Goal: Use online tool/utility: Use online tool/utility

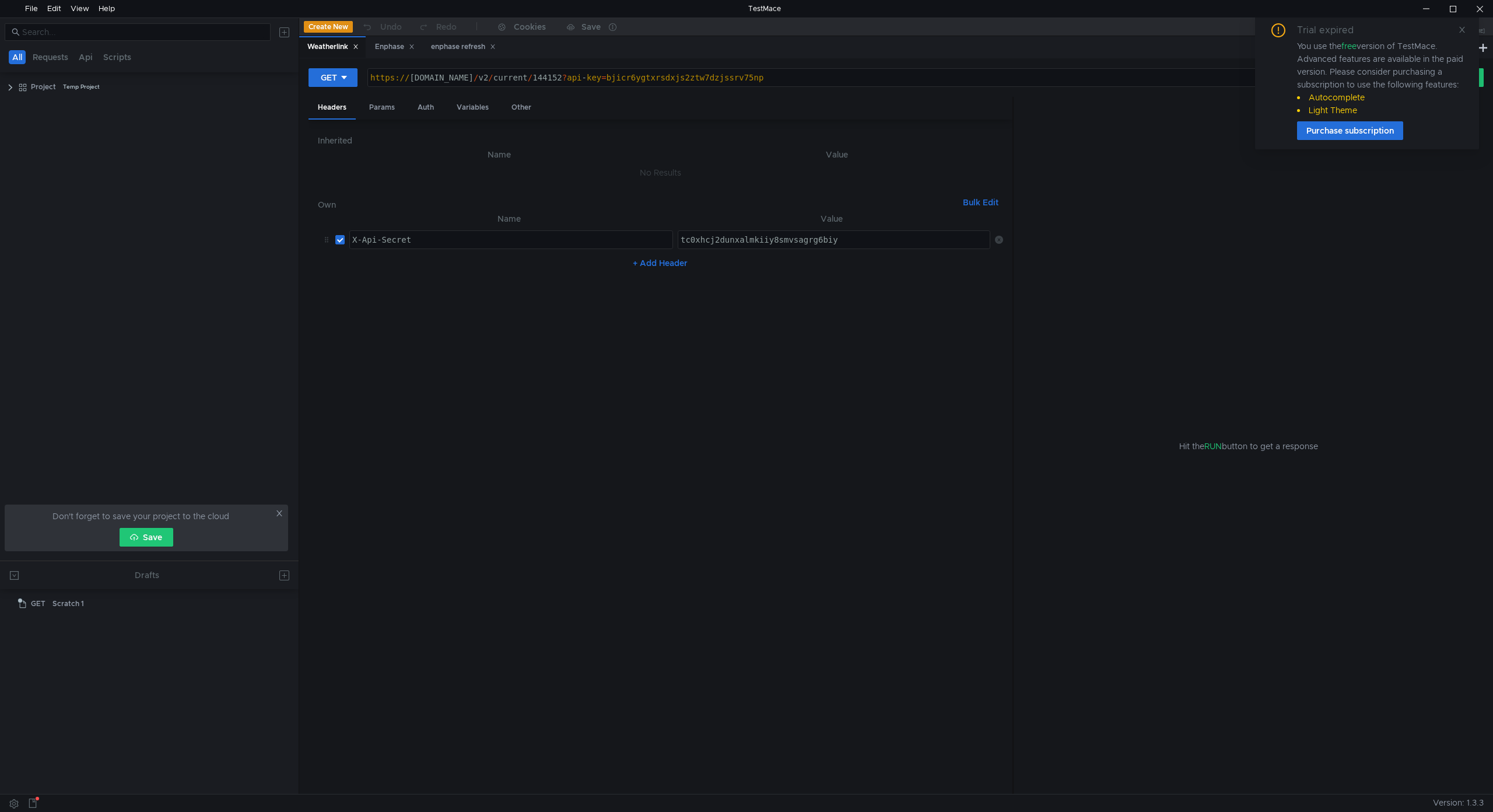
click at [765, 54] on div "Weatherlink Enphase enphase refresh" at bounding box center [887, 47] width 1177 height 22
click at [319, 28] on button "Create New" at bounding box center [328, 27] width 49 height 12
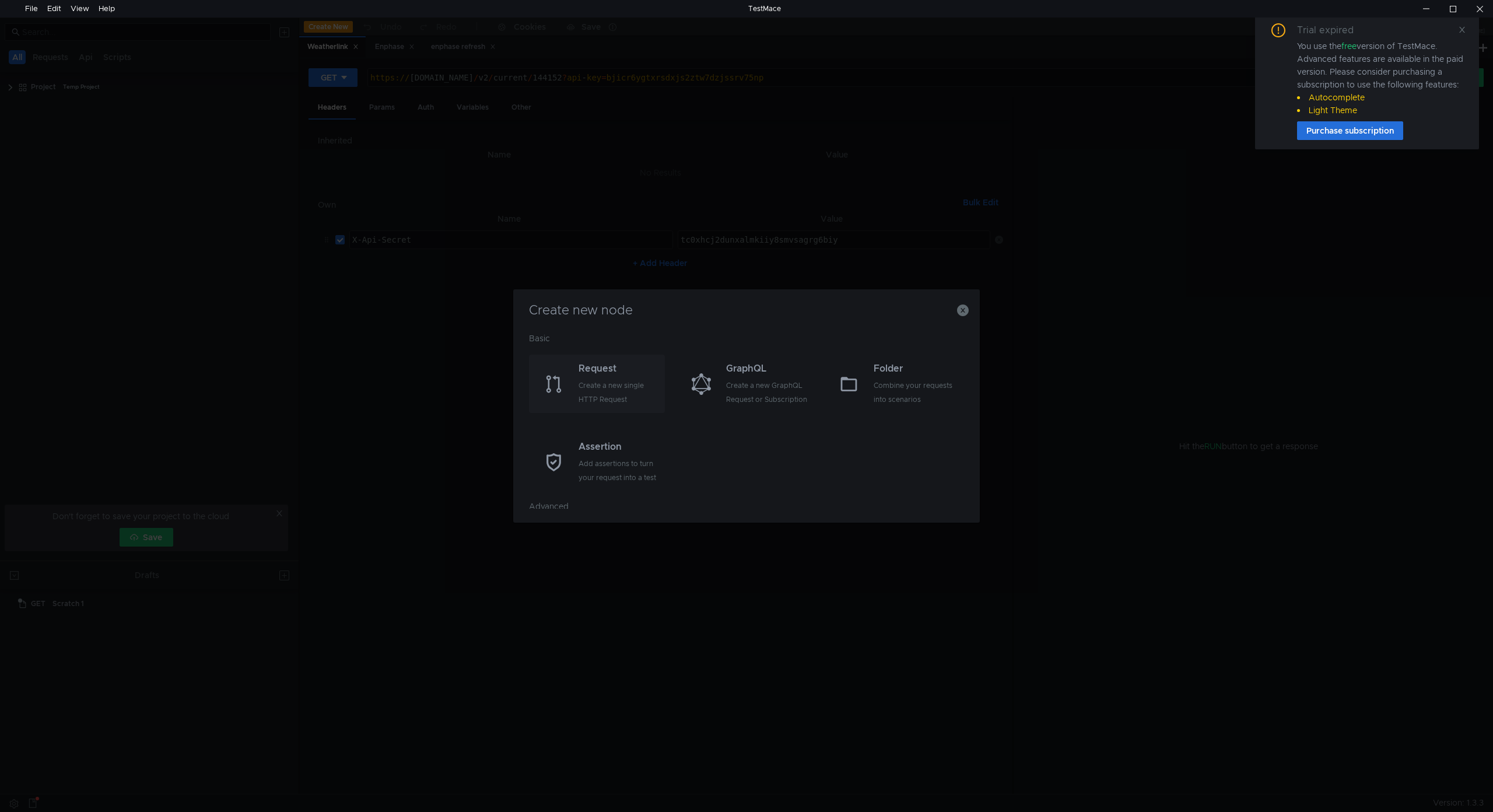
click at [601, 386] on div "Create a new single HTTP Request" at bounding box center [620, 393] width 84 height 28
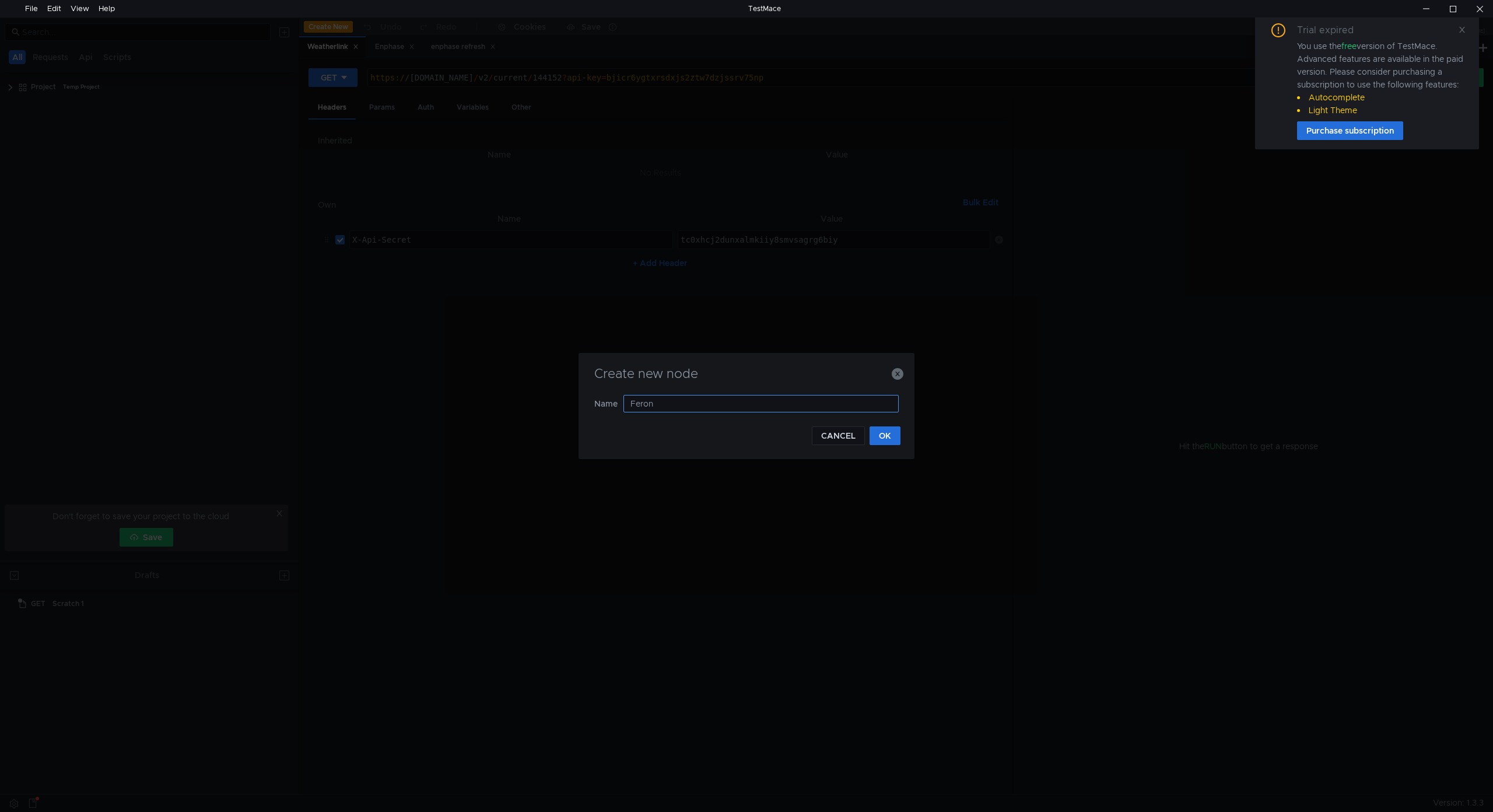
type input "Feront"
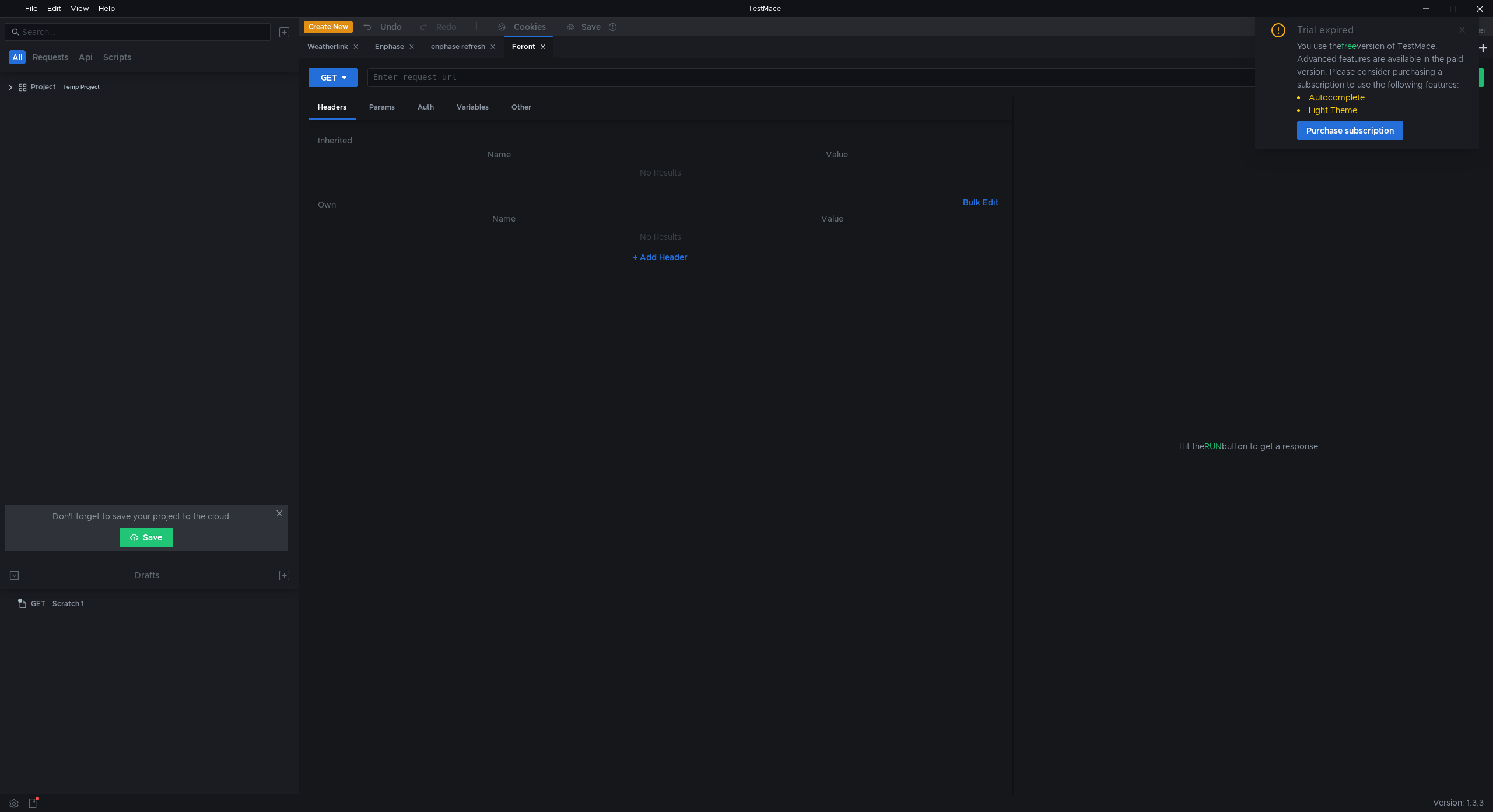
click at [1458, 26] on icon at bounding box center [1462, 30] width 8 height 8
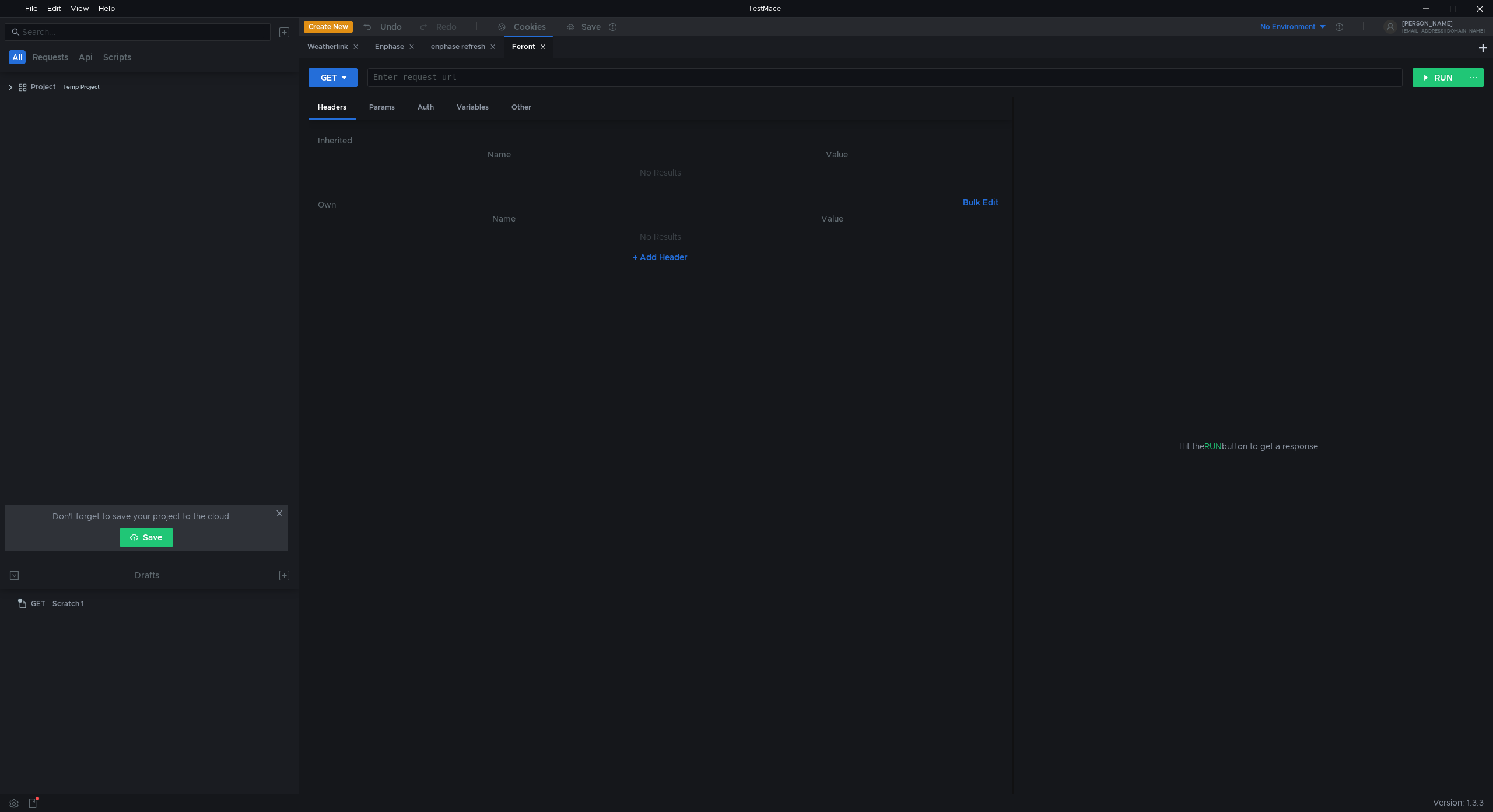
click at [532, 46] on div "Feront" at bounding box center [529, 47] width 34 height 12
click at [348, 76] on icon at bounding box center [344, 78] width 8 height 8
click at [340, 123] on li "POST" at bounding box center [333, 121] width 51 height 19
click at [440, 78] on div at bounding box center [887, 88] width 1028 height 30
click at [457, 77] on div at bounding box center [887, 88] width 1028 height 30
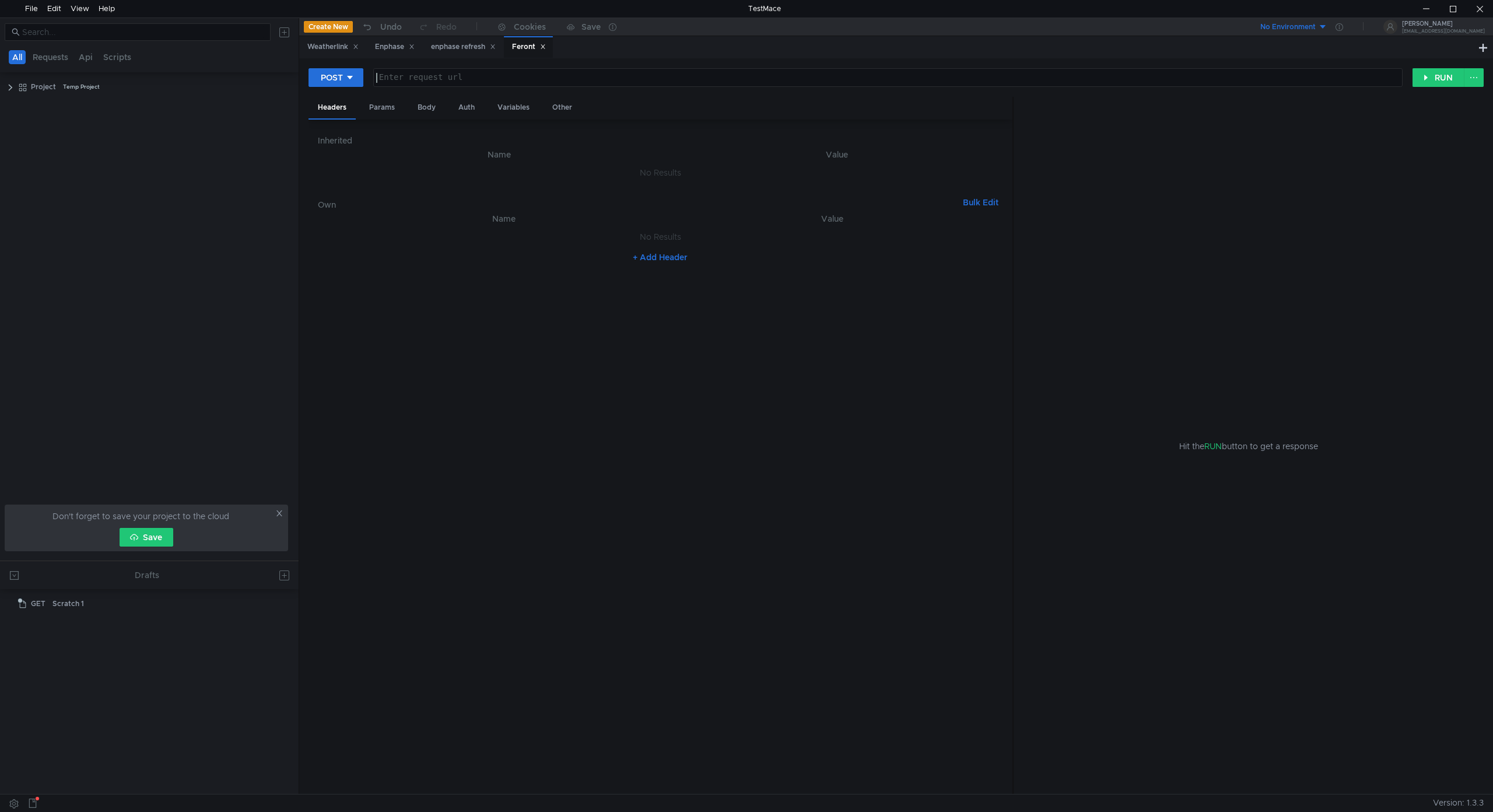
paste textarea "[URL][DOMAIN_NAME]"
type textarea "[URL][DOMAIN_NAME]"
click at [446, 410] on nz-table "Name Value No Results + Add Header" at bounding box center [660, 498] width 685 height 573
click at [663, 256] on button "+ Add Header" at bounding box center [661, 257] width 64 height 14
click at [487, 243] on div at bounding box center [511, 250] width 323 height 30
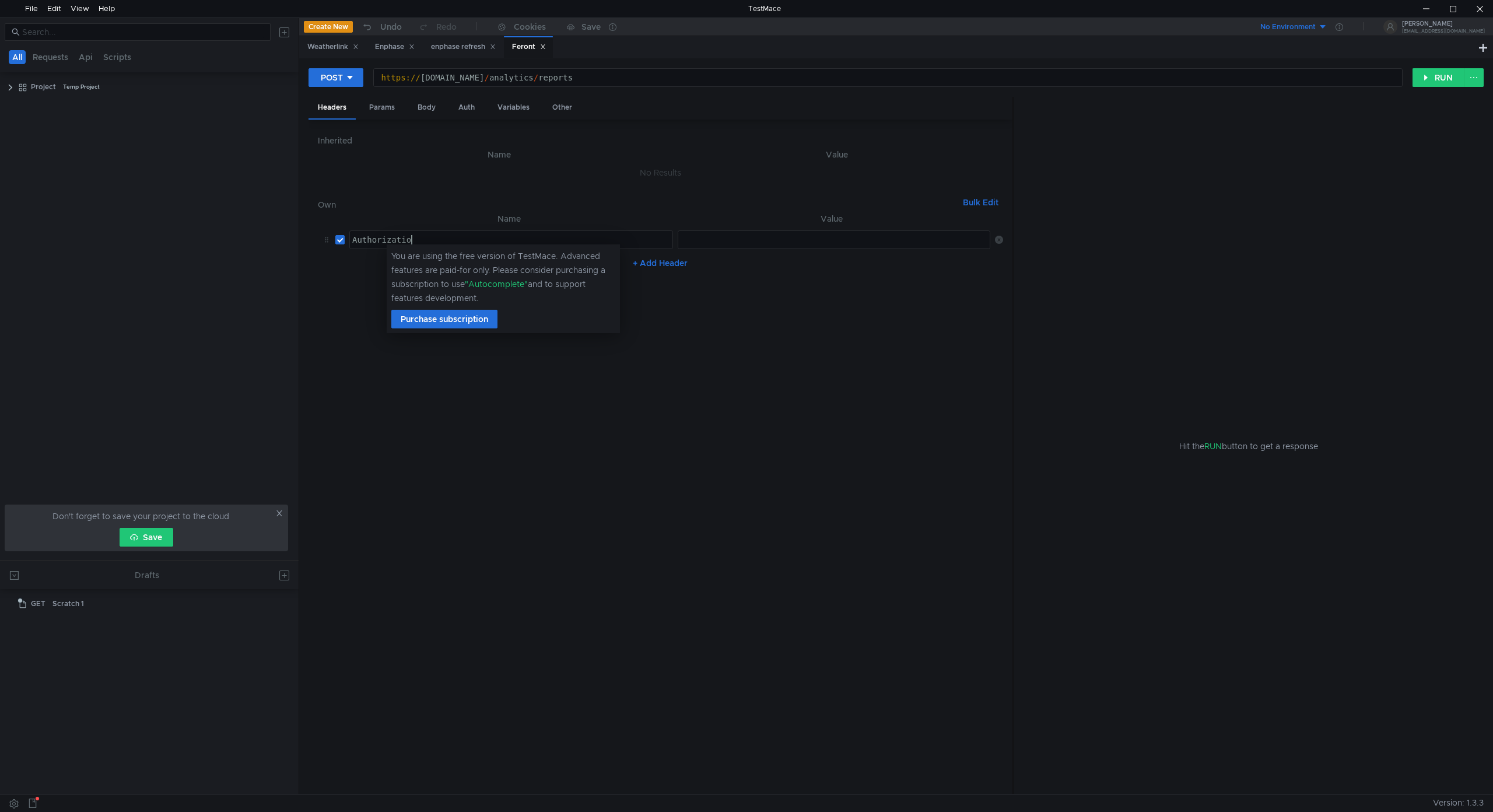
scroll to position [0, 4]
type textarea "Authorization"
click at [731, 238] on div at bounding box center [834, 250] width 313 height 30
paste textarea "eyJhbGciOiJIUzI1NiIsInR5cCI6IkpXVCJ9.eyJzY29wZXMiOlsidGltOjEzMzA1NTY2Il0sImlhdC…"
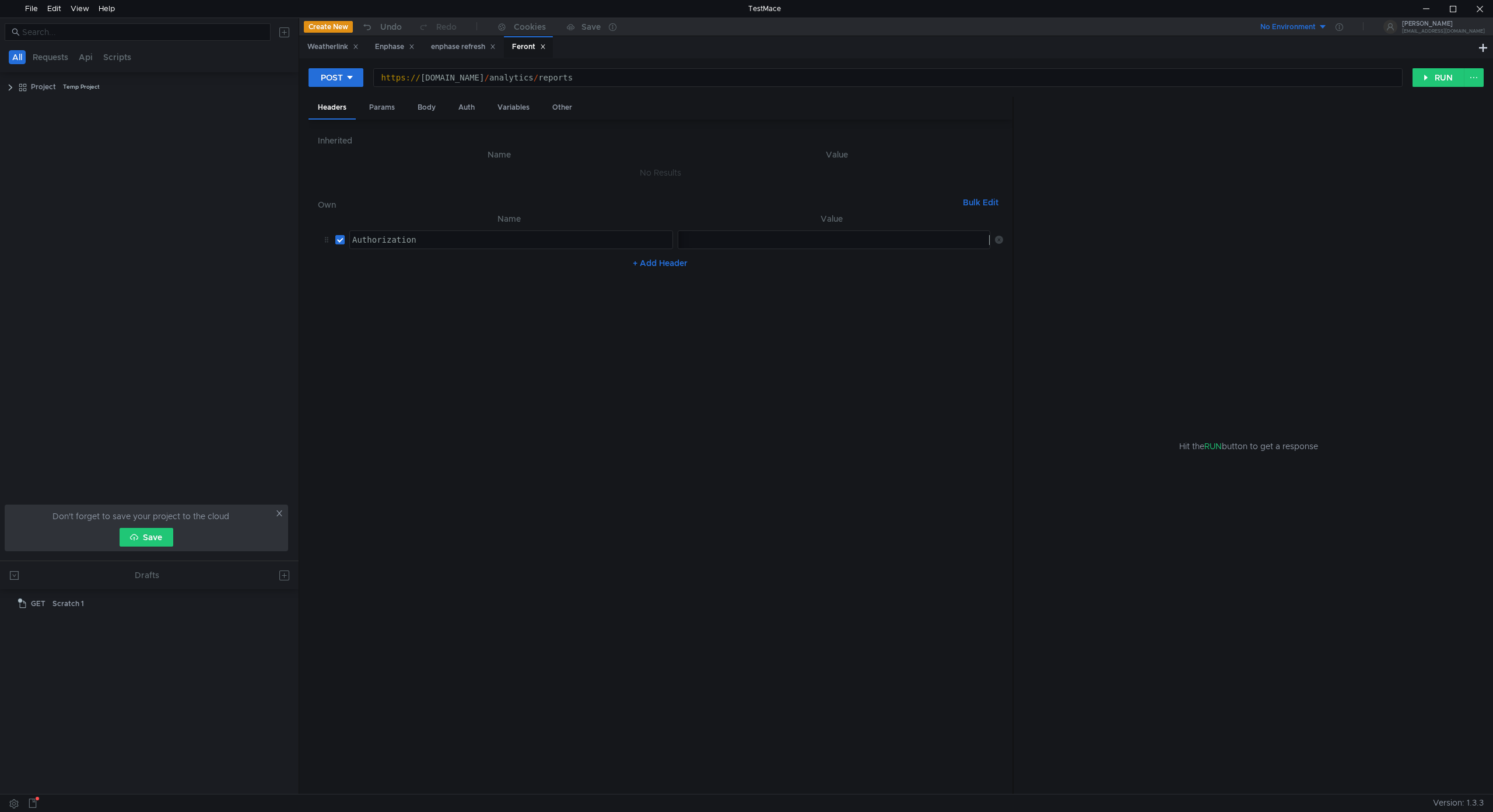
type textarea "Bearer eyJhbGciOiJIUzI1NiIsInR5cCI6IkpXVCJ9.eyJzY29wZXMiOlsidGltOjEzMzA1NTY2Il0…"
click at [741, 342] on nz-table "Name Value Authorization Authorization הההההההההההההההההההההההההההההההההההההההה…" at bounding box center [660, 498] width 685 height 573
click at [1444, 68] on button "RUN" at bounding box center [1438, 78] width 52 height 19
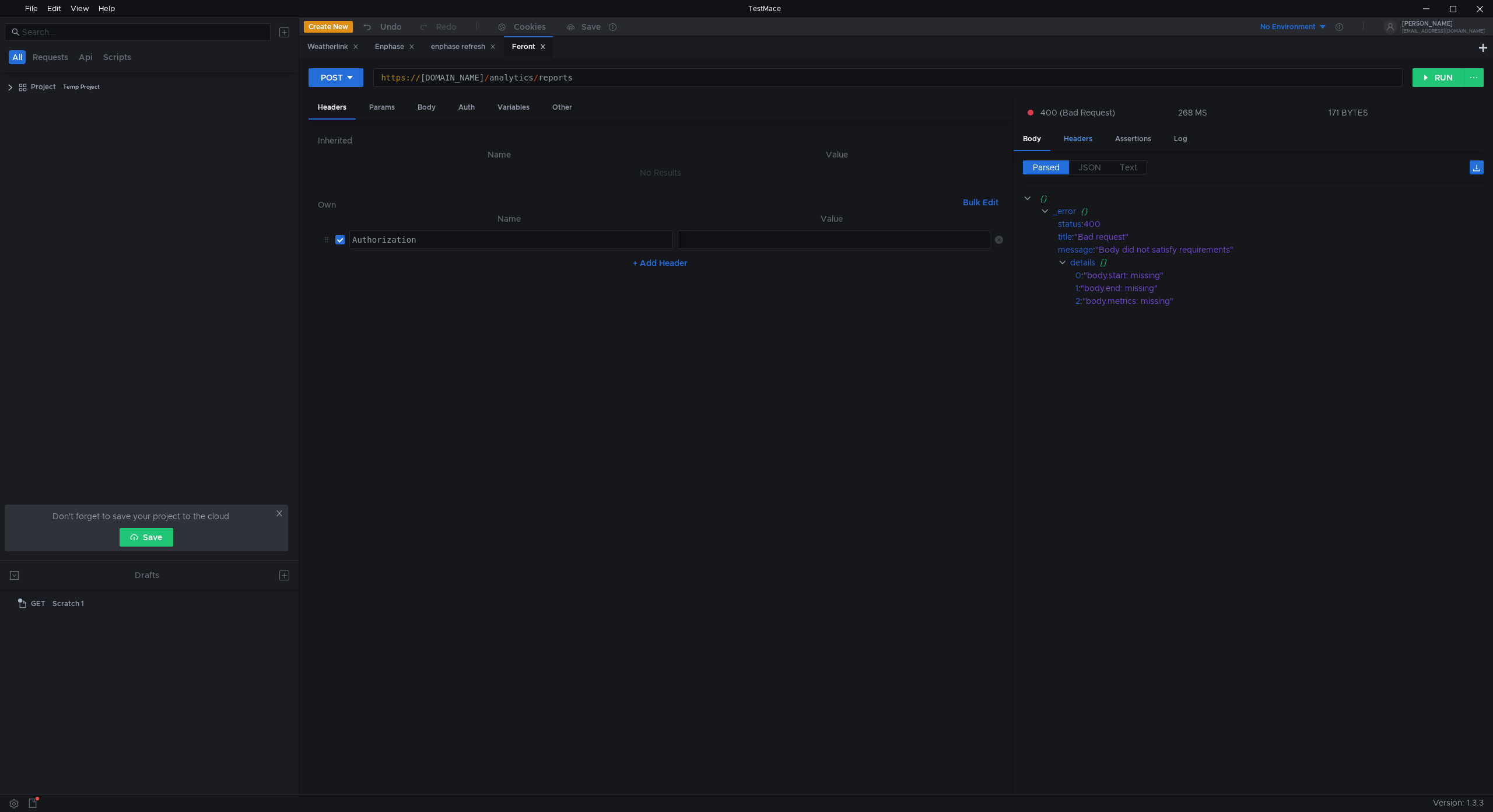
drag, startPoint x: 1085, startPoint y: 139, endPoint x: 1099, endPoint y: 139, distance: 14.0
click at [1085, 139] on div "Headers" at bounding box center [1078, 139] width 47 height 22
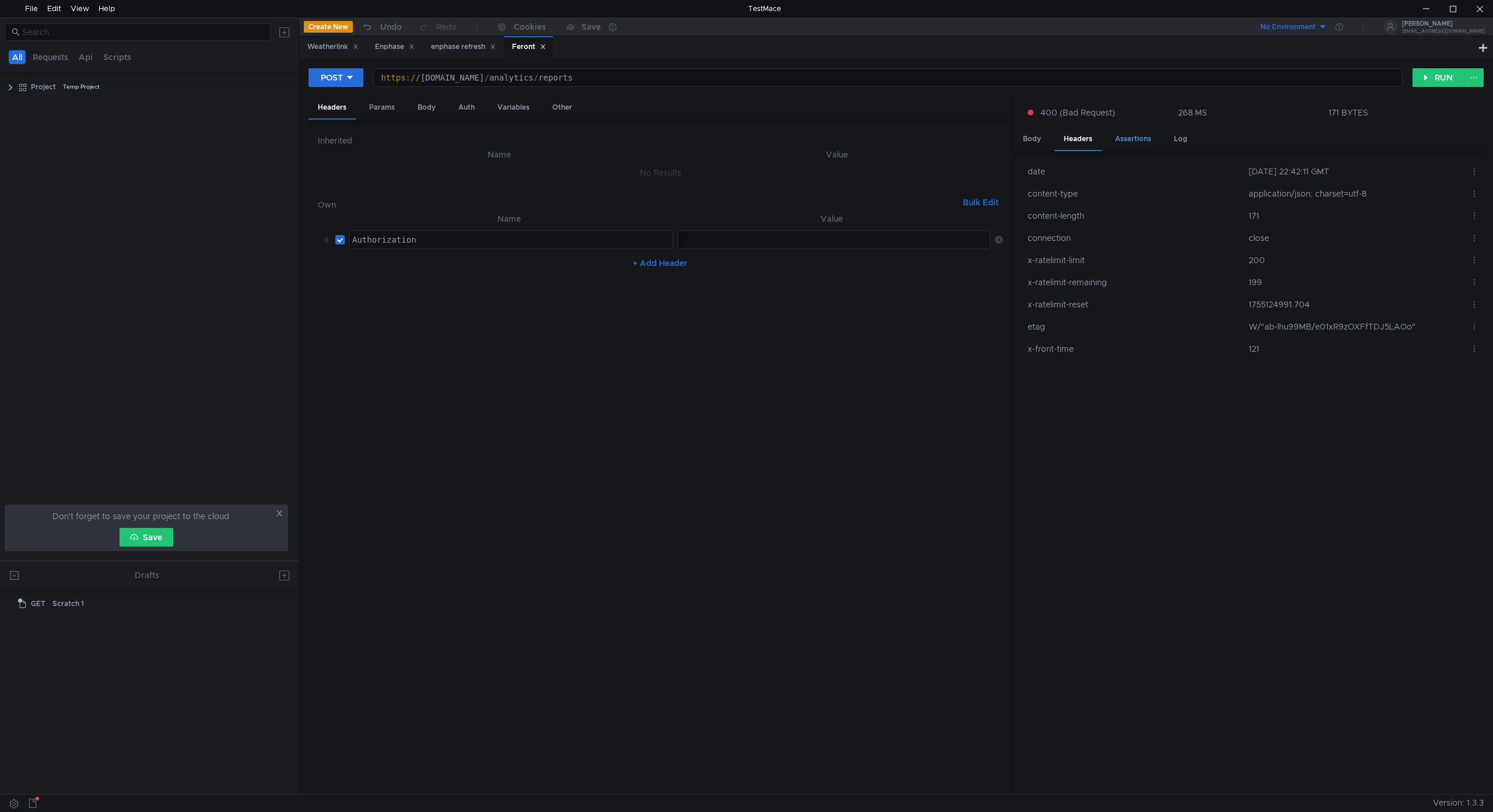
click at [1130, 139] on div "Assertions" at bounding box center [1133, 139] width 55 height 22
click at [1182, 140] on div "Log" at bounding box center [1181, 139] width 32 height 22
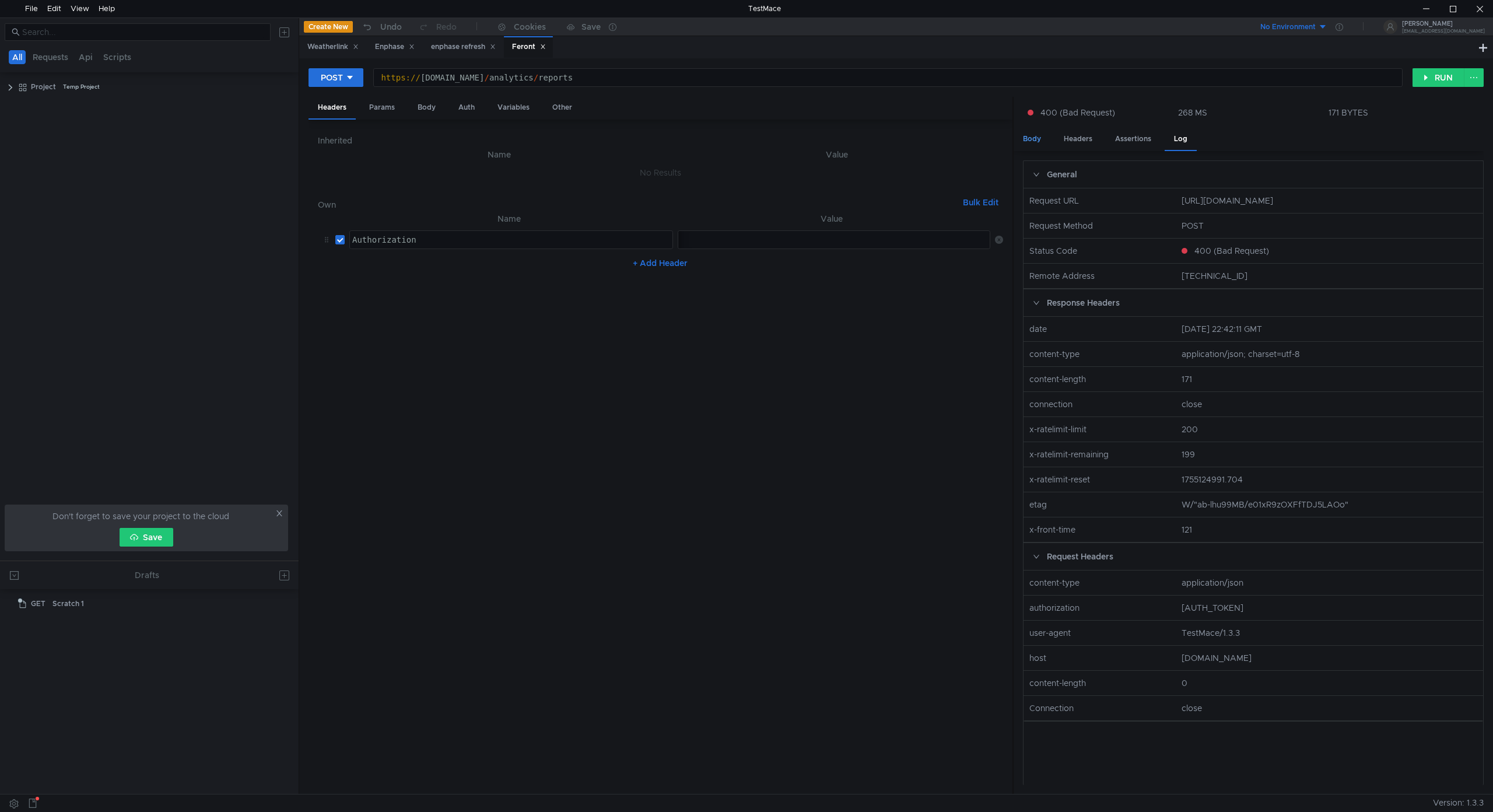
click at [1036, 134] on div "Body" at bounding box center [1032, 139] width 37 height 22
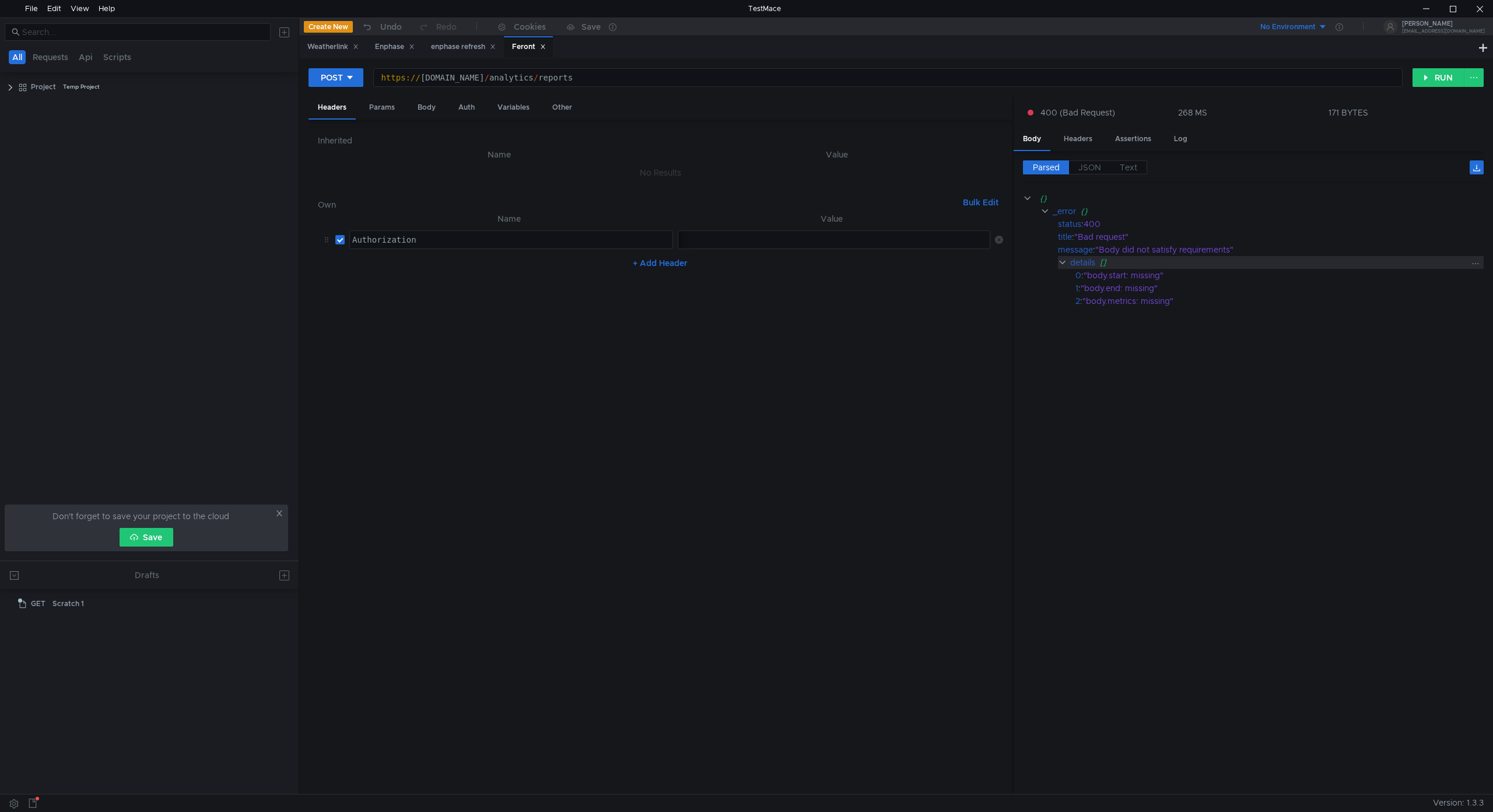
click at [1061, 260] on clr-icon at bounding box center [1062, 263] width 9 height 9
click at [1062, 258] on clr-icon at bounding box center [1062, 263] width 9 height 9
click at [541, 420] on nz-table "Name Value Authorization Authorization הההההההההההההההההההההההההההההההההההההההה…" at bounding box center [660, 498] width 685 height 573
click at [372, 107] on div "Params" at bounding box center [382, 107] width 44 height 22
click at [427, 104] on div "Body" at bounding box center [426, 107] width 37 height 22
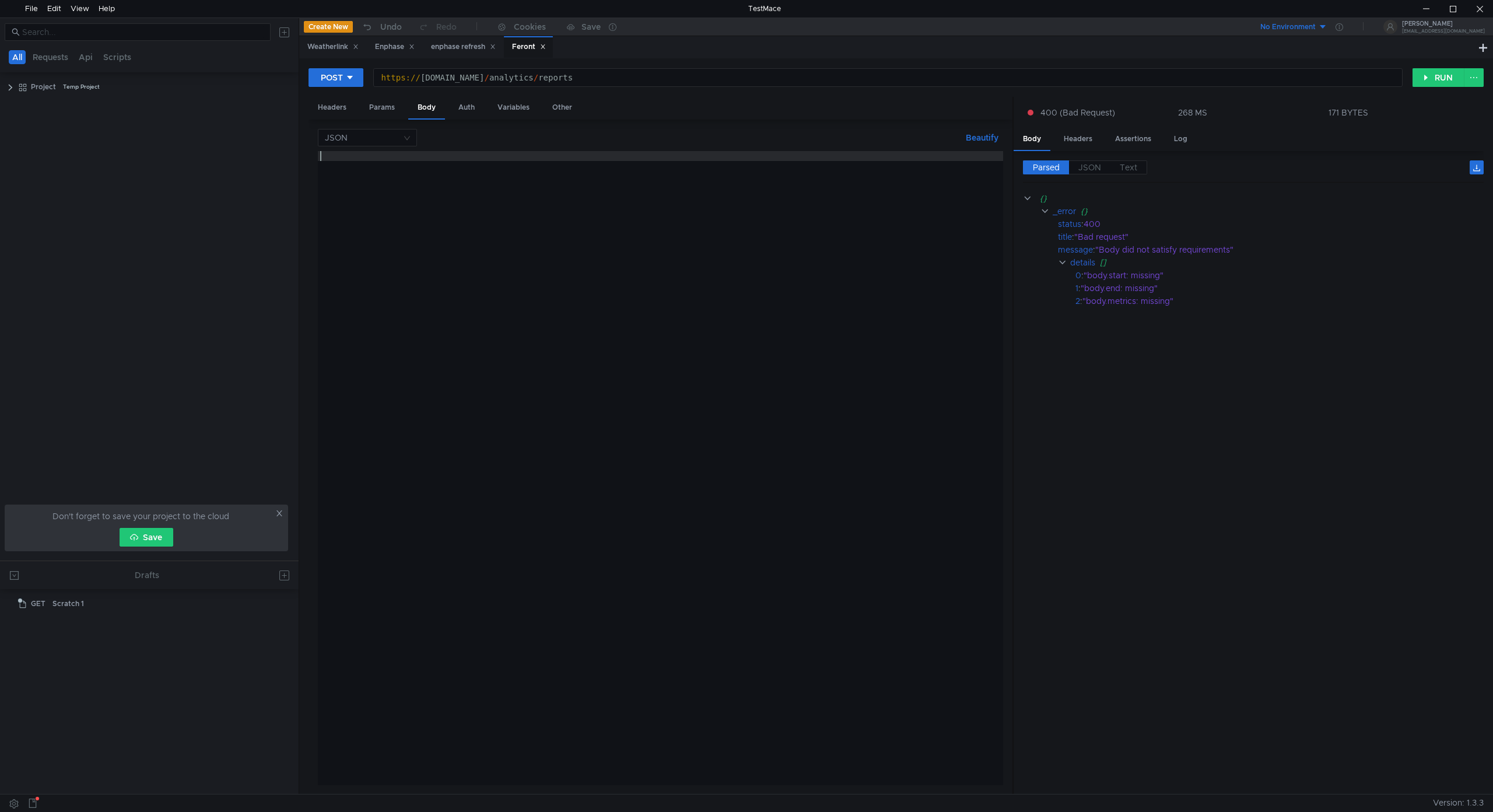
click at [336, 154] on div at bounding box center [660, 477] width 685 height 653
paste textarea "}"
click at [1430, 78] on button "RUN" at bounding box center [1438, 78] width 52 height 19
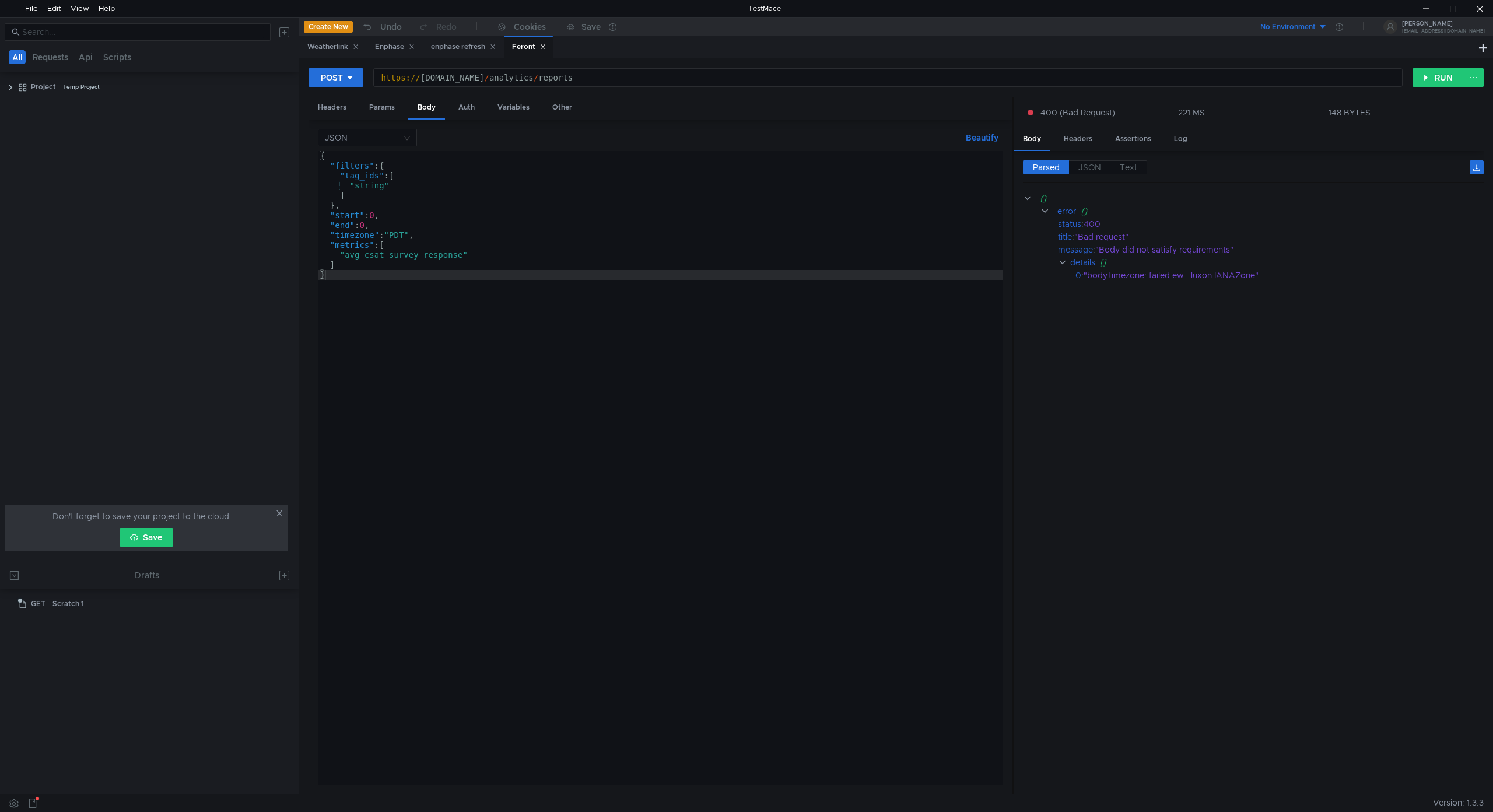
click at [419, 235] on div "{ "filters" : { "tag_ids" : [ "string" ] } , "start" : 0 , "end" : 0 , "timezon…" at bounding box center [660, 477] width 685 height 653
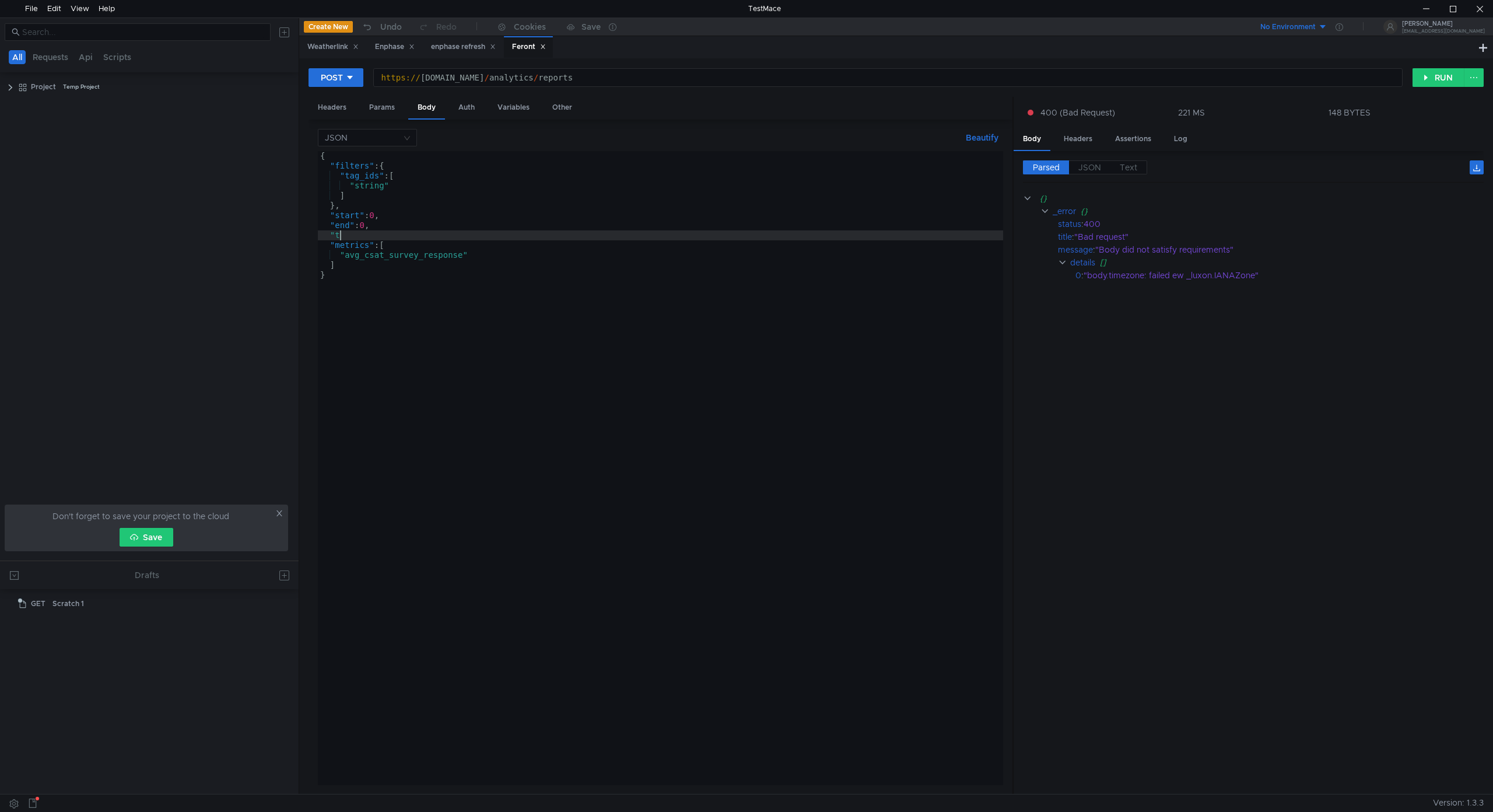
type textarea """
click at [1439, 77] on button "RUN" at bounding box center [1438, 78] width 52 height 19
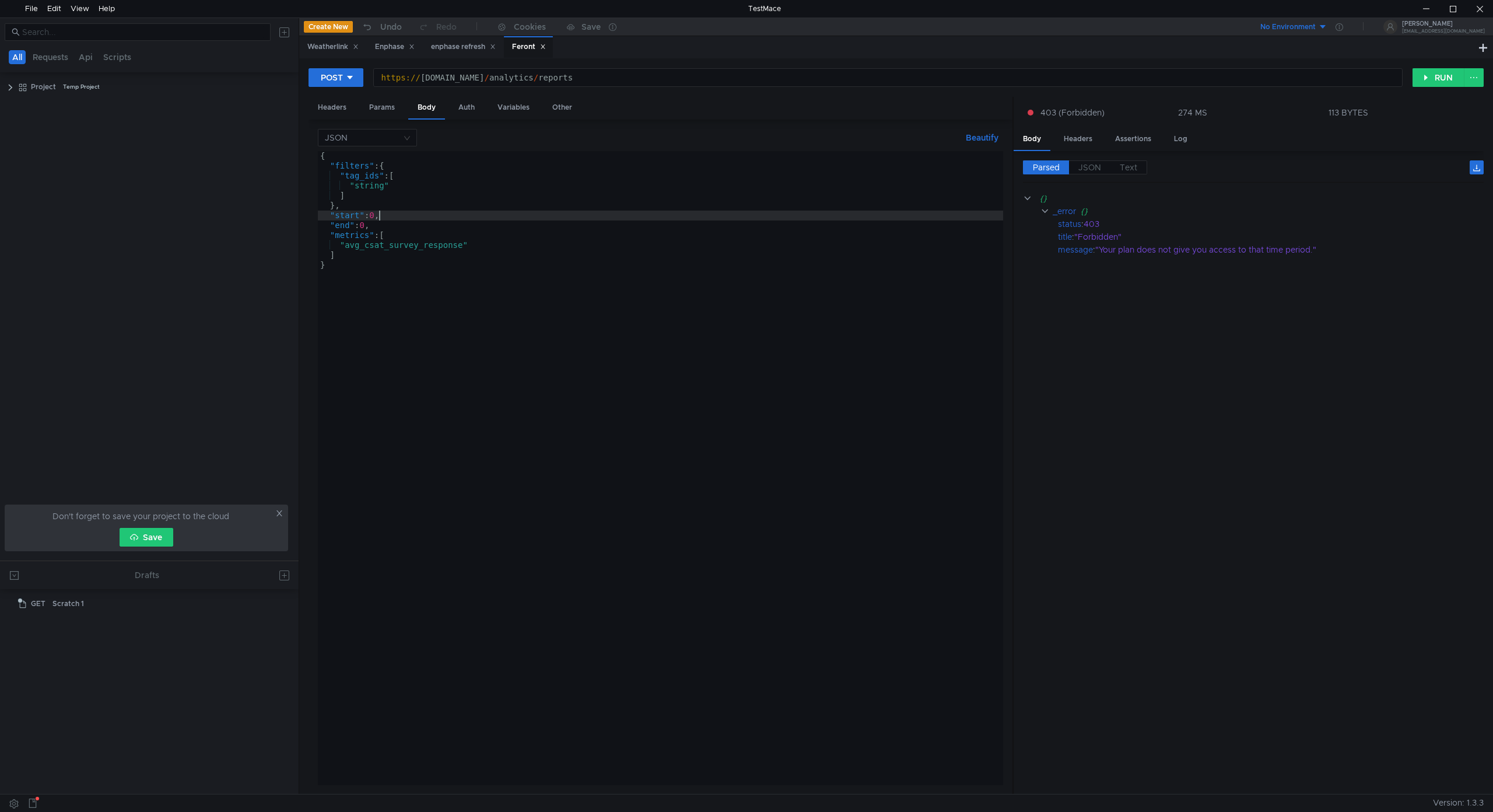
click at [377, 215] on div "{ "filters" : { "tag_ids" : [ "string" ] } , "start" : 0 , "end" : 0 , "metrics…" at bounding box center [660, 477] width 685 height 653
click at [377, 214] on div "{ "filters" : { "tag_ids" : [ "string" ] } , "start" : 0 , "end" : 0 , "metrics…" at bounding box center [660, 477] width 685 height 653
click at [1432, 78] on button "RUN" at bounding box center [1438, 78] width 52 height 19
click at [391, 329] on div "{ "filters" : { "tag_ids" : [ "string" ] } , "start" : 1 , "end" : 1 , "metrics…" at bounding box center [660, 477] width 685 height 653
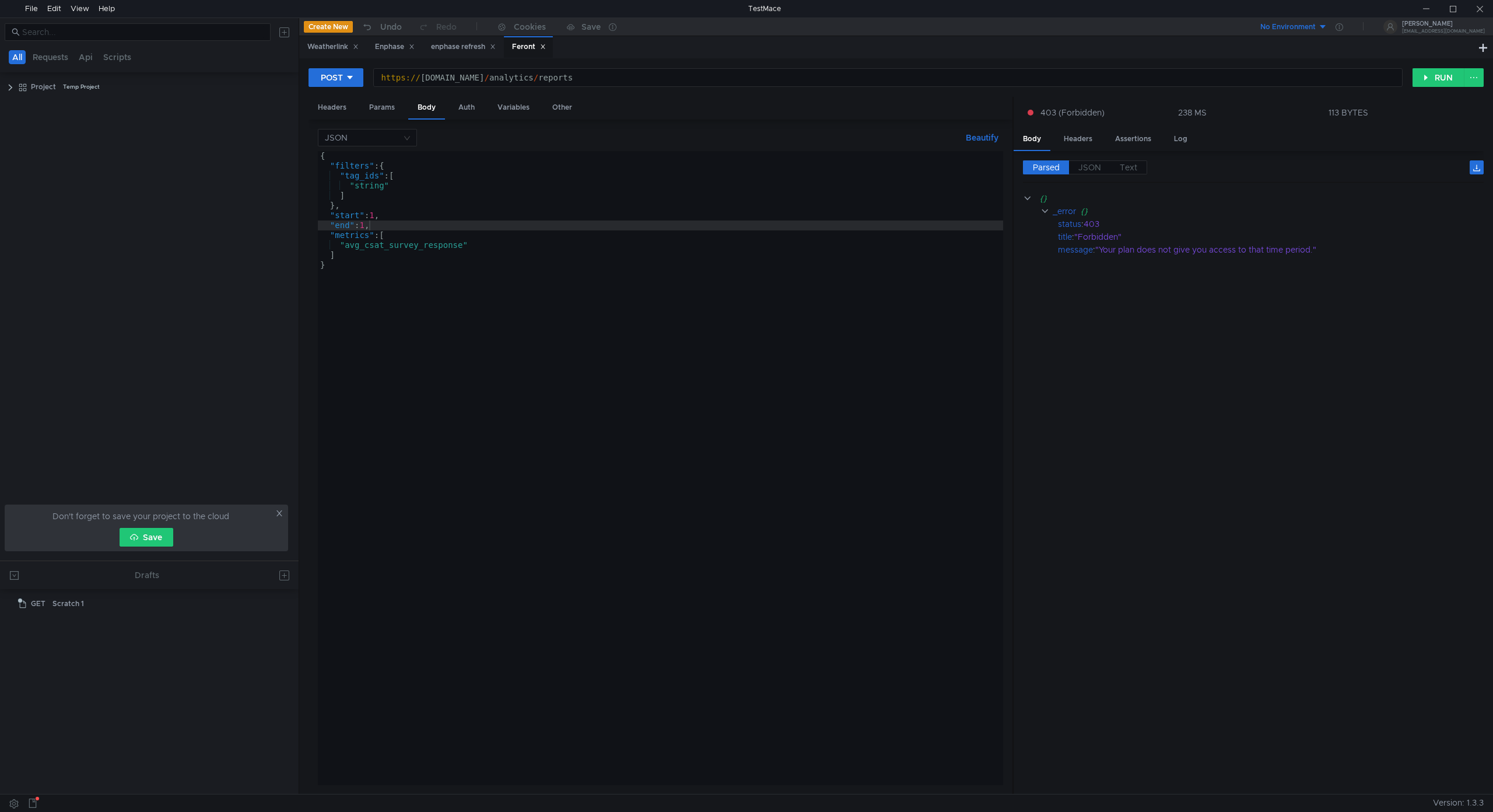
scroll to position [0, 0]
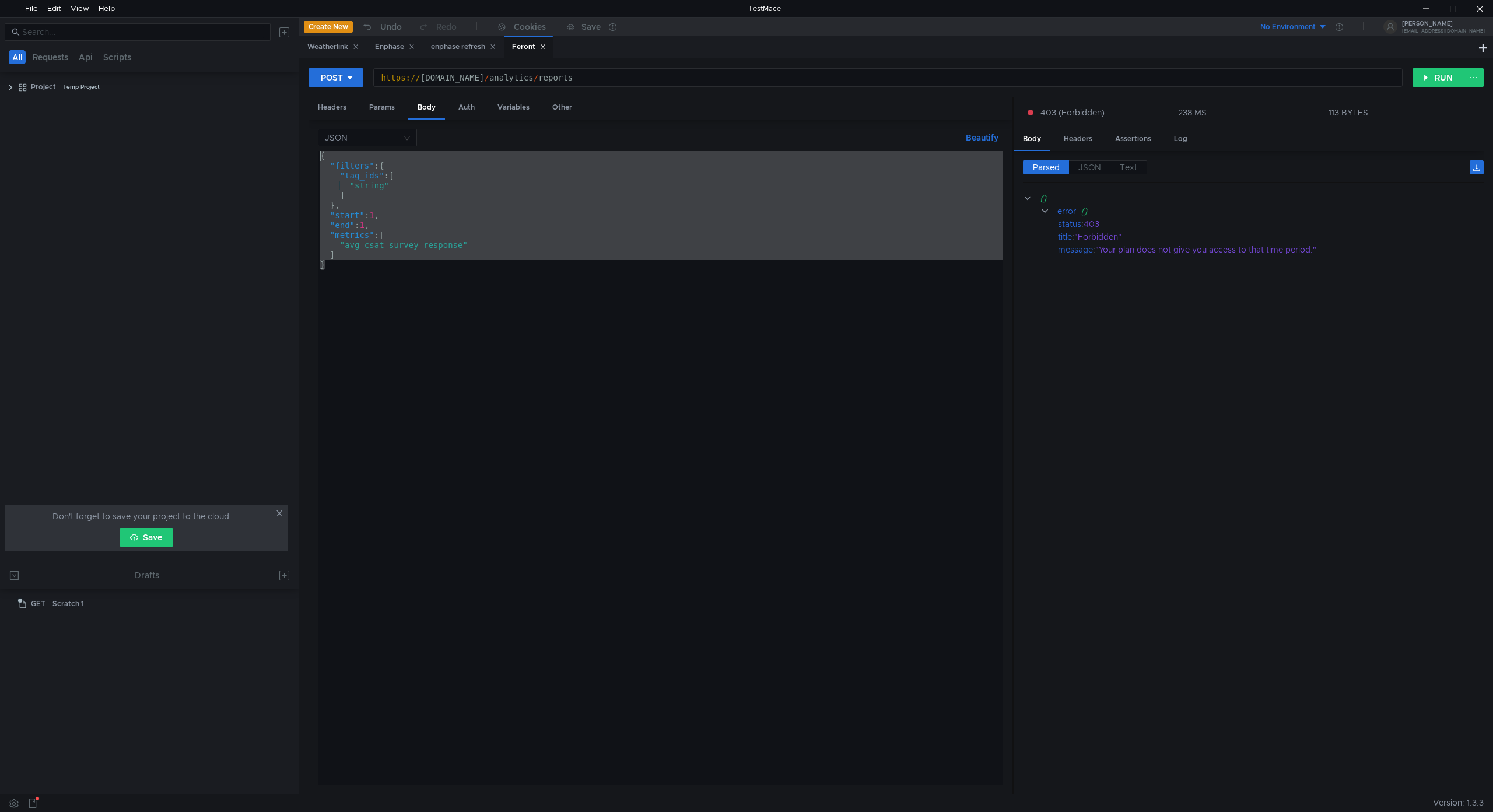
drag, startPoint x: 401, startPoint y: 394, endPoint x: 207, endPoint y: 102, distance: 350.6
click at [207, 102] on as-split "All Requests Api Scripts Project Temp Project Don't forget to save your project…" at bounding box center [746, 405] width 1493 height 776
type textarea "{ "filters": {"
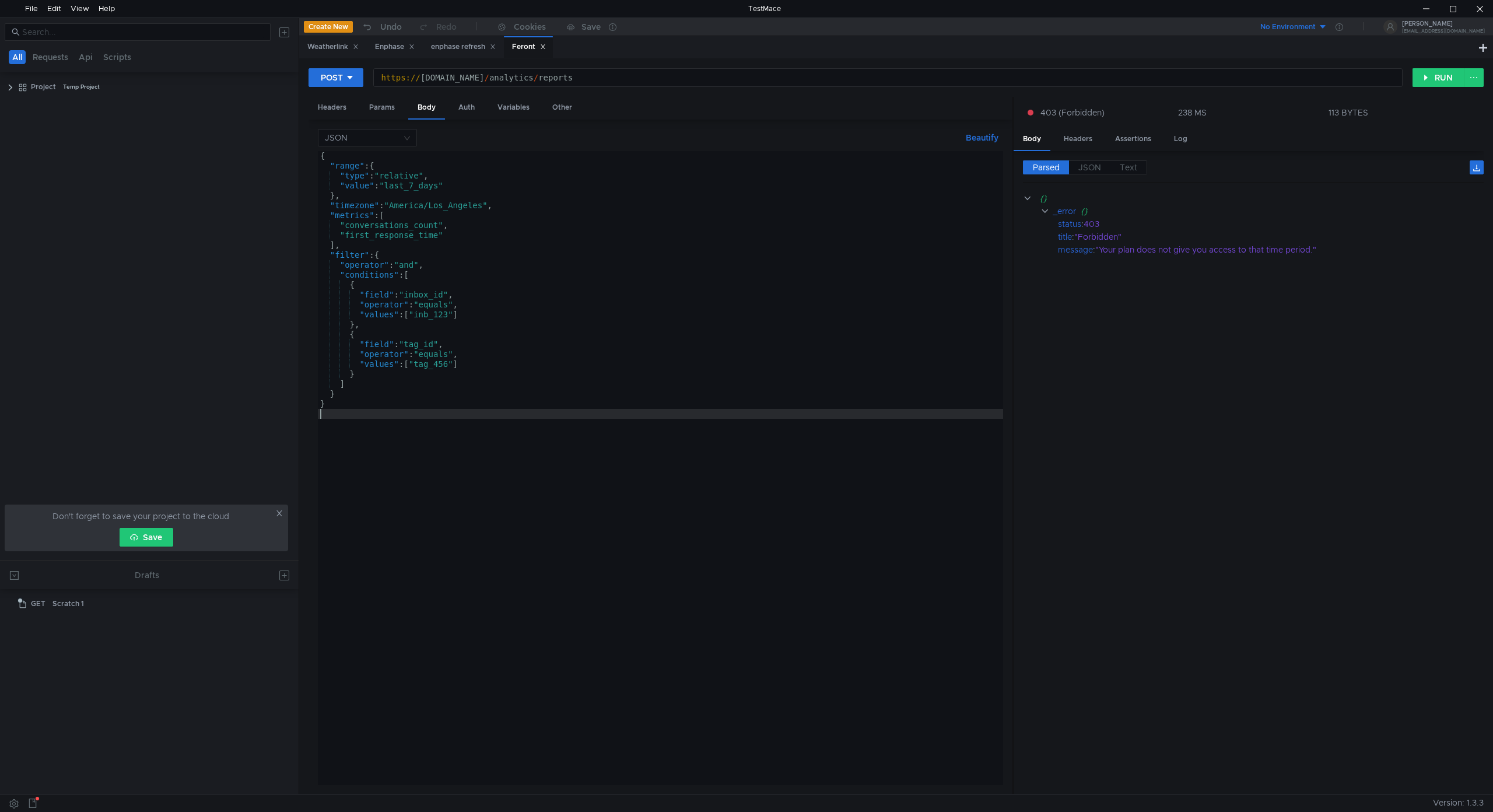
click at [538, 560] on div "{ "range" : { "type" : "relative" , "value" : "last_7_days" } , "timezone" : "A…" at bounding box center [660, 477] width 685 height 653
click at [1434, 69] on button "RUN" at bounding box center [1438, 78] width 52 height 19
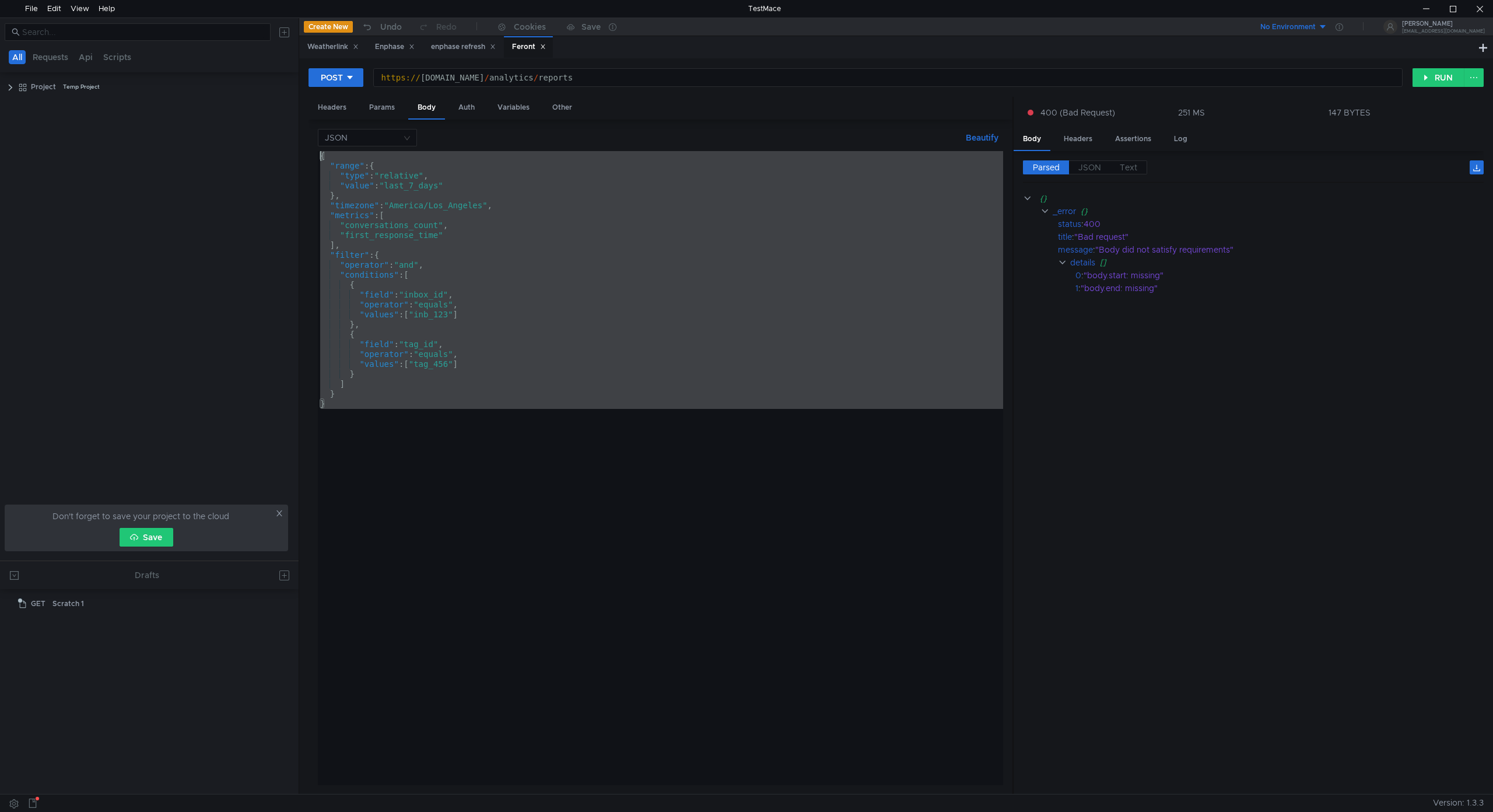
drag, startPoint x: 411, startPoint y: 522, endPoint x: 216, endPoint y: 61, distance: 500.5
click at [216, 61] on as-split "All Requests Api Scripts Project Temp Project Don't forget to save your project…" at bounding box center [746, 405] width 1493 height 776
type textarea "{ "range": {"
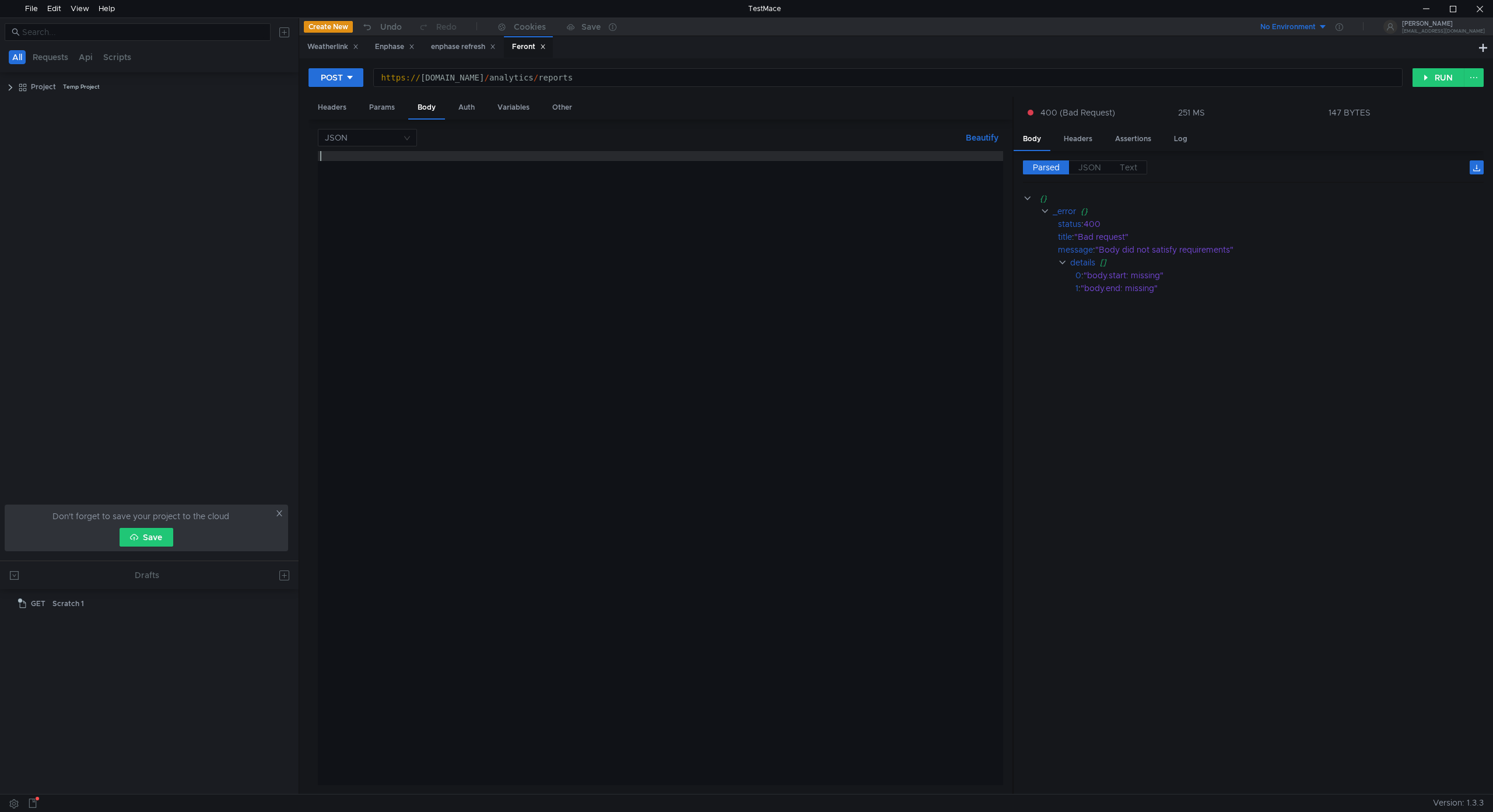
paste textarea
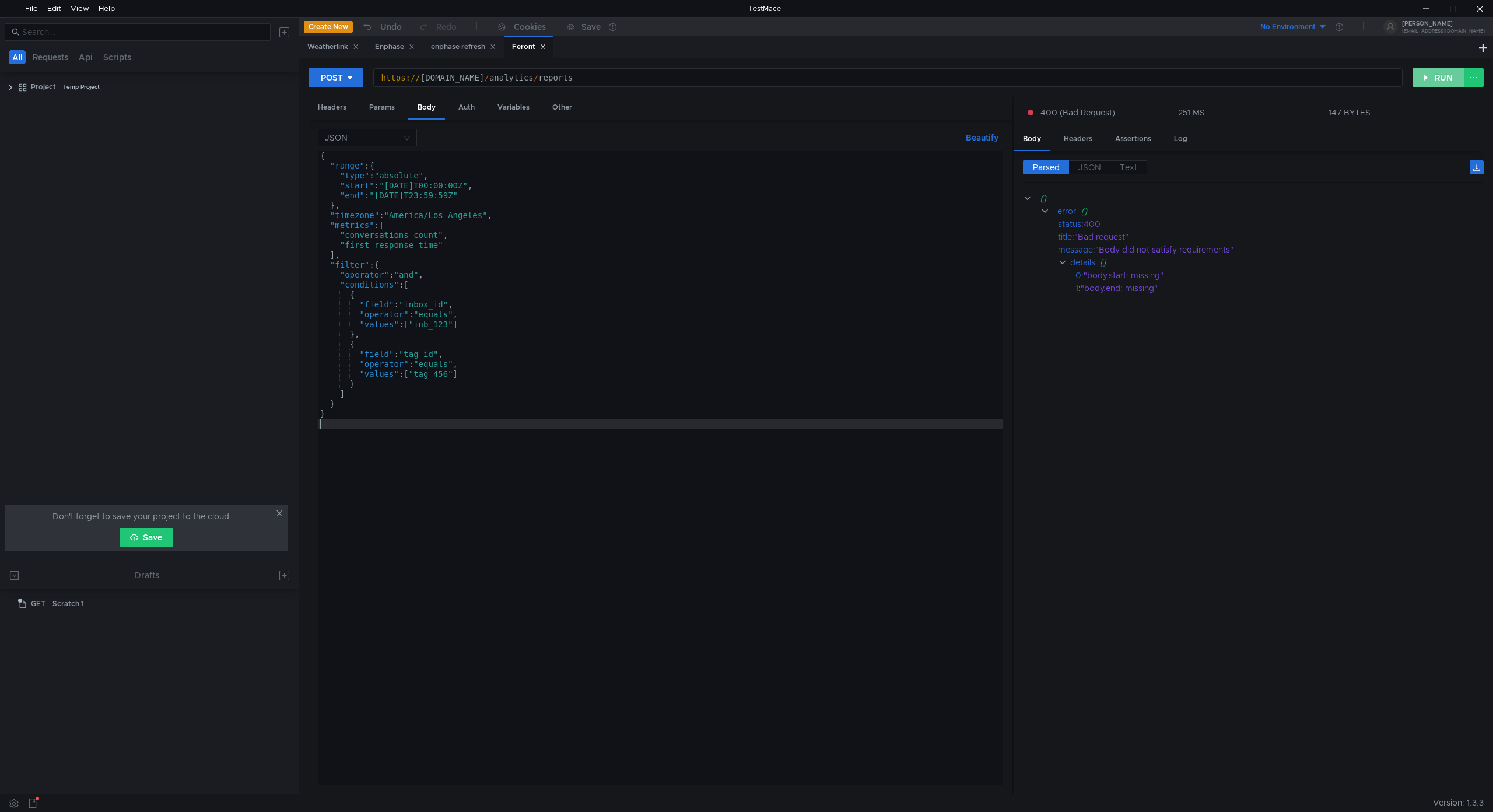
click at [1445, 78] on button "RUN" at bounding box center [1438, 78] width 52 height 19
click at [383, 434] on div "{ "range" : { "type" : "absolute" , "start" : "2025-08-01T00:00:00Z" , "end" : …" at bounding box center [660, 477] width 685 height 653
paste textarea "}"
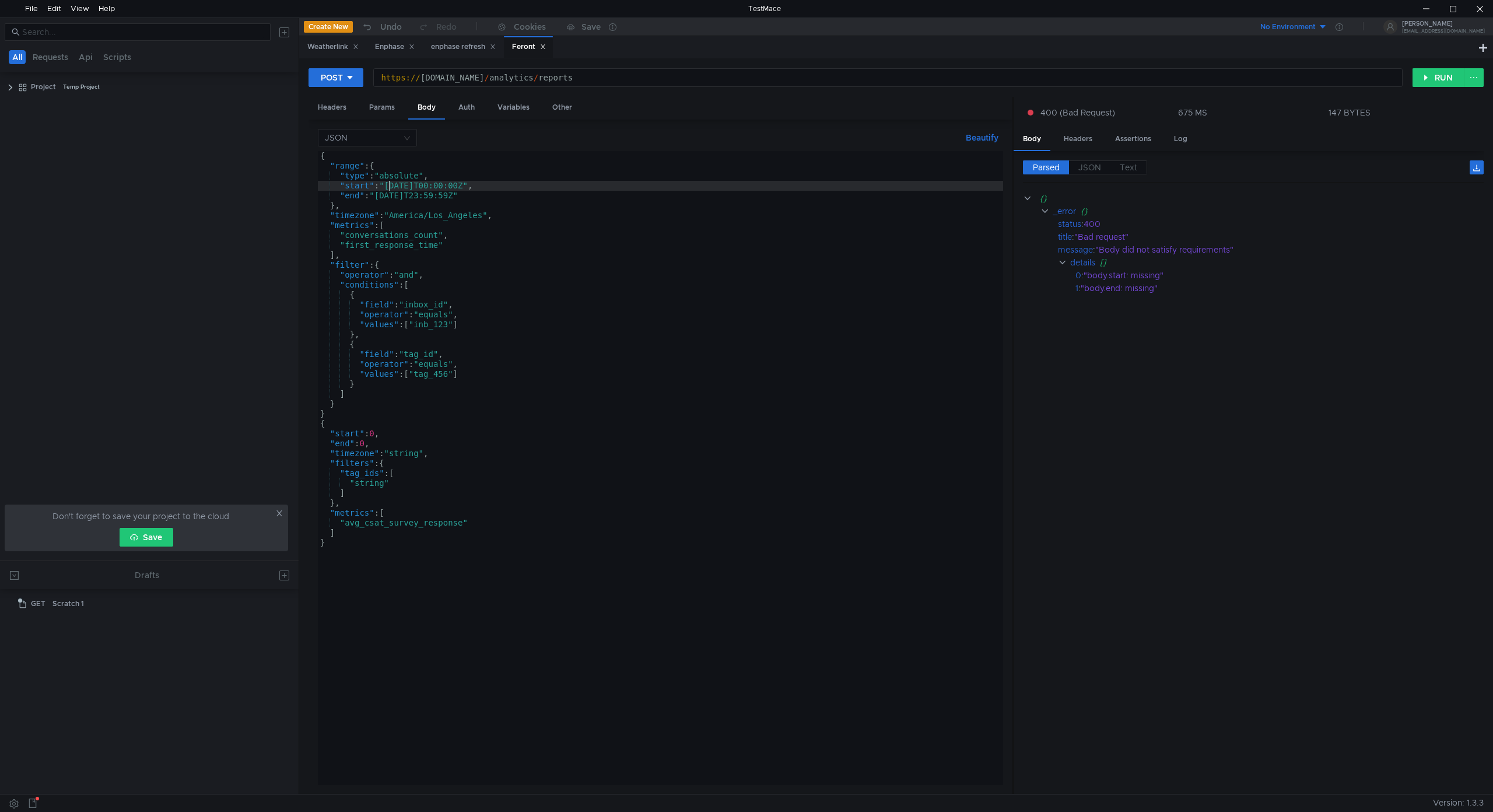
click at [390, 182] on div "{ "range" : { "type" : "absolute" , "start" : "2025-08-01T00:00:00Z" , "end" : …" at bounding box center [660, 477] width 685 height 653
drag, startPoint x: 384, startPoint y: 184, endPoint x: 490, endPoint y: 184, distance: 106.0
click at [490, 184] on div "{ "range" : { "type" : "absolute" , "start" : "2025-08-01T00:00:00Z" , "end" : …" at bounding box center [660, 477] width 685 height 653
click at [379, 433] on div "{ "range" : { "type" : "absolute" , "start" : "2025-08-01T00:00:00Z" , "end" : …" at bounding box center [660, 477] width 685 height 653
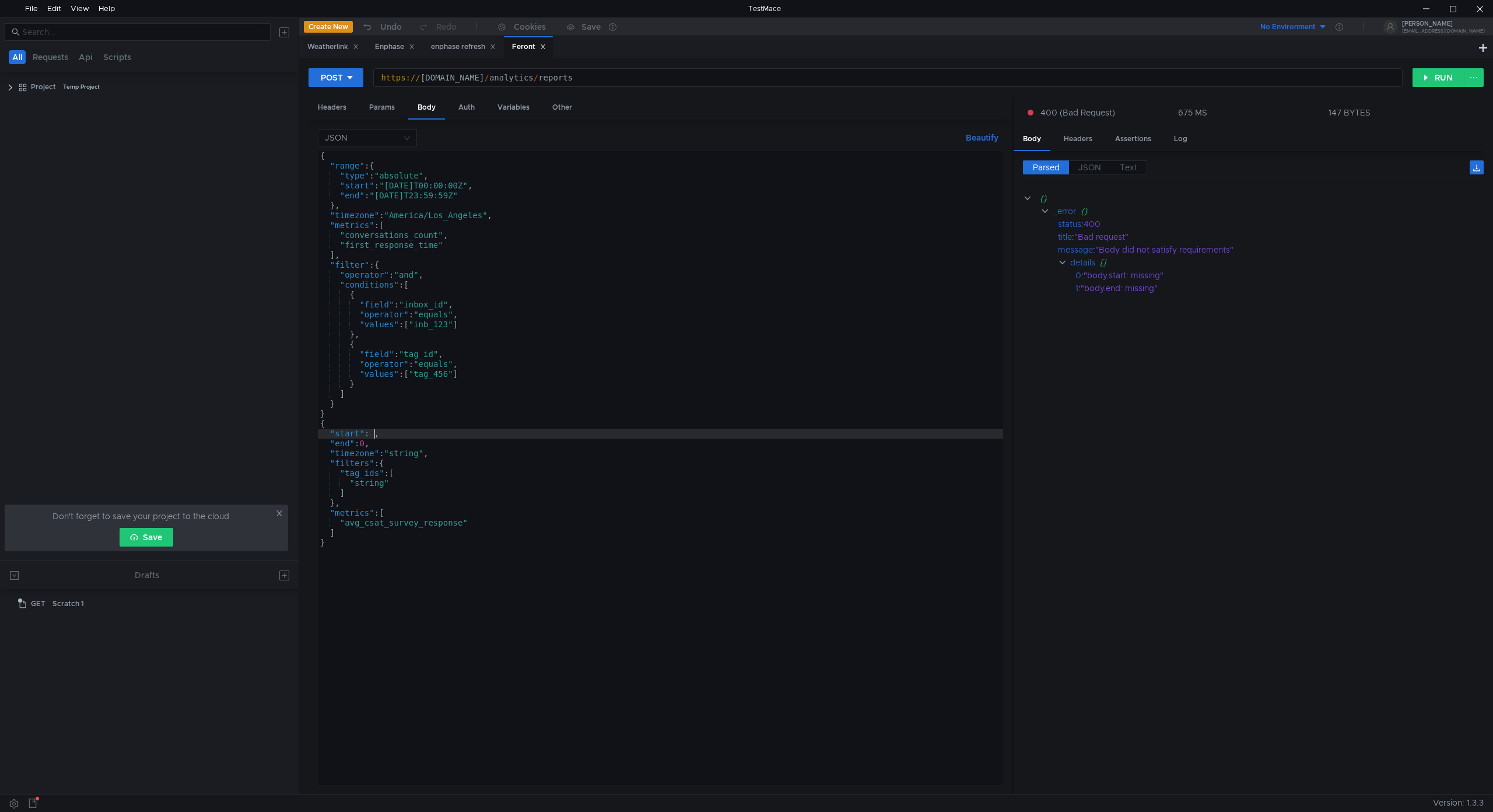
paste textarea "1754006400"
click at [367, 440] on div "{ "range" : { "type" : "absolute" , "start" : "2025-08-01T00:00:00Z" , "end" : …" at bounding box center [660, 477] width 685 height 653
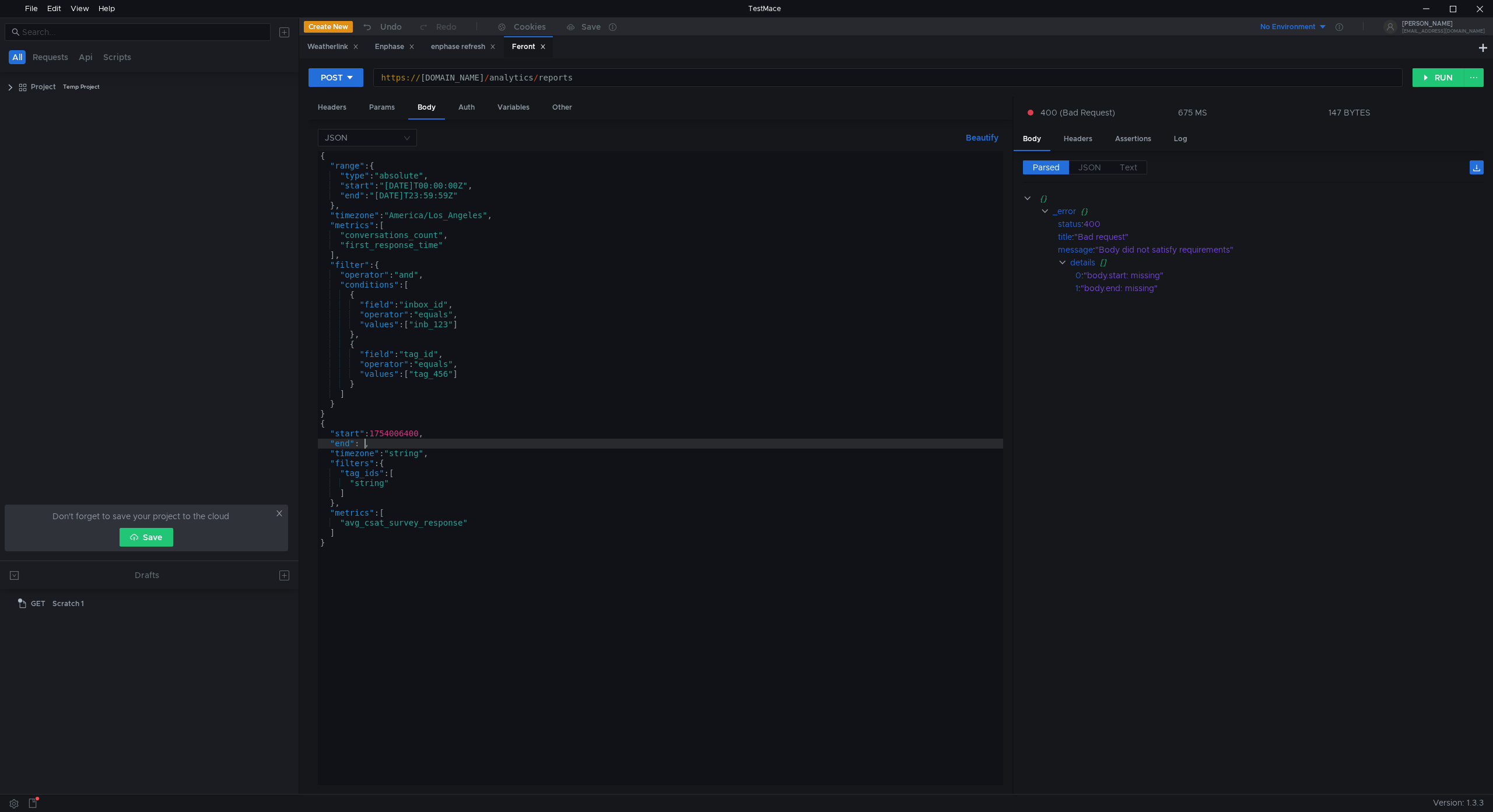
paste textarea "1754524800"
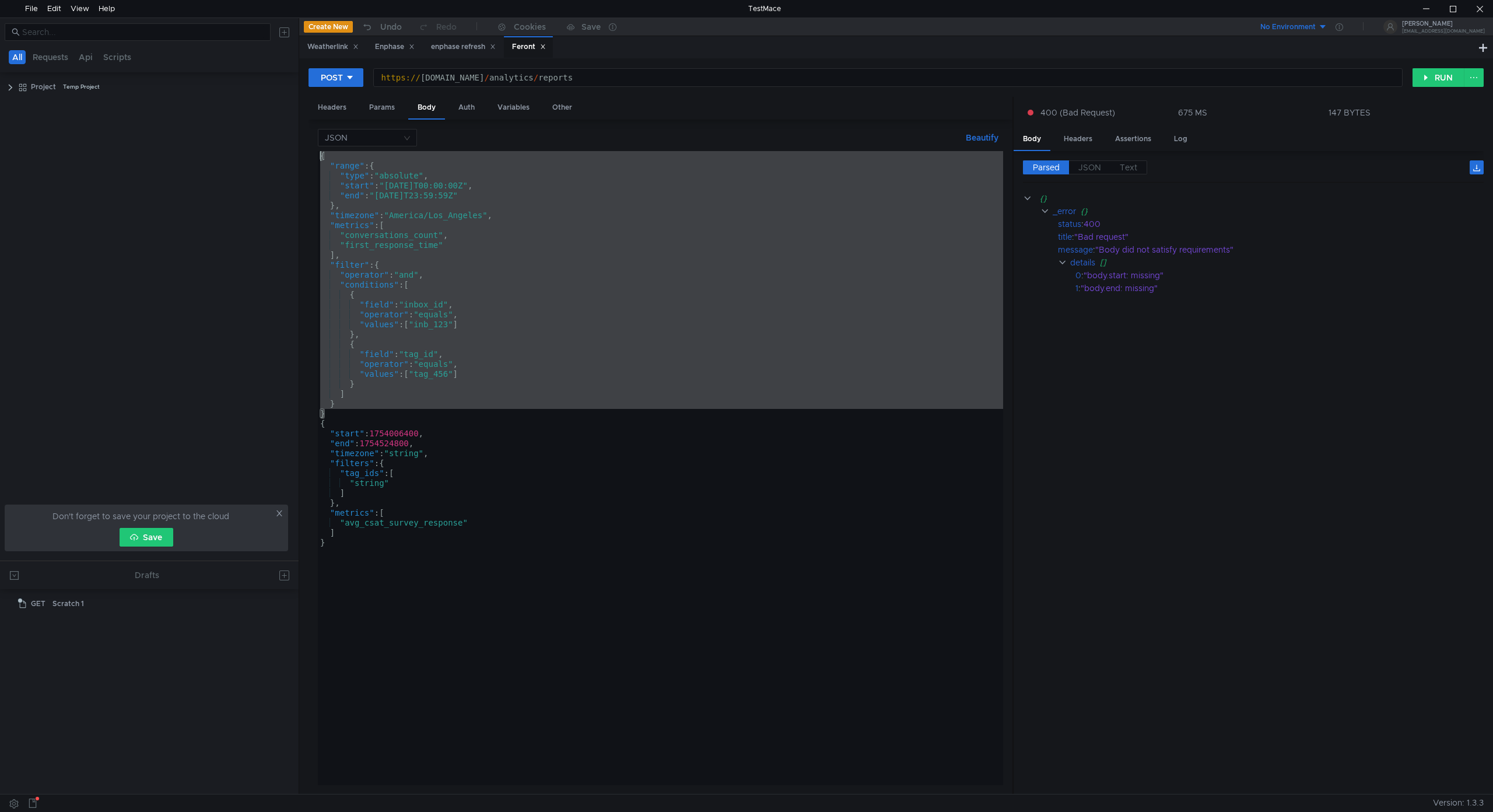
drag, startPoint x: 329, startPoint y: 415, endPoint x: 252, endPoint y: 8, distance: 414.2
click at [252, 8] on body "File Edit View Help TestMace All Requests Api Scripts Project Temp Project Don'…" at bounding box center [746, 406] width 1493 height 812
type textarea "{ "range": {"
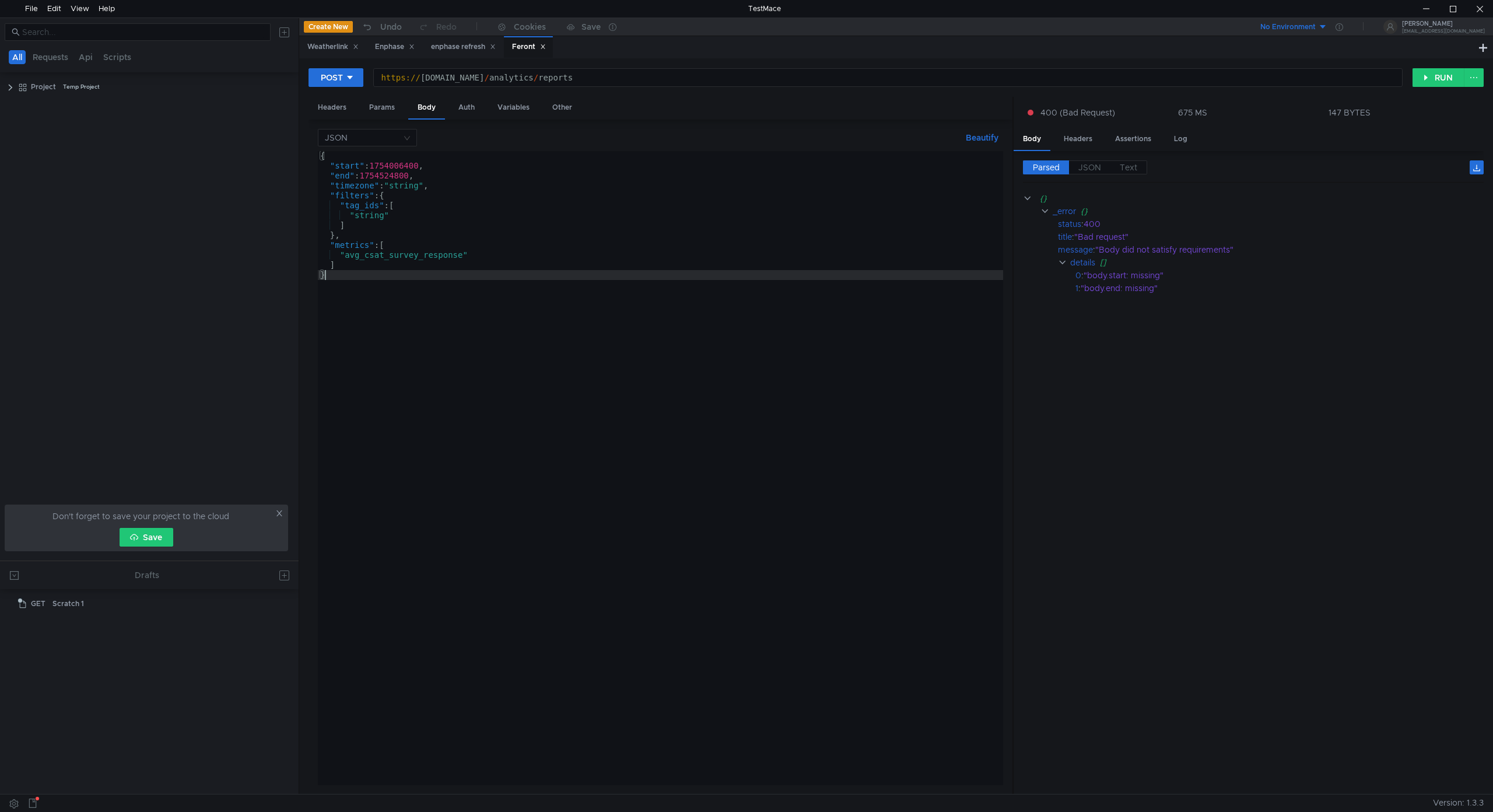
drag, startPoint x: 579, startPoint y: 353, endPoint x: 1023, endPoint y: 218, distance: 464.1
click at [579, 353] on div "{ "start" : 1754006400 , "end" : 1754524800 , "timezone" : "string" , "filters"…" at bounding box center [660, 477] width 685 height 653
click at [1445, 71] on button "RUN" at bounding box center [1438, 78] width 52 height 19
type textarea ""timezone": "string","
click at [408, 181] on div "{ "start" : 1754006400 , "end" : 1754524800 , "timezone" : "string" , "filters"…" at bounding box center [660, 477] width 685 height 653
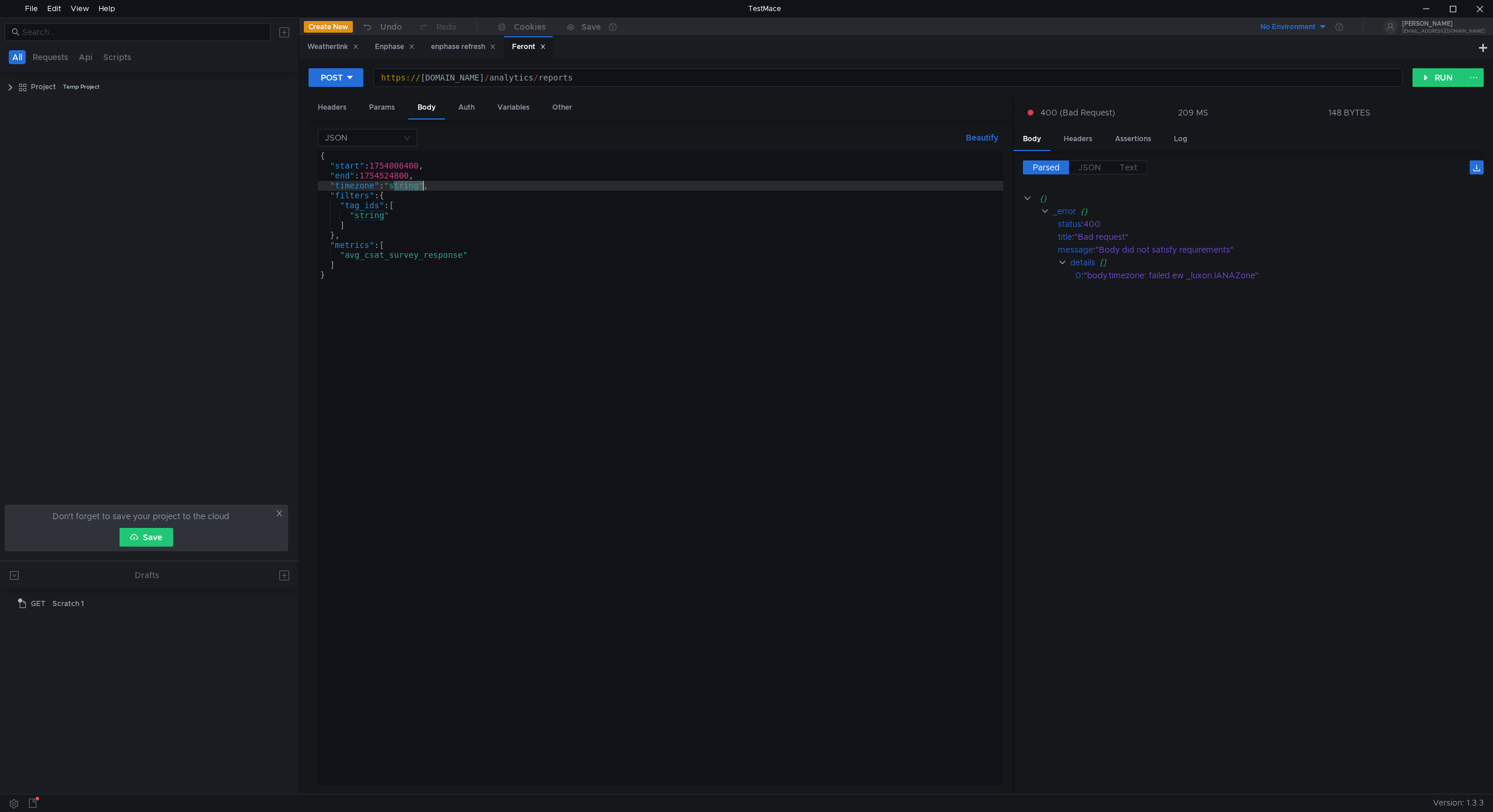
click at [408, 181] on div "{ "start" : 1754006400 , "end" : 1754524800 , "timezone" : "string" , "filters"…" at bounding box center [660, 477] width 685 height 653
click at [441, 185] on div "{ "start" : 1754006400 , "end" : 1754524800 , "timezone" : "string" , "filters"…" at bounding box center [660, 477] width 685 height 653
drag, startPoint x: 441, startPoint y: 185, endPoint x: 284, endPoint y: 185, distance: 157.0
click at [285, 185] on as-split "All Requests Api Scripts Project Temp Project Don't forget to save your project…" at bounding box center [746, 405] width 1493 height 776
drag, startPoint x: 1395, startPoint y: 470, endPoint x: 1489, endPoint y: 62, distance: 418.7
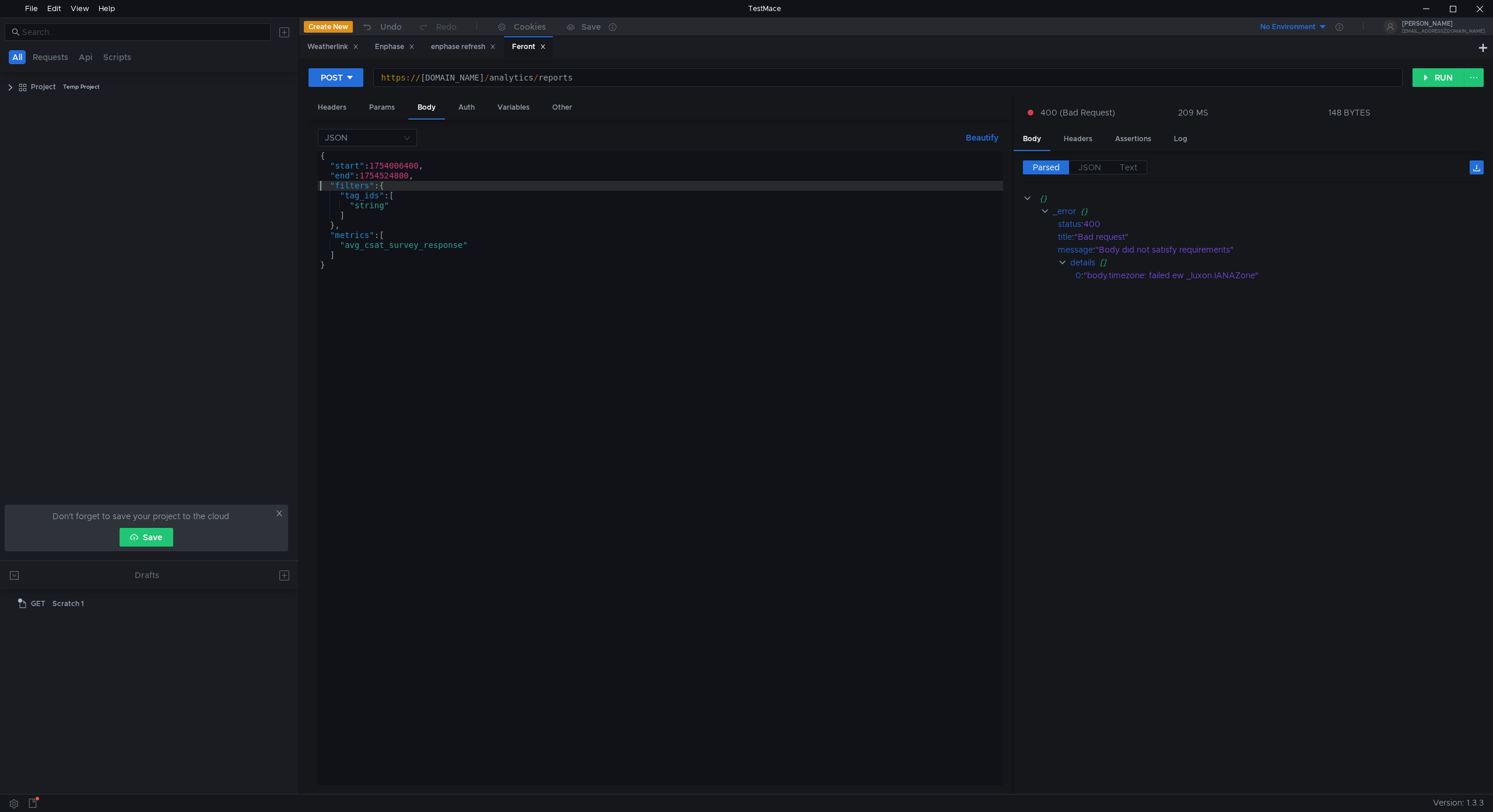
click at [1395, 455] on cdk-virtual-scroll-viewport "{} _error {} status : 400 title : "Bad request" message : "Body did not satisfy…" at bounding box center [1253, 488] width 461 height 593
click at [1429, 66] on div "POST https://api2.frontapp.com/analytics/reports https:// api2.frontapp.com / a…" at bounding box center [896, 426] width 1194 height 735
click at [1432, 74] on button "RUN" at bounding box center [1438, 78] width 52 height 19
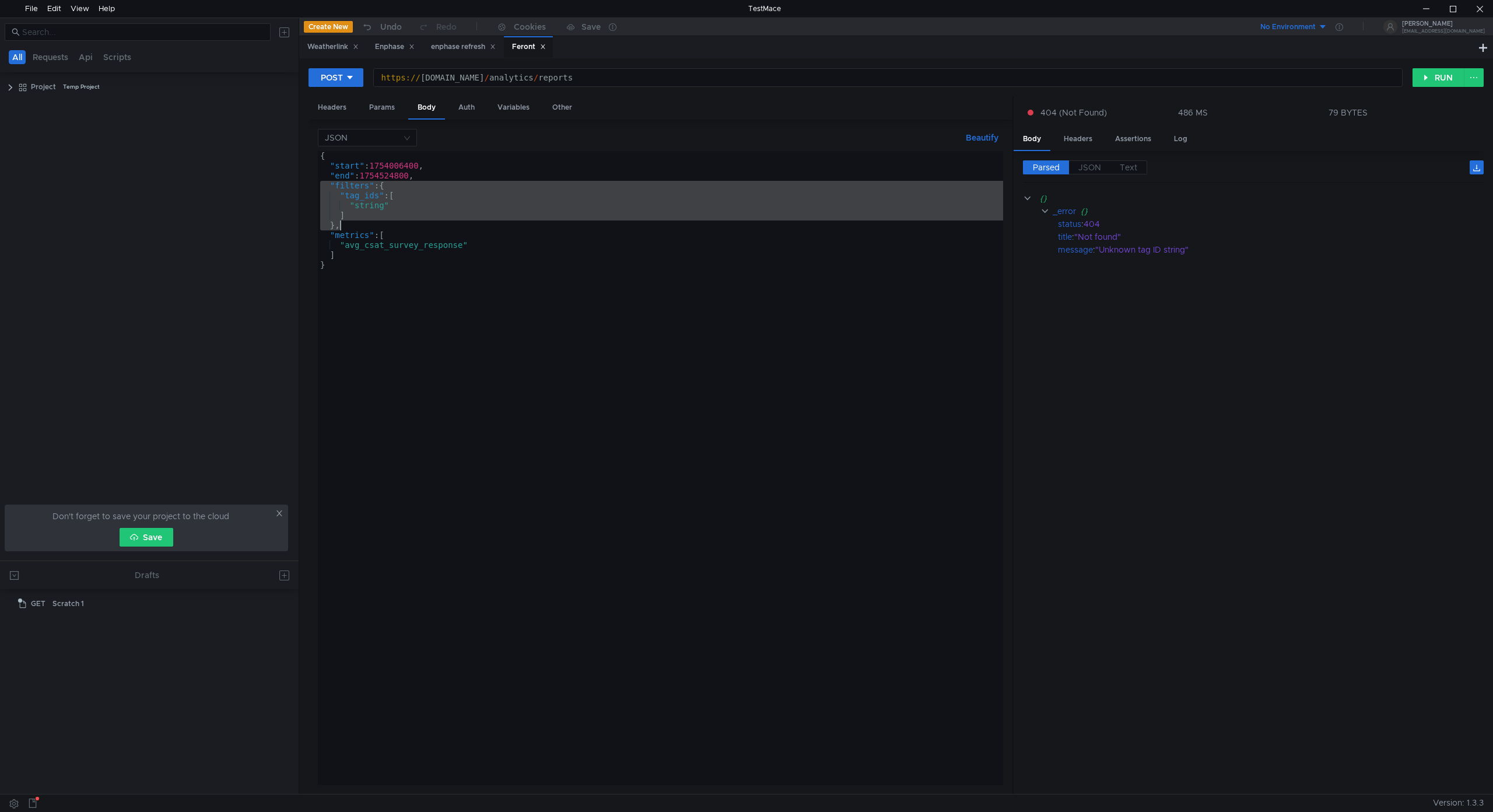
drag, startPoint x: 321, startPoint y: 184, endPoint x: 439, endPoint y: 222, distance: 124.0
click at [439, 222] on div "{ "start" : 1754006400 , "end" : 1754524800 , "filters" : { "tag_ids" : [ "stri…" at bounding box center [660, 477] width 685 height 653
type textarea "] },"
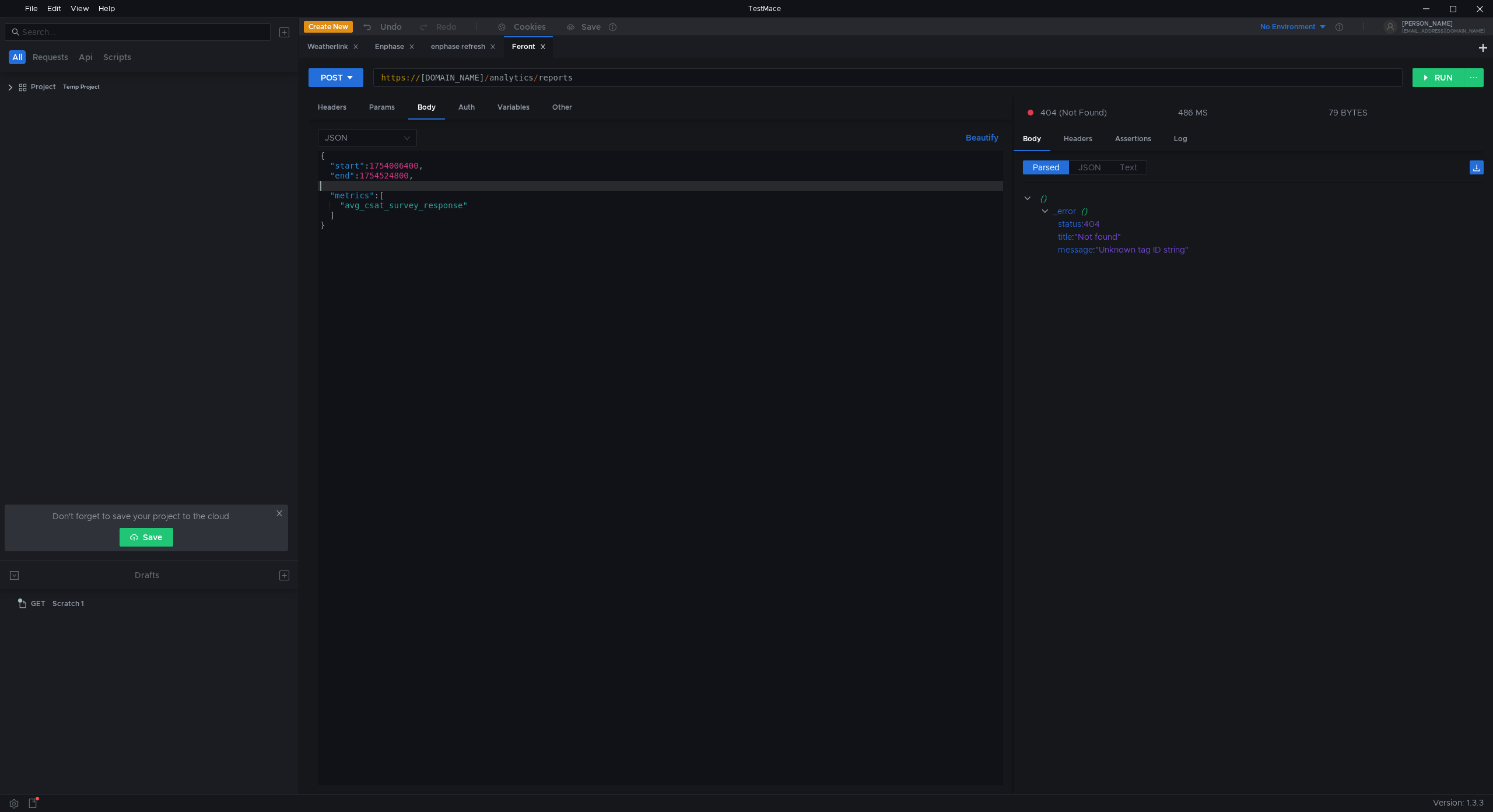
click at [691, 369] on div "{ "start" : 1754006400 , "end" : 1754524800 , "metrics" : [ "avg_csat_survey_re…" at bounding box center [660, 477] width 685 height 653
type textarea "}"
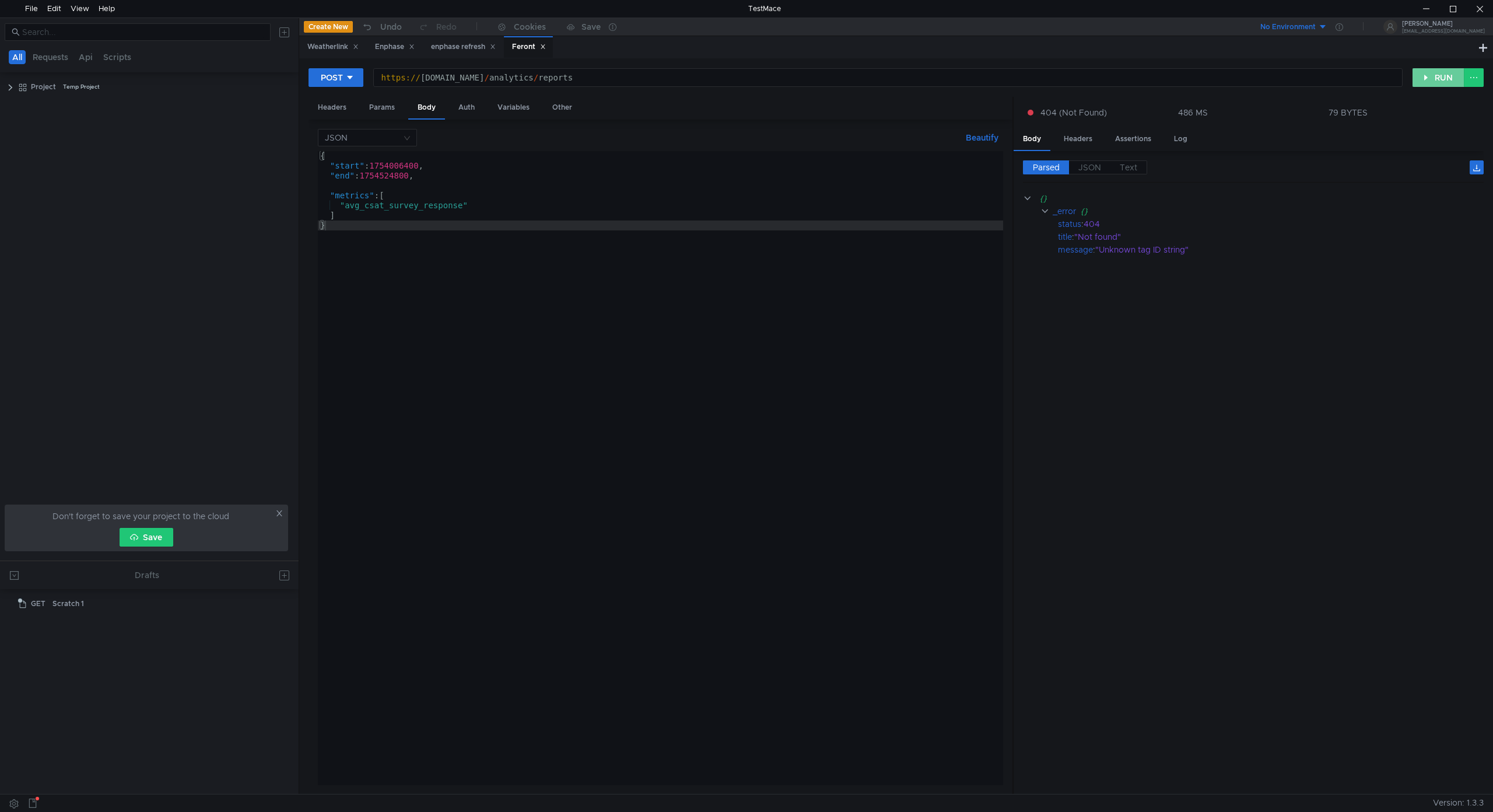
click at [1427, 77] on button "RUN" at bounding box center [1438, 78] width 52 height 19
drag, startPoint x: 1065, startPoint y: 786, endPoint x: 1156, endPoint y: 787, distance: 91.0
click at [1156, 787] on div "Parsed JSON Text {} _links {} self : "https://kingsburg-media-foundation.api.fr…" at bounding box center [1248, 473] width 470 height 644
click at [1079, 139] on div "Headers" at bounding box center [1078, 139] width 47 height 22
click at [1149, 136] on div "Assertions" at bounding box center [1133, 139] width 55 height 22
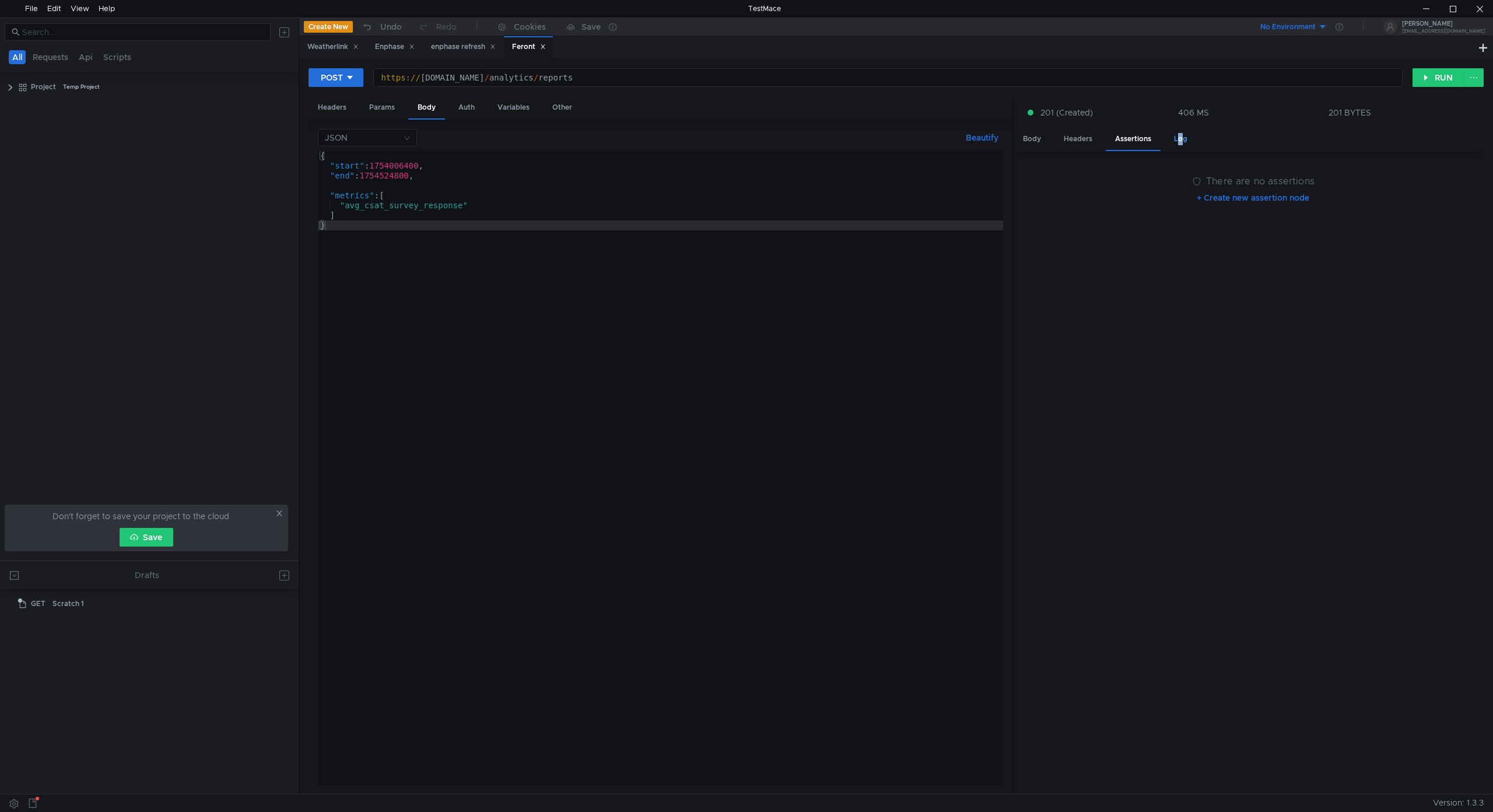
click at [1171, 140] on div "Log" at bounding box center [1181, 139] width 32 height 22
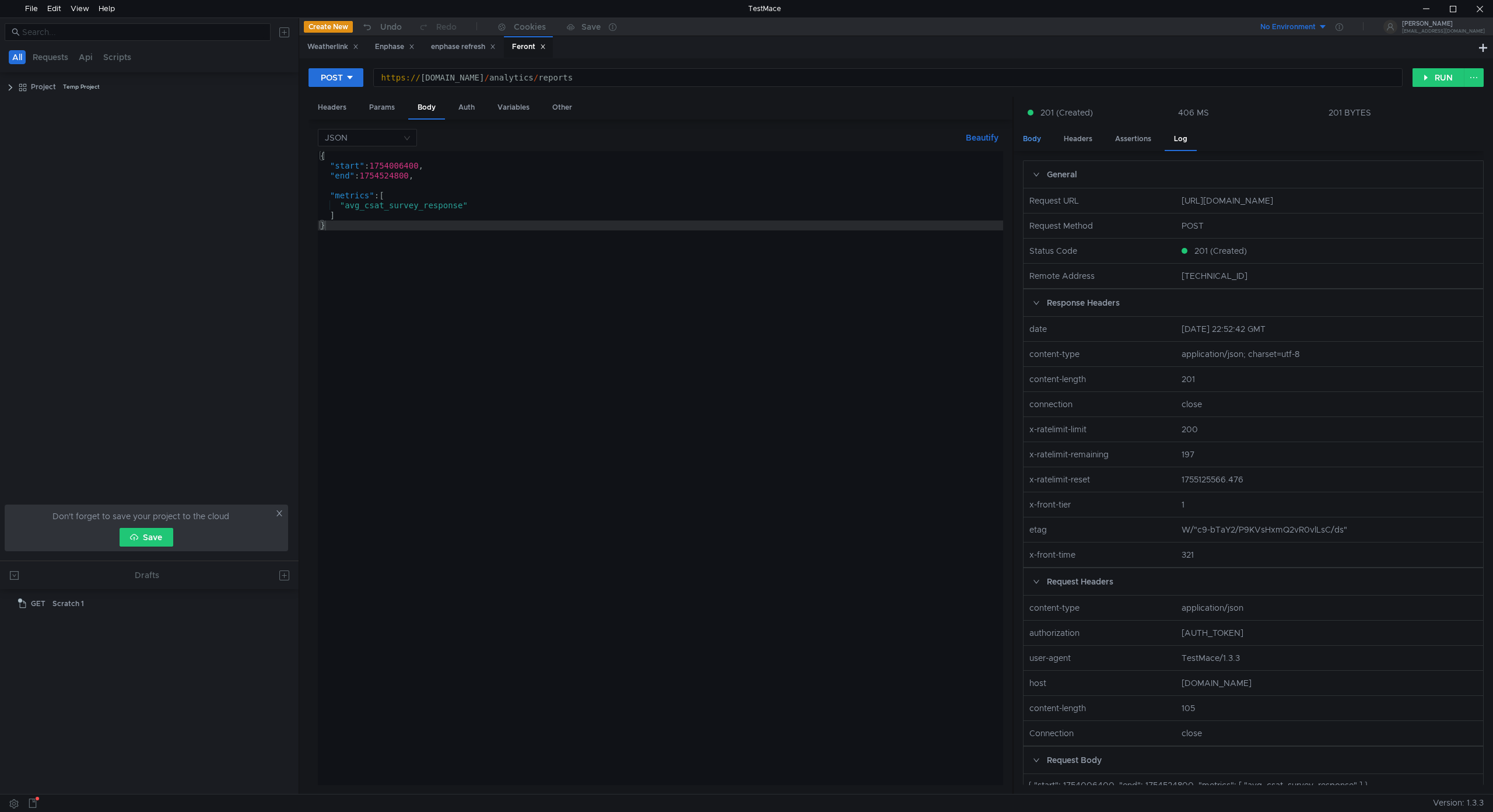
click at [1028, 143] on div "Body" at bounding box center [1032, 139] width 37 height 22
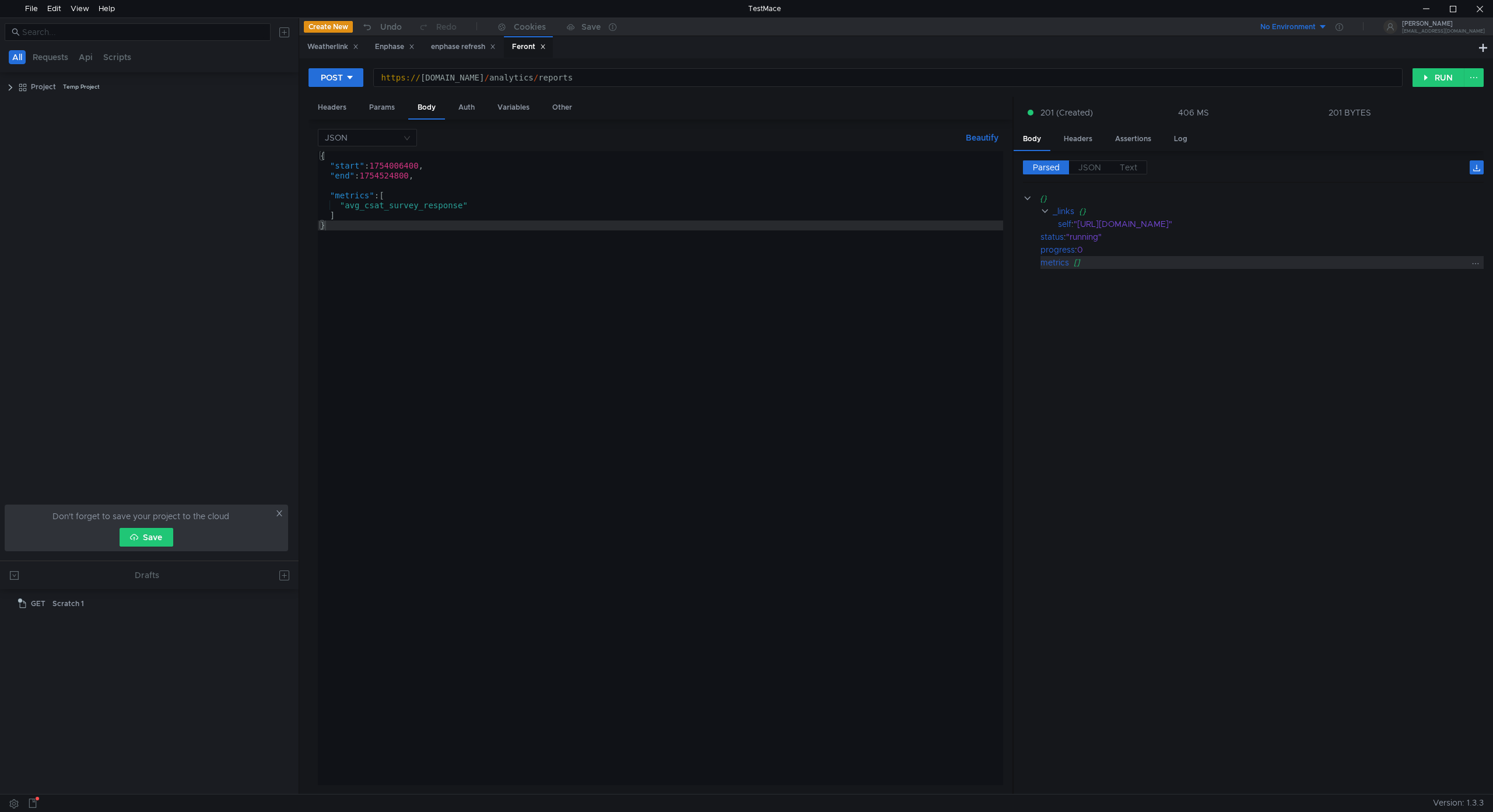
click at [1079, 260] on div "[]" at bounding box center [1271, 263] width 394 height 13
click at [1075, 261] on div "[]" at bounding box center [1271, 263] width 394 height 13
click at [1074, 262] on div "[]" at bounding box center [1271, 263] width 394 height 13
click at [1074, 262] on div "[]" at bounding box center [1271, 263] width 394 height 13
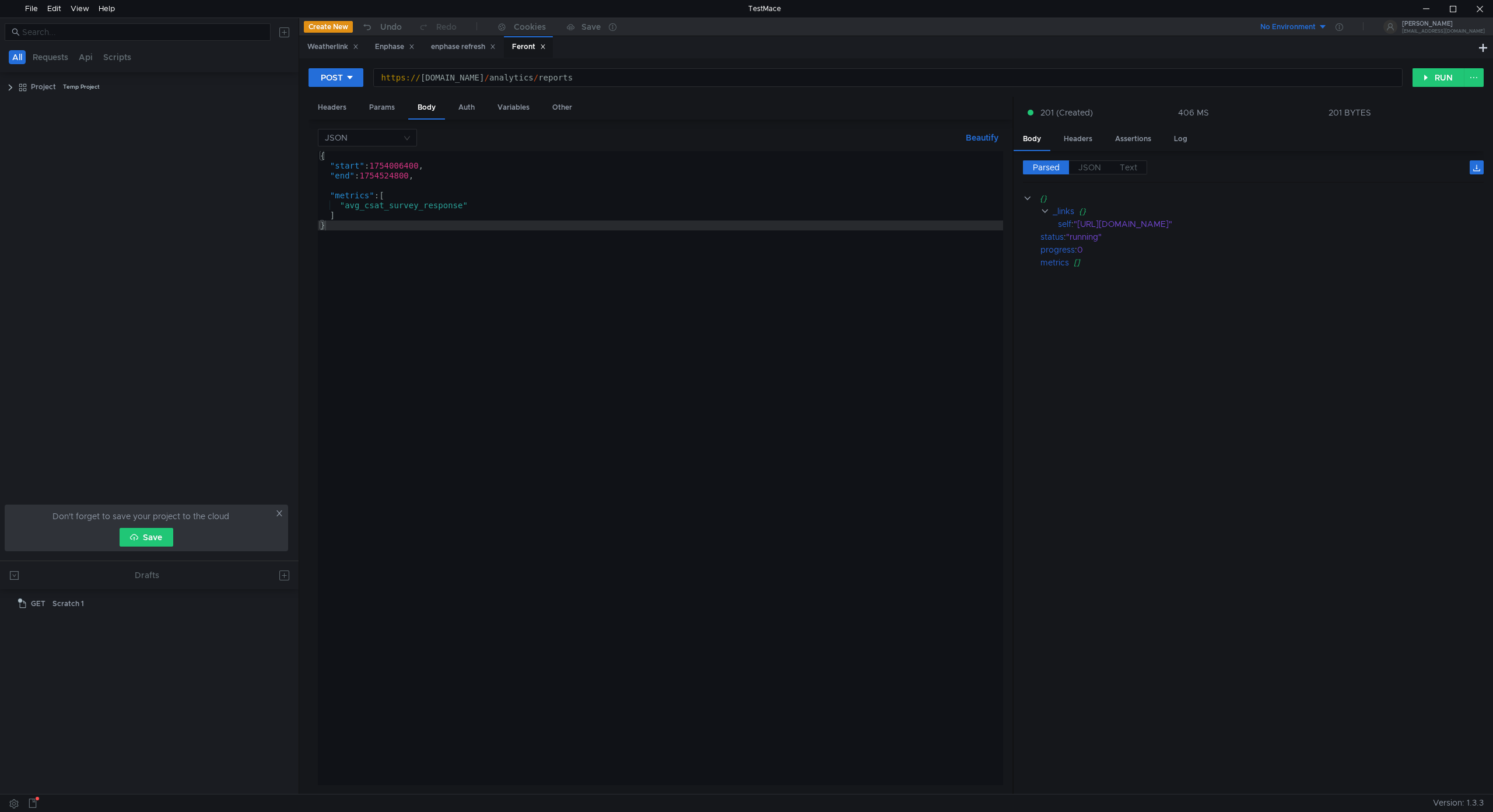
click at [1176, 386] on cdk-virtual-scroll-viewport "{} _links {} self : "https://kingsburg-media-foundation.api.frontapp.com/analyt…" at bounding box center [1253, 488] width 461 height 593
click at [1439, 75] on button "RUN" at bounding box center [1438, 78] width 52 height 19
click at [1433, 76] on button "RUN" at bounding box center [1438, 78] width 52 height 19
click at [1093, 163] on span "JSON" at bounding box center [1089, 167] width 23 height 11
click at [1095, 168] on span "JSON" at bounding box center [1089, 167] width 23 height 11
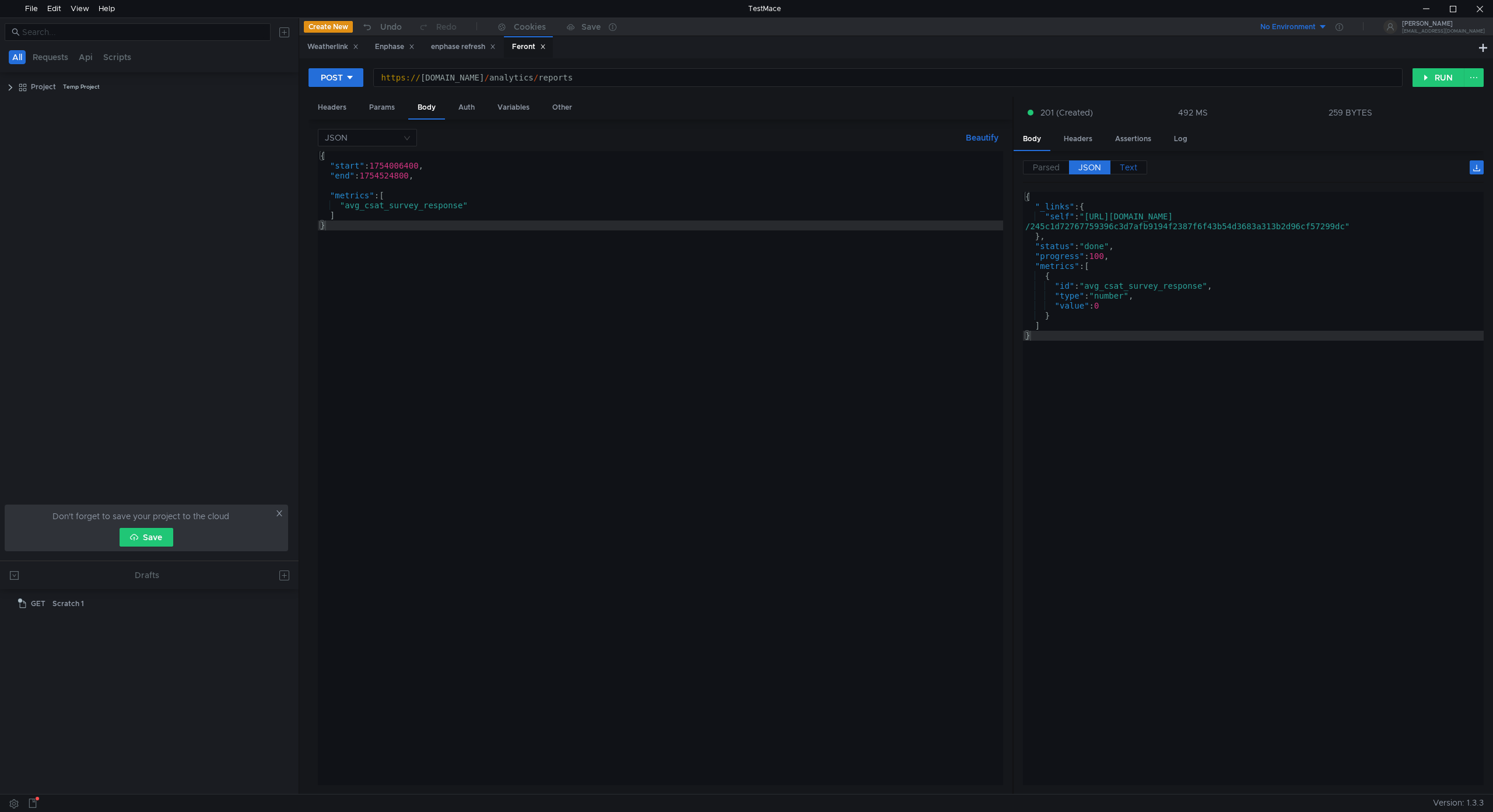
click at [1124, 166] on span "Text" at bounding box center [1129, 167] width 18 height 11
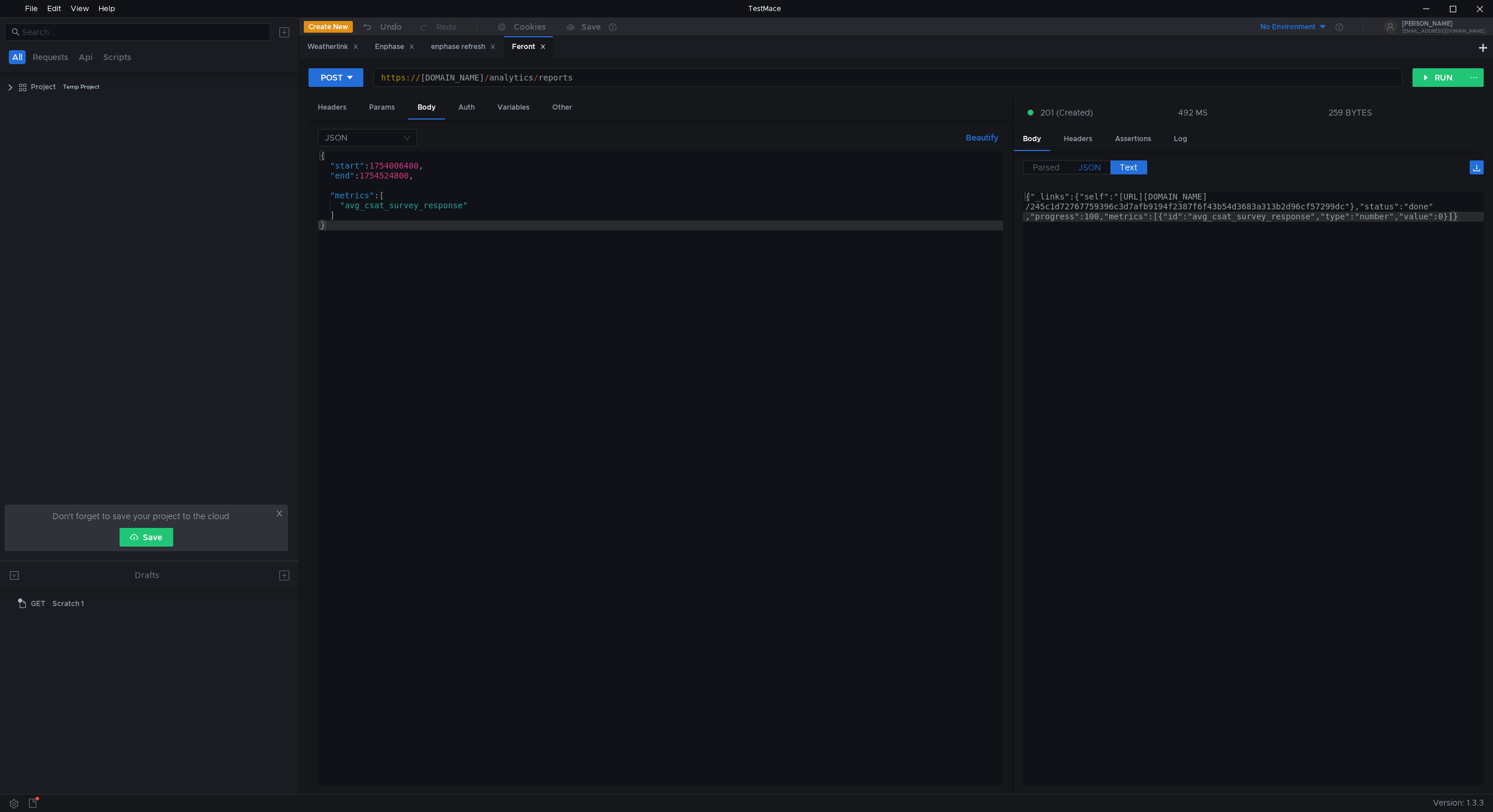
click at [1088, 167] on span "JSON" at bounding box center [1089, 167] width 23 height 11
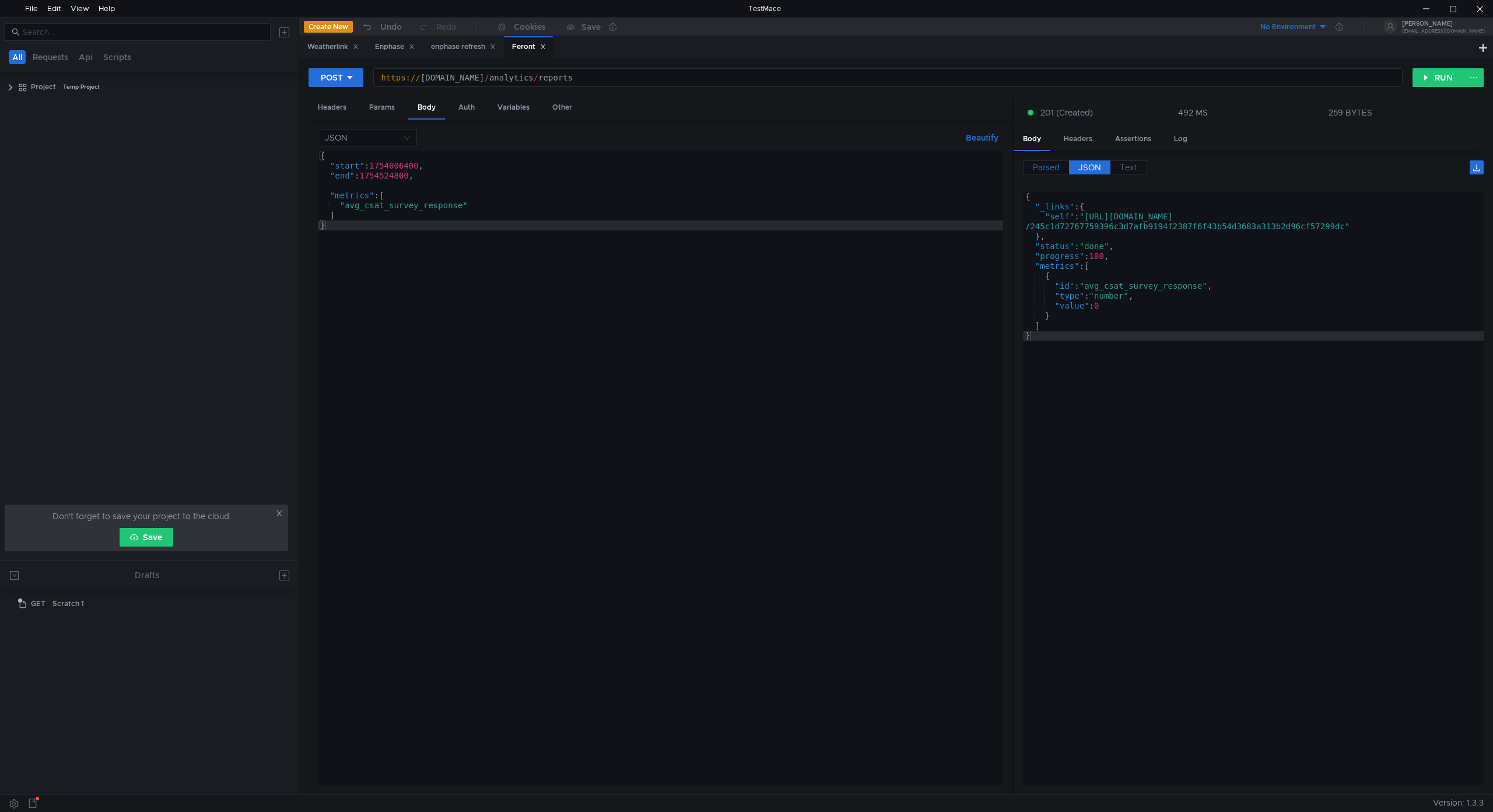
click at [1048, 167] on span "Parsed" at bounding box center [1046, 167] width 27 height 11
click at [1085, 170] on span "JSON" at bounding box center [1089, 167] width 23 height 11
click at [349, 78] on icon at bounding box center [350, 78] width 8 height 8
click at [328, 101] on li "GET" at bounding box center [336, 102] width 55 height 19
click at [381, 109] on div "Params" at bounding box center [382, 107] width 44 height 22
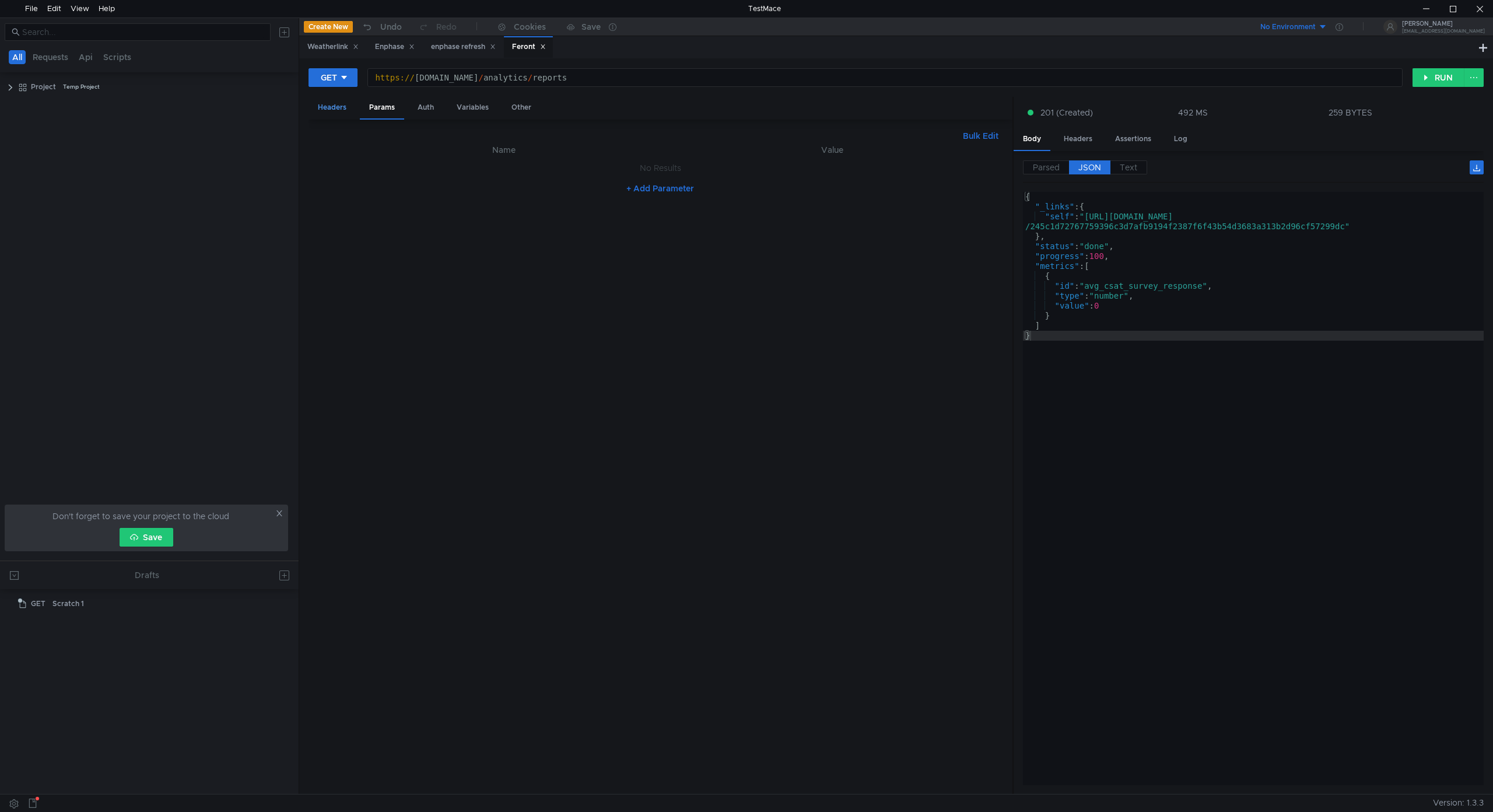
click at [320, 101] on div "Headers" at bounding box center [332, 107] width 47 height 22
click at [432, 106] on div "Auth" at bounding box center [426, 107] width 35 height 22
click at [469, 111] on div "Variables" at bounding box center [473, 107] width 51 height 22
click at [426, 103] on div "Auth" at bounding box center [426, 107] width 35 height 22
click at [383, 105] on div "Params" at bounding box center [382, 107] width 44 height 22
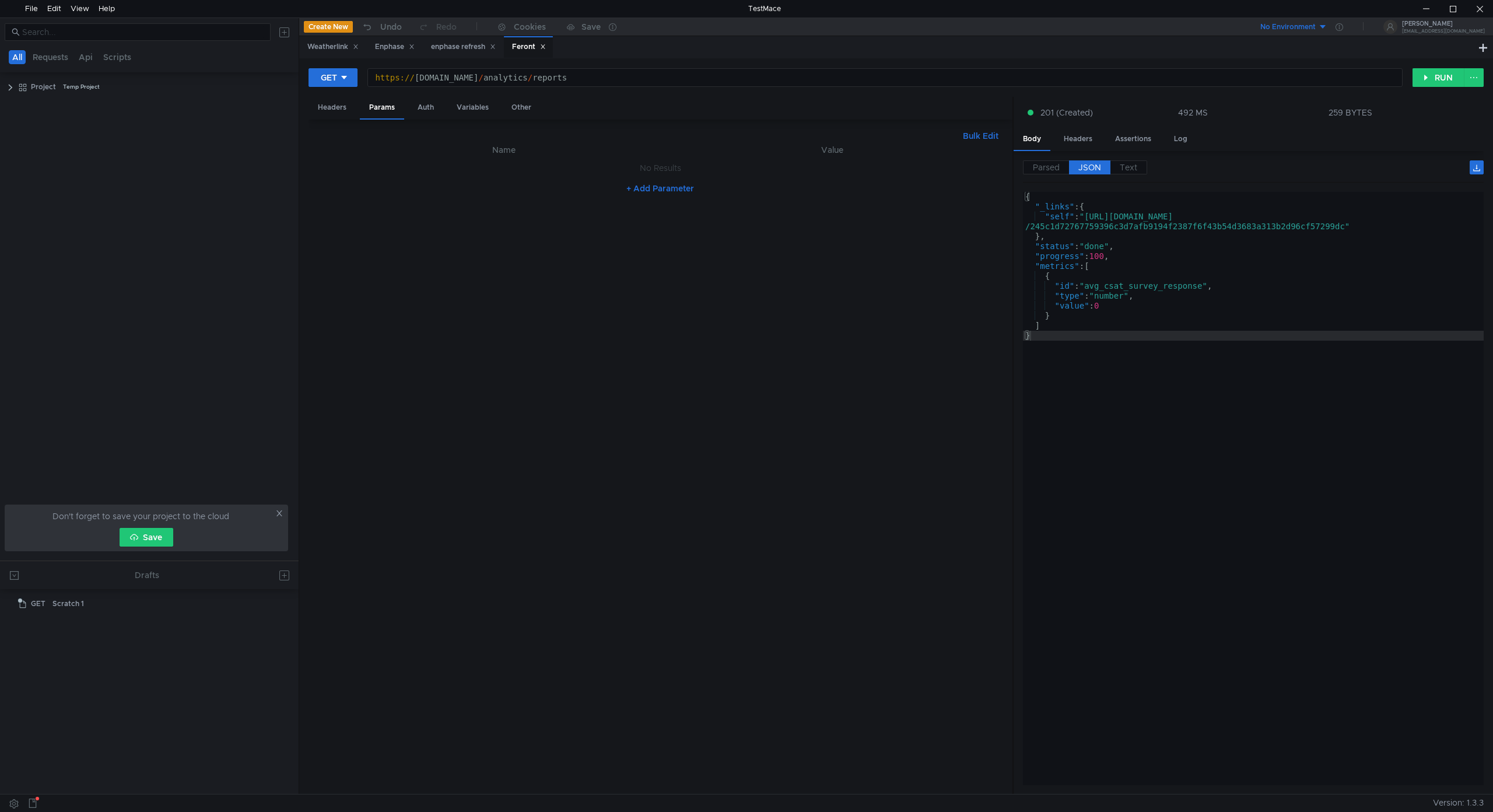
click at [605, 83] on div "https:// api2.frontapp.com / analytics / reports" at bounding box center [885, 88] width 1034 height 30
click at [514, 324] on nz-table "Name Value No Results + Add Parameter" at bounding box center [660, 464] width 685 height 642
drag, startPoint x: 682, startPoint y: 74, endPoint x: 595, endPoint y: 76, distance: 87.0
click at [595, 76] on div "https:// api2.frontapp.com / analytics / reports / {report_uid}" at bounding box center [885, 88] width 1034 height 30
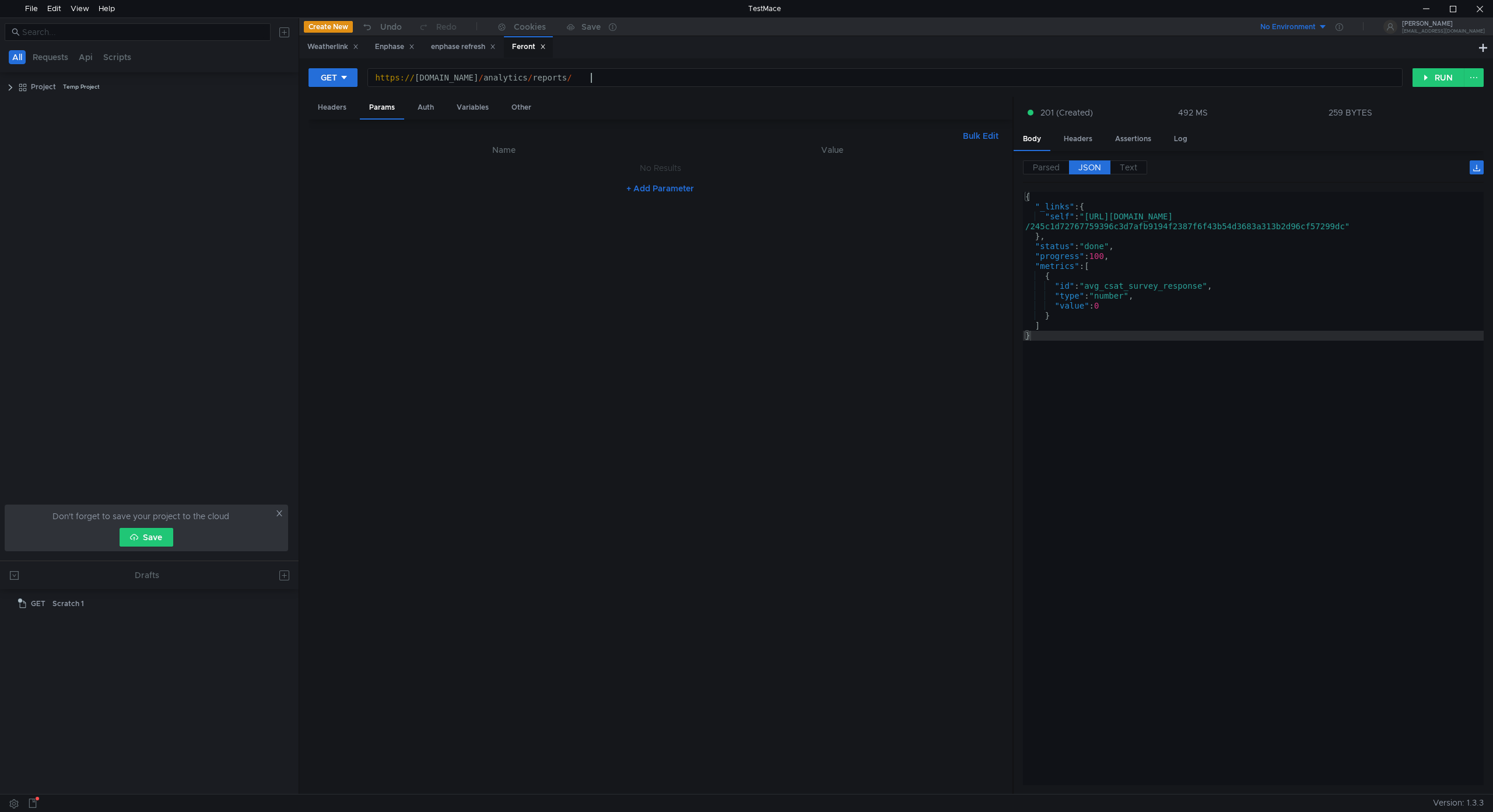
scroll to position [0, 15]
paste textarea "723ec32796f12c6f05f6b124d8ef76191a38cec990e0f65d549206c51373f1a0"
click at [1432, 77] on button "RUN" at bounding box center [1438, 78] width 52 height 19
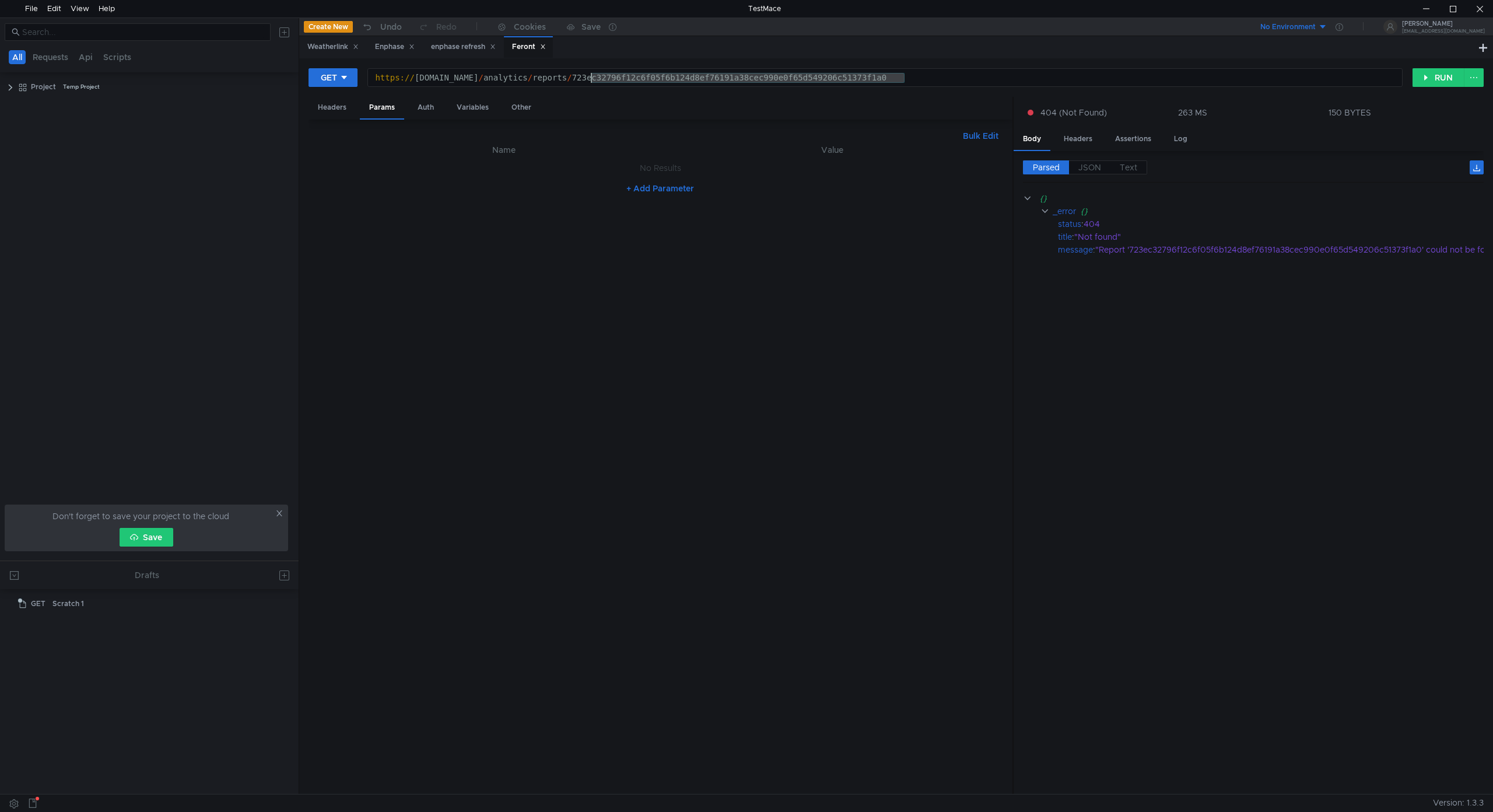
drag, startPoint x: 945, startPoint y: 76, endPoint x: 593, endPoint y: 77, distance: 352.0
click at [593, 77] on div "https:// api2.frontapp.com / analytics / reports / 723ec32796f12c6f05f6b124d8ef…" at bounding box center [885, 88] width 1034 height 30
click at [1103, 168] on label "JSON" at bounding box center [1089, 167] width 42 height 14
click at [917, 75] on div "https:// api2.frontapp.com / analytics / reports / 723ec32796f12c6f05f6b124d8ef…" at bounding box center [885, 78] width 1034 height 18
drag, startPoint x: 914, startPoint y: 75, endPoint x: 592, endPoint y: 89, distance: 322.3
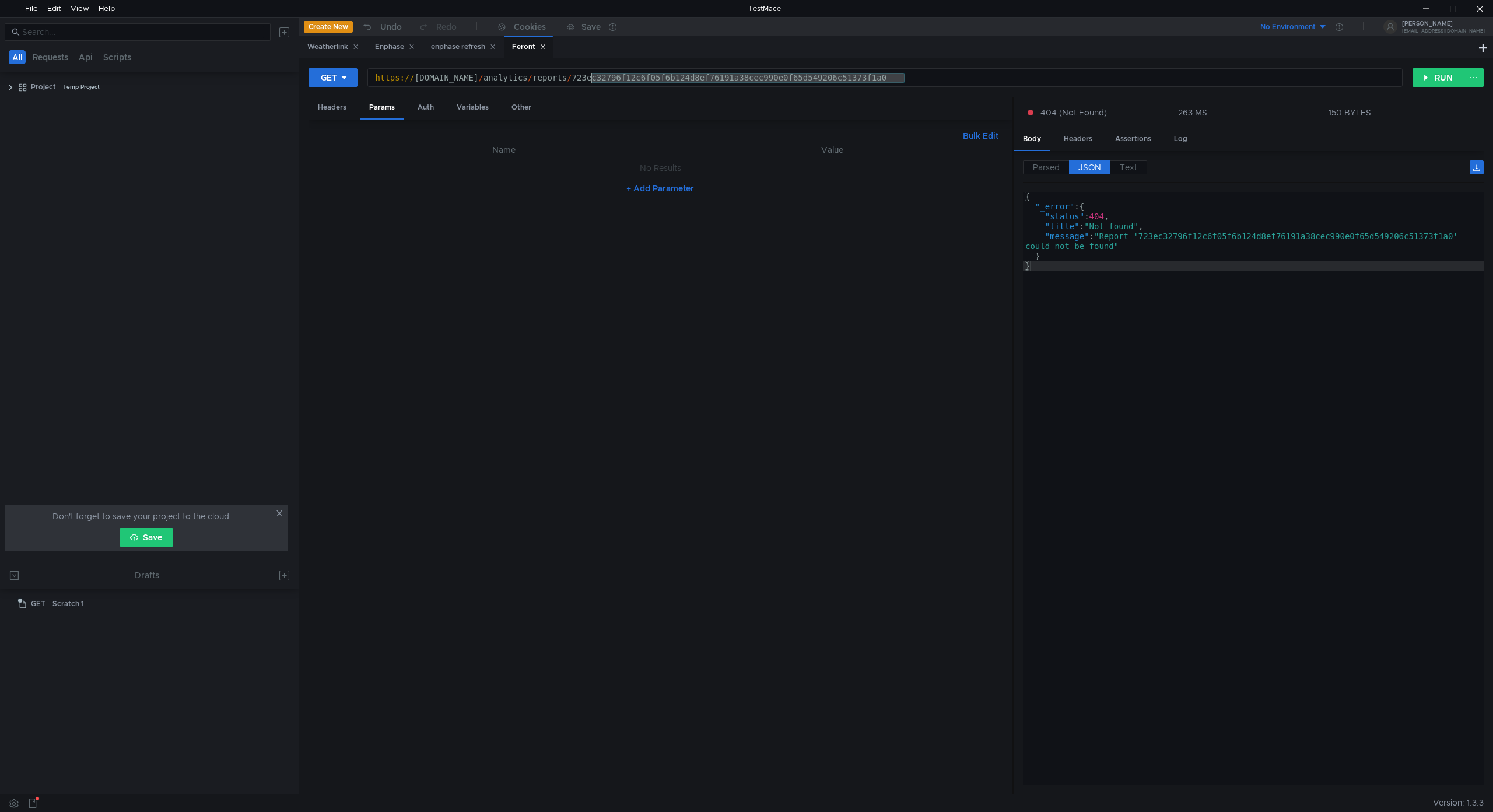
click at [592, 89] on div "GET https://api2.frontapp.com/analytics/reports/723ec32796f12c6f05f6b124d8ef761…" at bounding box center [896, 82] width 1175 height 29
click at [1439, 67] on div "GET https://api2.frontapp.com/analytics/reports/ https:// api2.frontapp.com / a…" at bounding box center [896, 426] width 1194 height 735
click at [1445, 78] on button "RUN" at bounding box center [1438, 78] width 52 height 19
click at [614, 80] on div "https:// api2.frontapp.com / analytics / reports /" at bounding box center [885, 88] width 1034 height 30
type textarea "[URL][DOMAIN_NAME]"
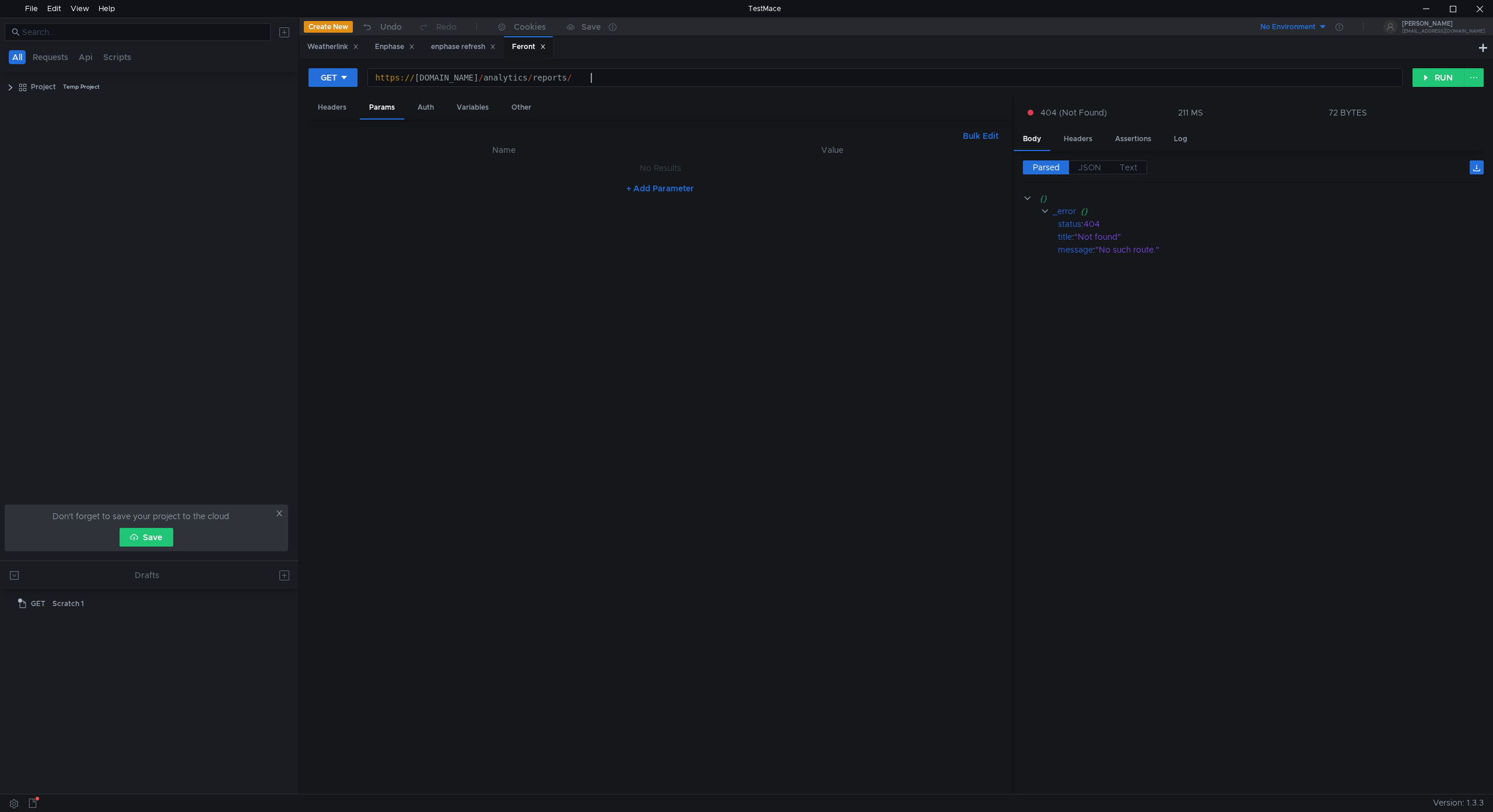
scroll to position [0, 15]
click at [1423, 74] on button "RUN" at bounding box center [1438, 78] width 52 height 19
click at [1057, 166] on span "Parsed" at bounding box center [1046, 167] width 27 height 11
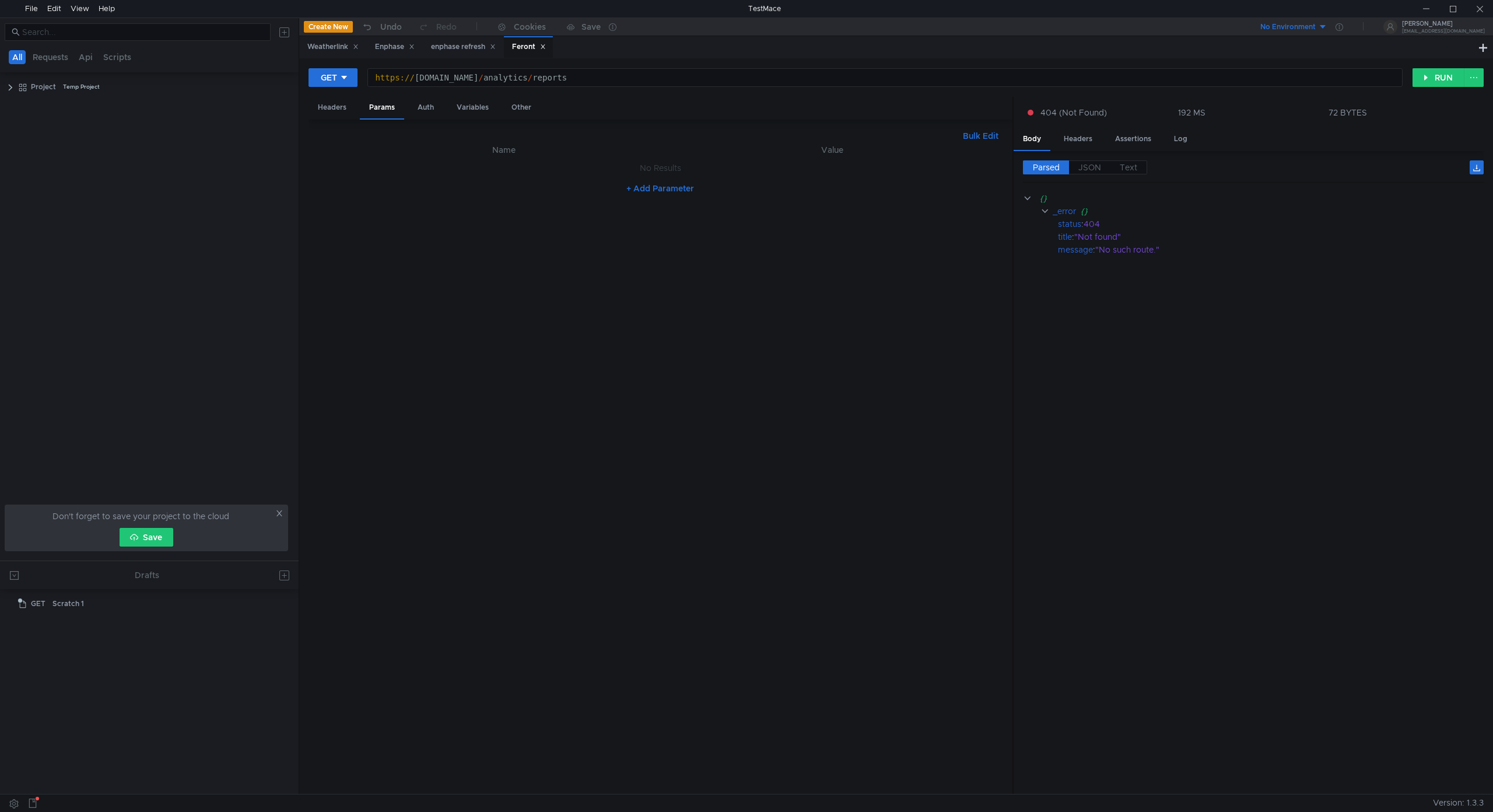
scroll to position [0, 15]
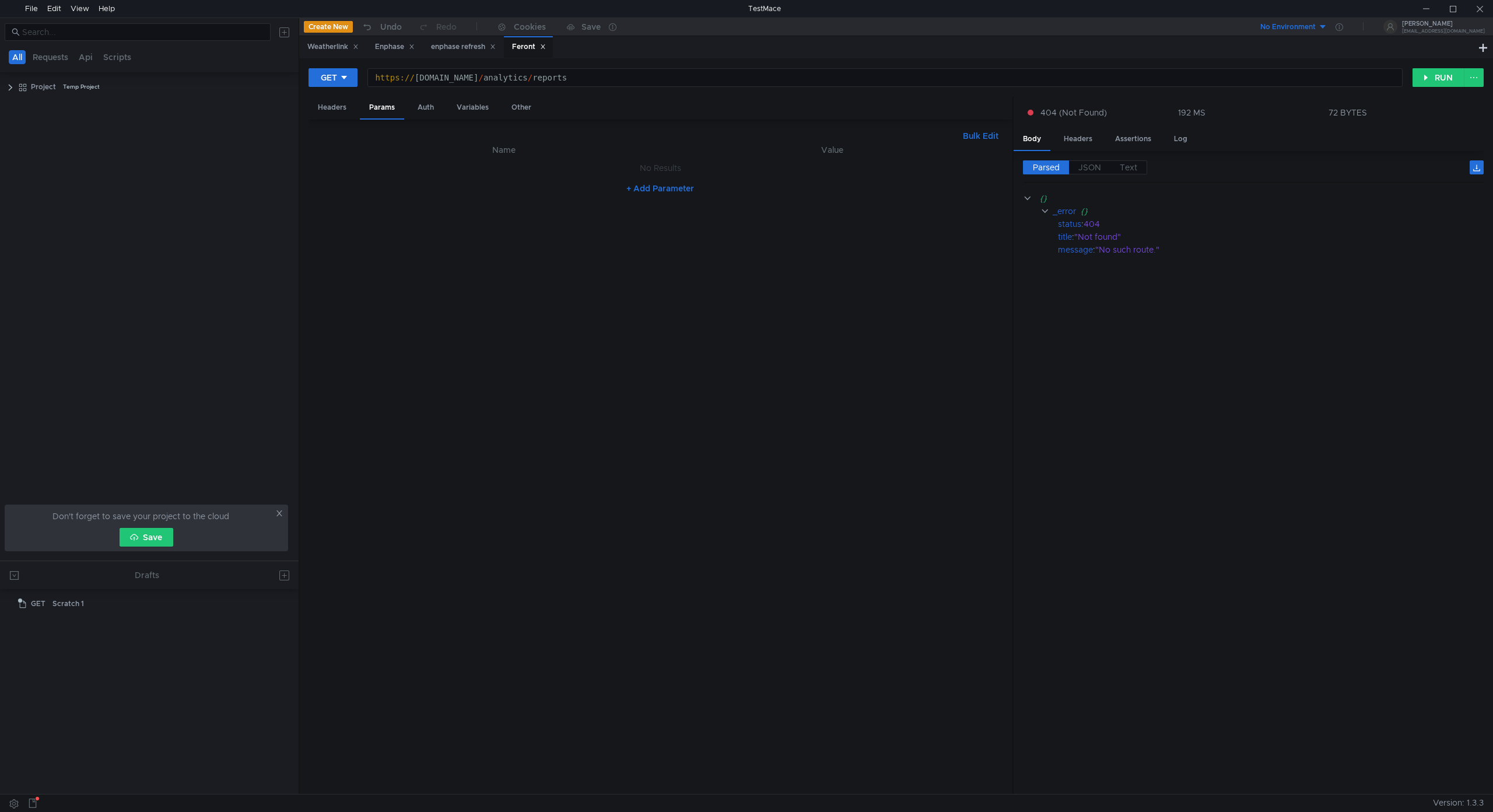
scroll to position [0, 15]
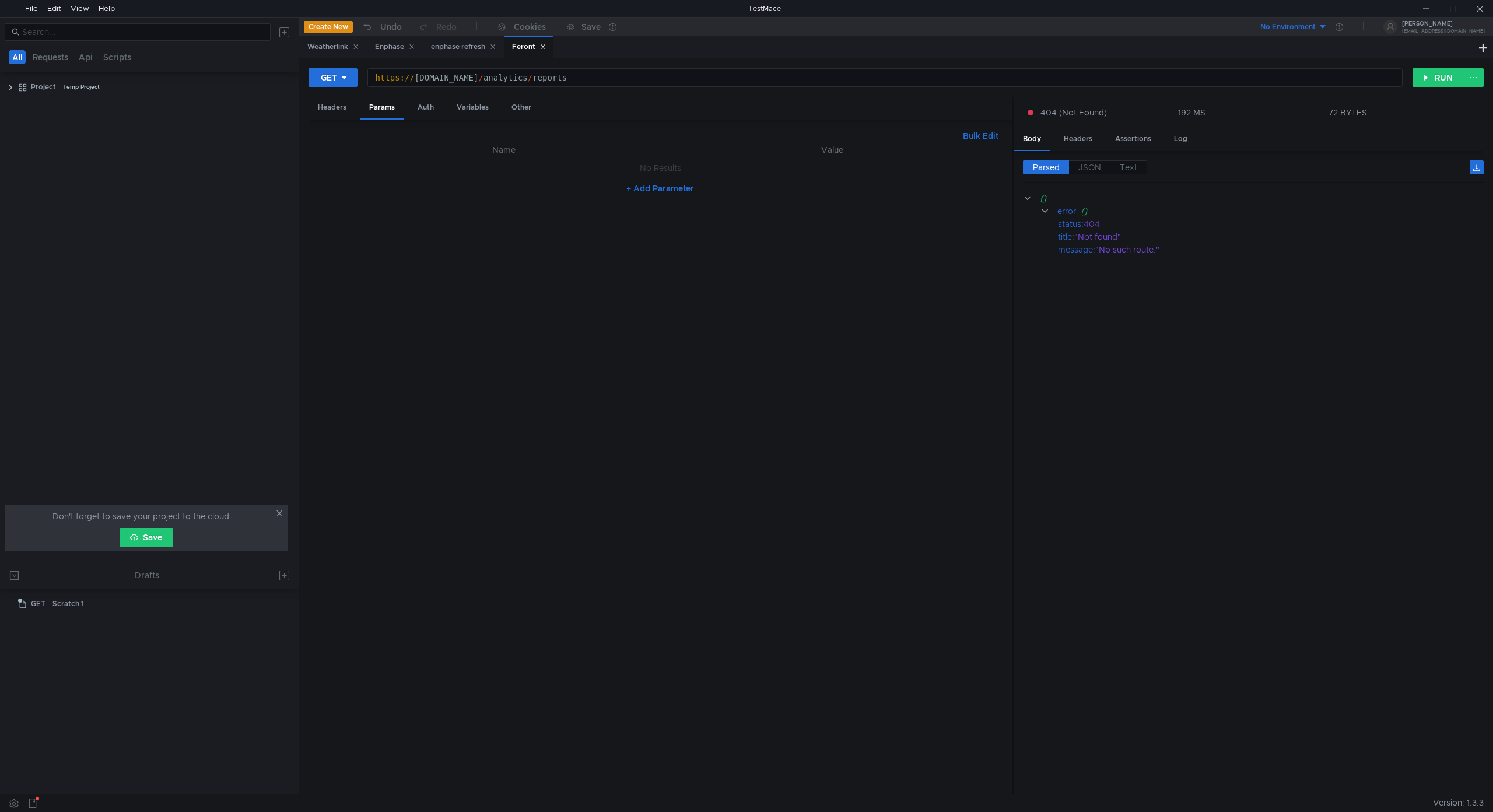
scroll to position [0, 15]
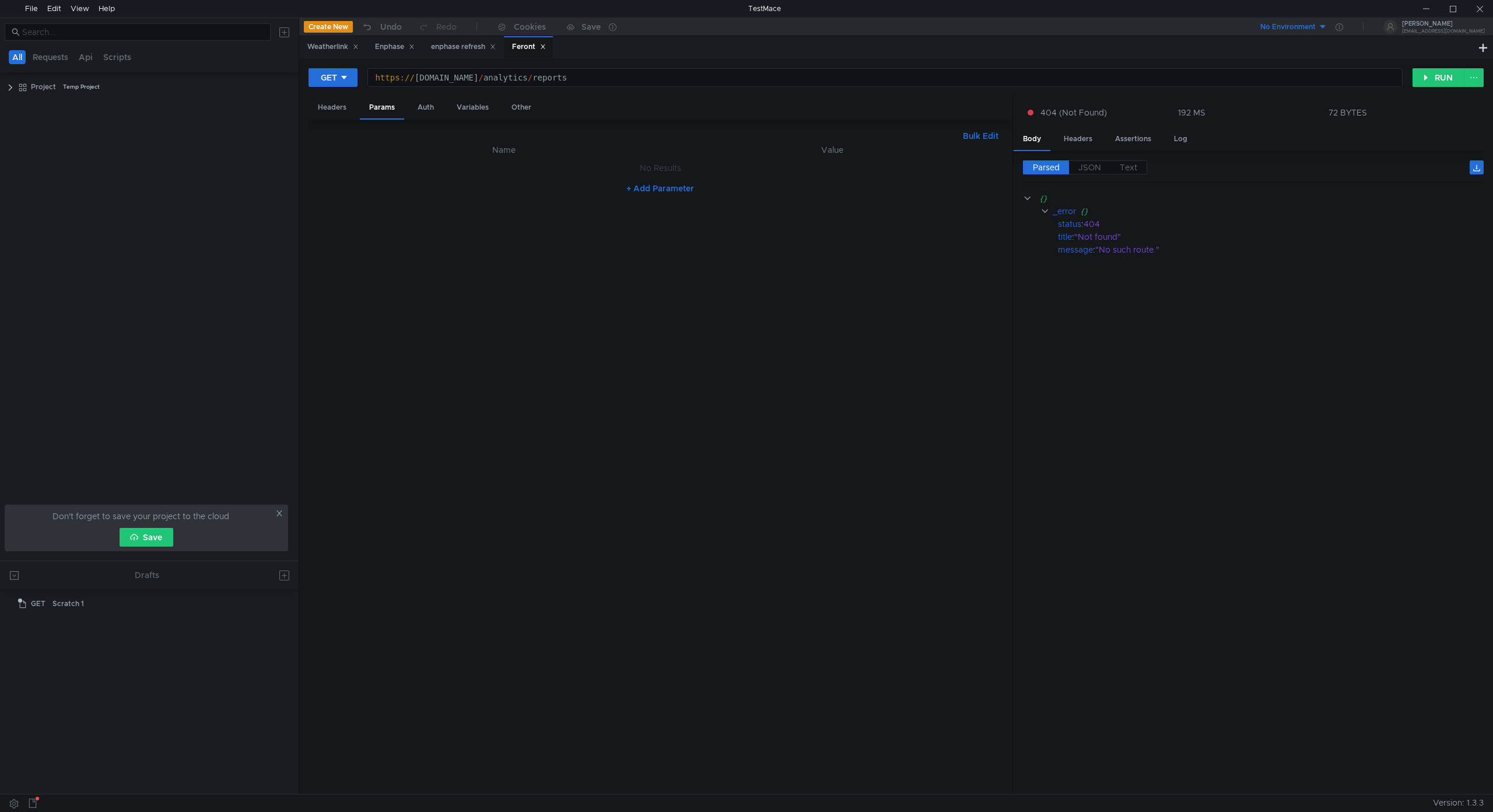
scroll to position [0, 15]
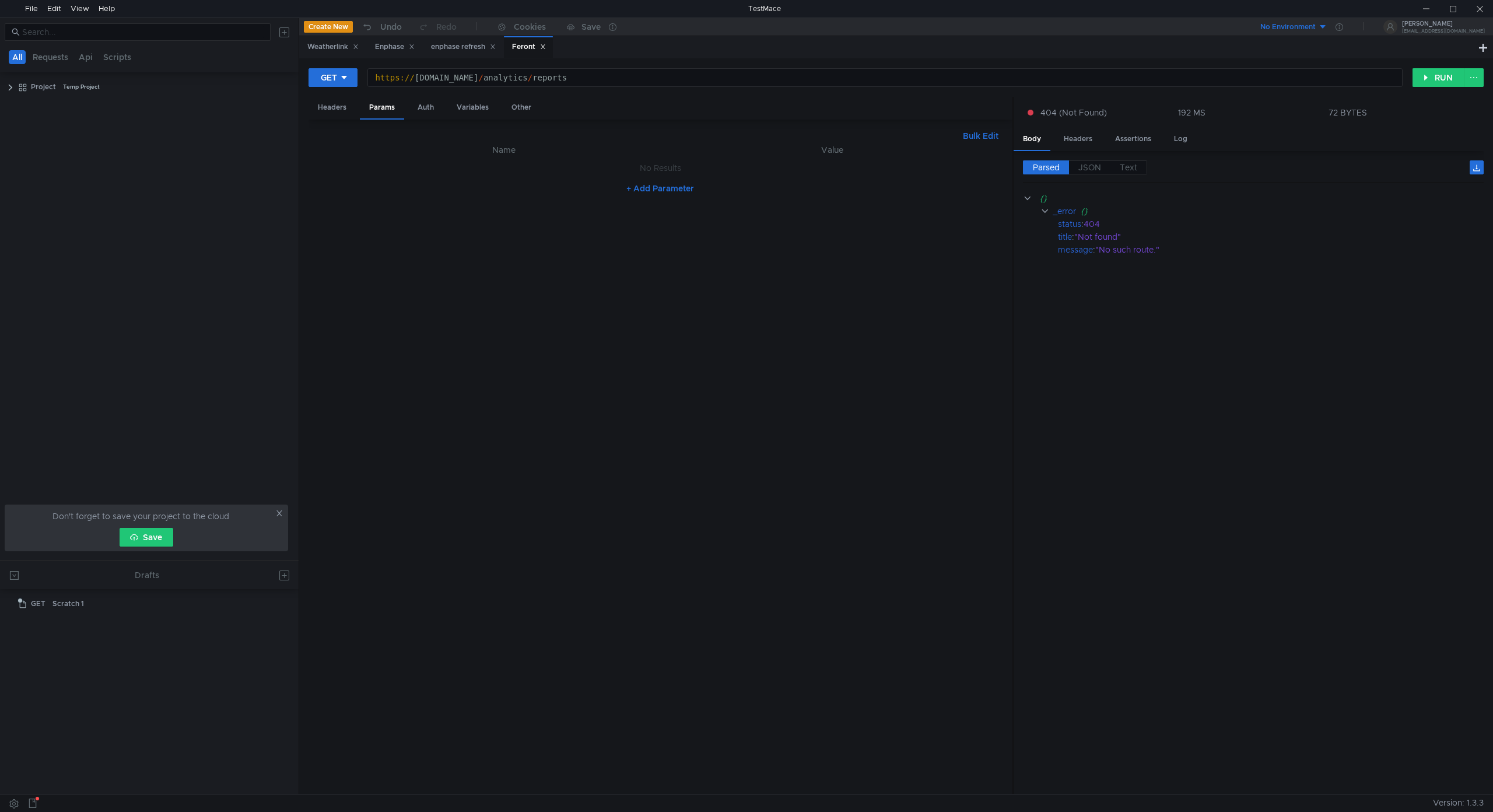
scroll to position [0, 15]
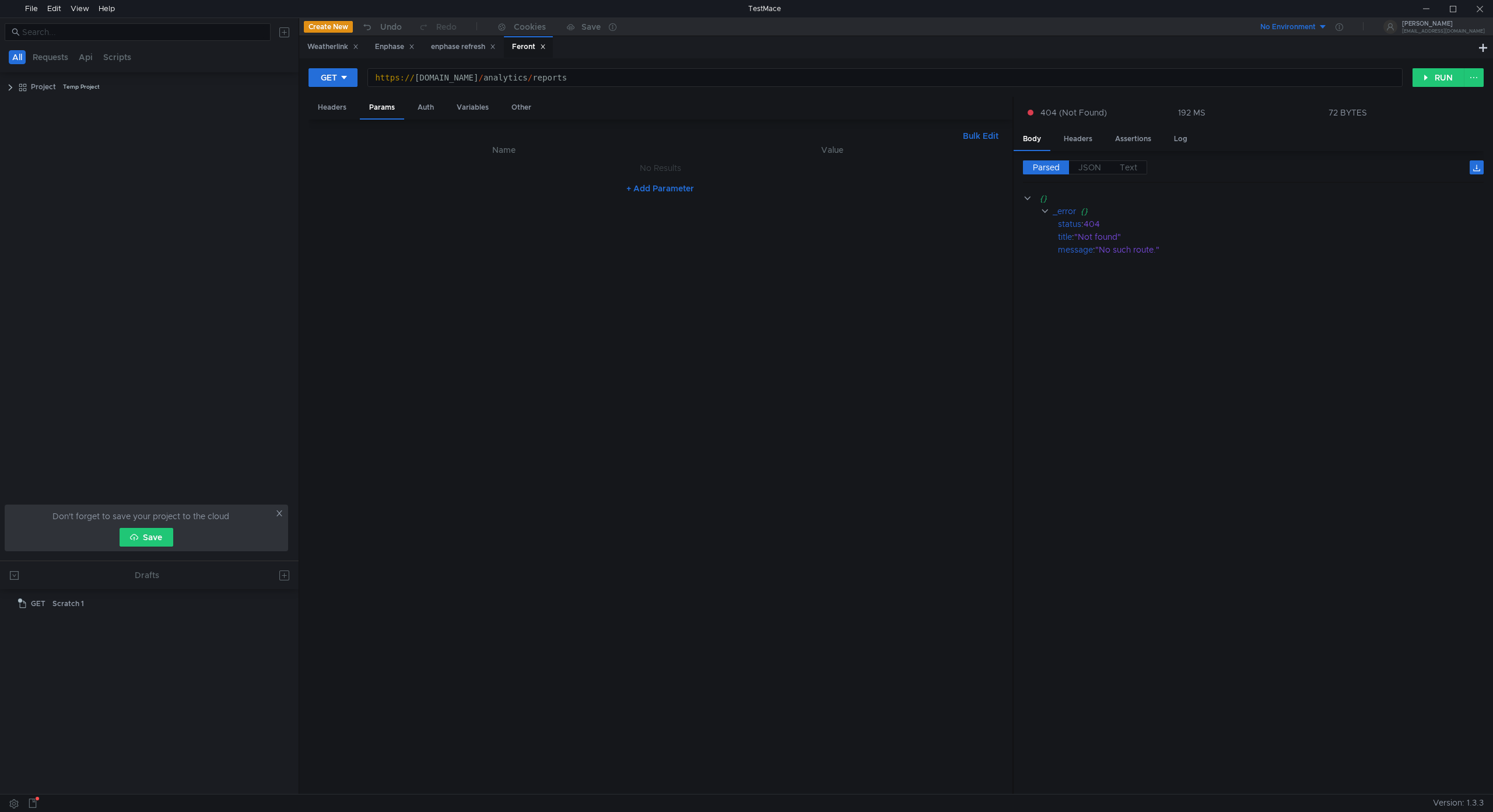
scroll to position [0, 15]
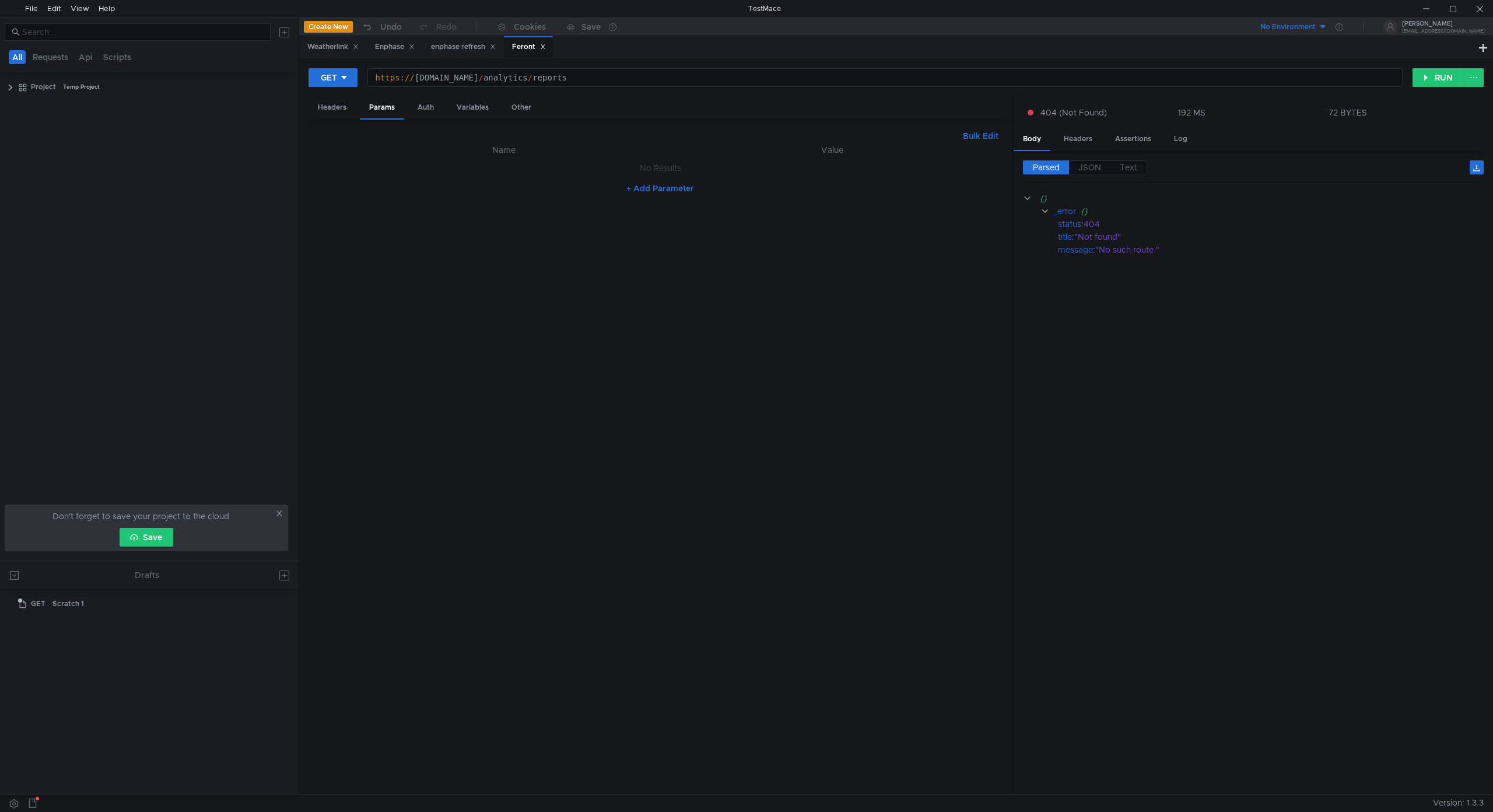
scroll to position [0, 15]
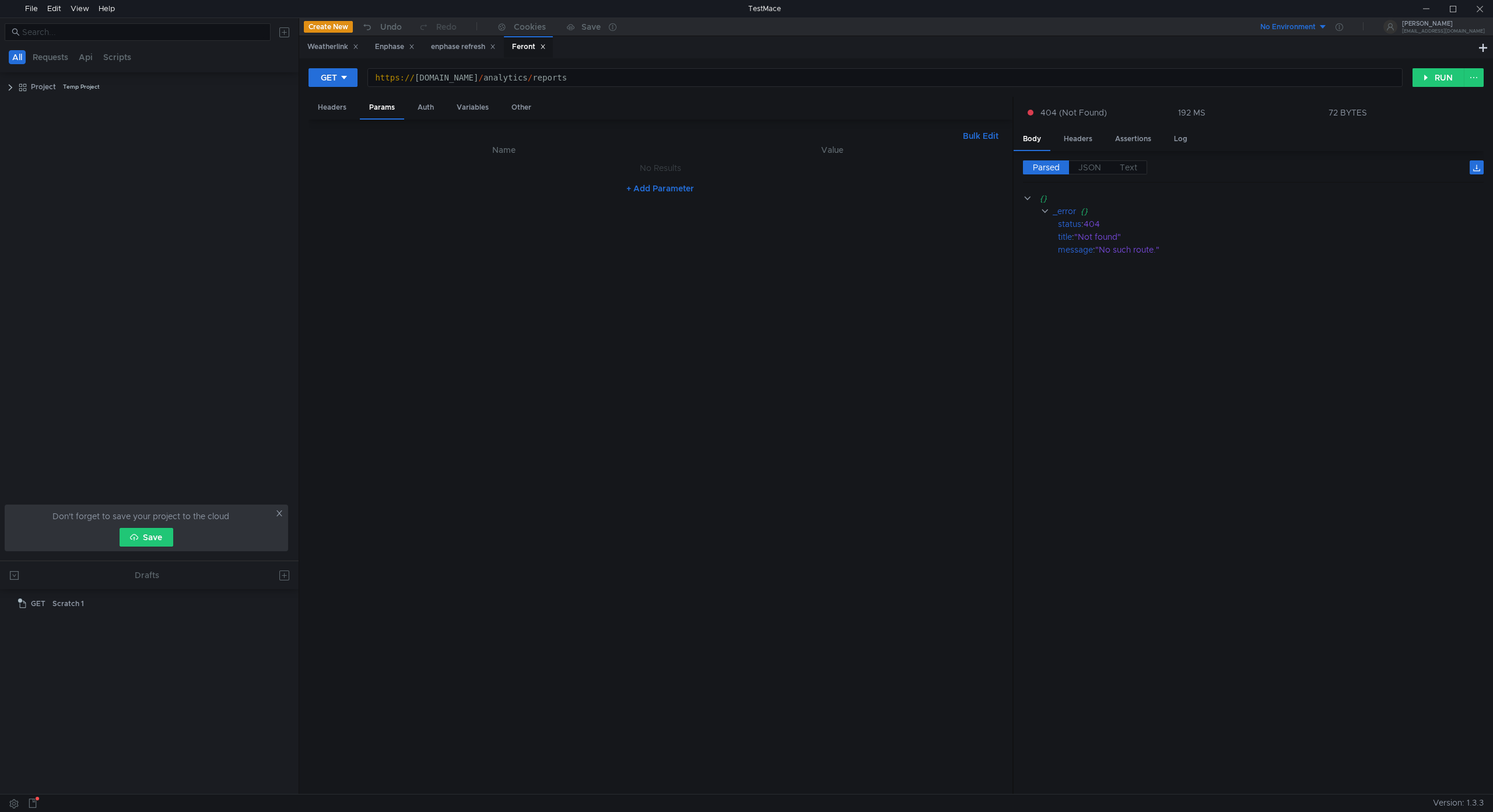
scroll to position [0, 15]
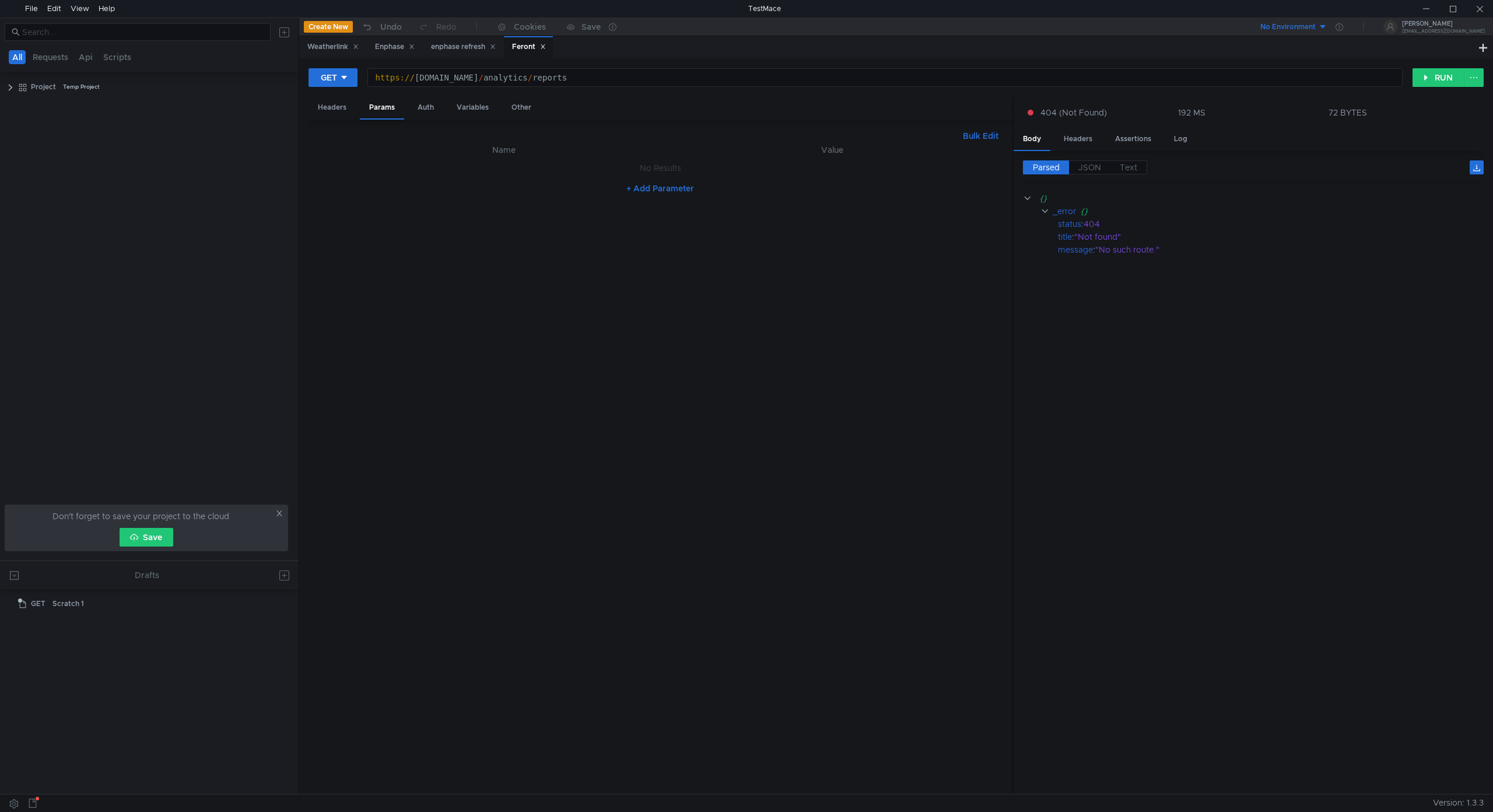
scroll to position [0, 15]
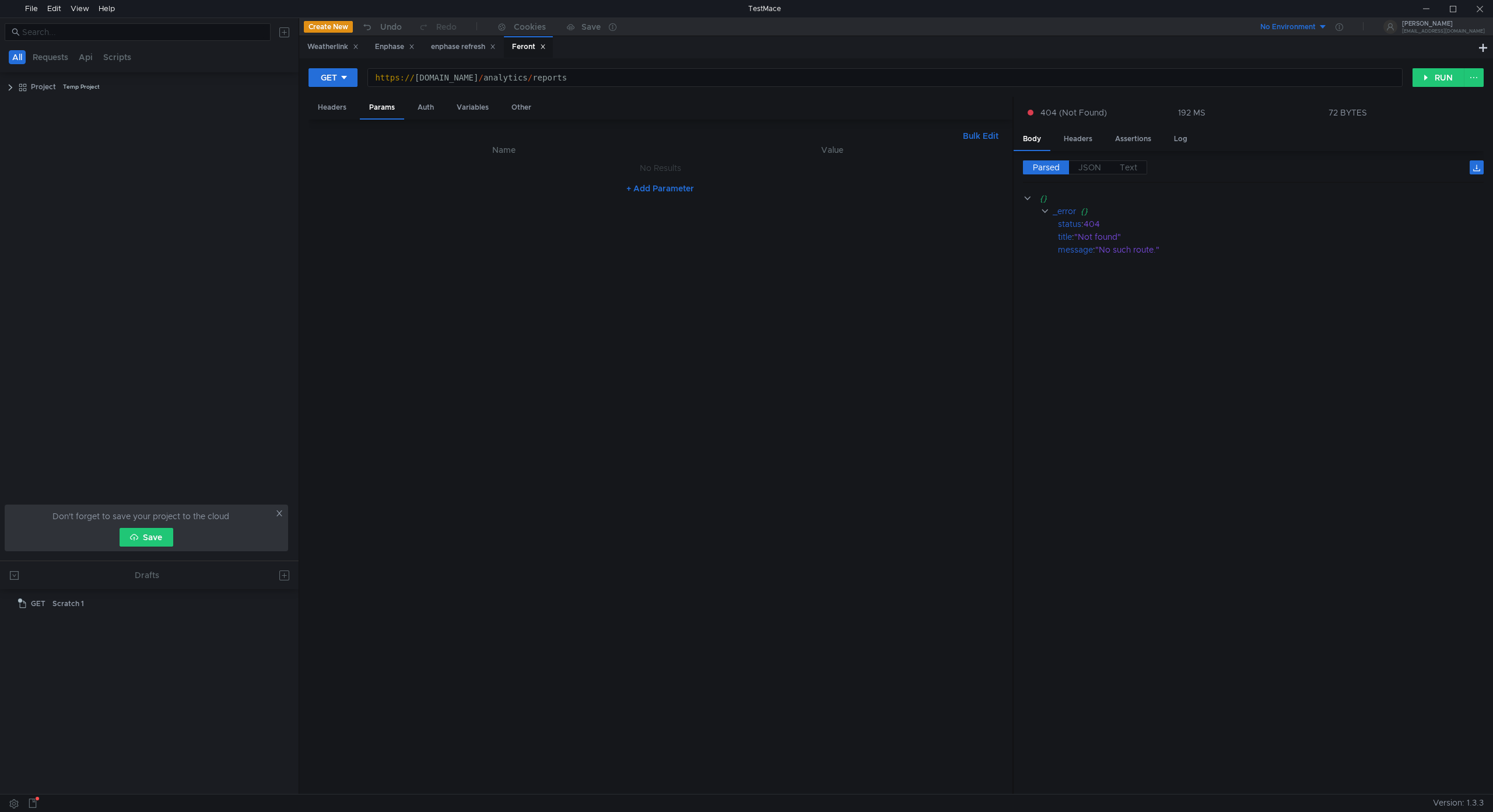
scroll to position [0, 15]
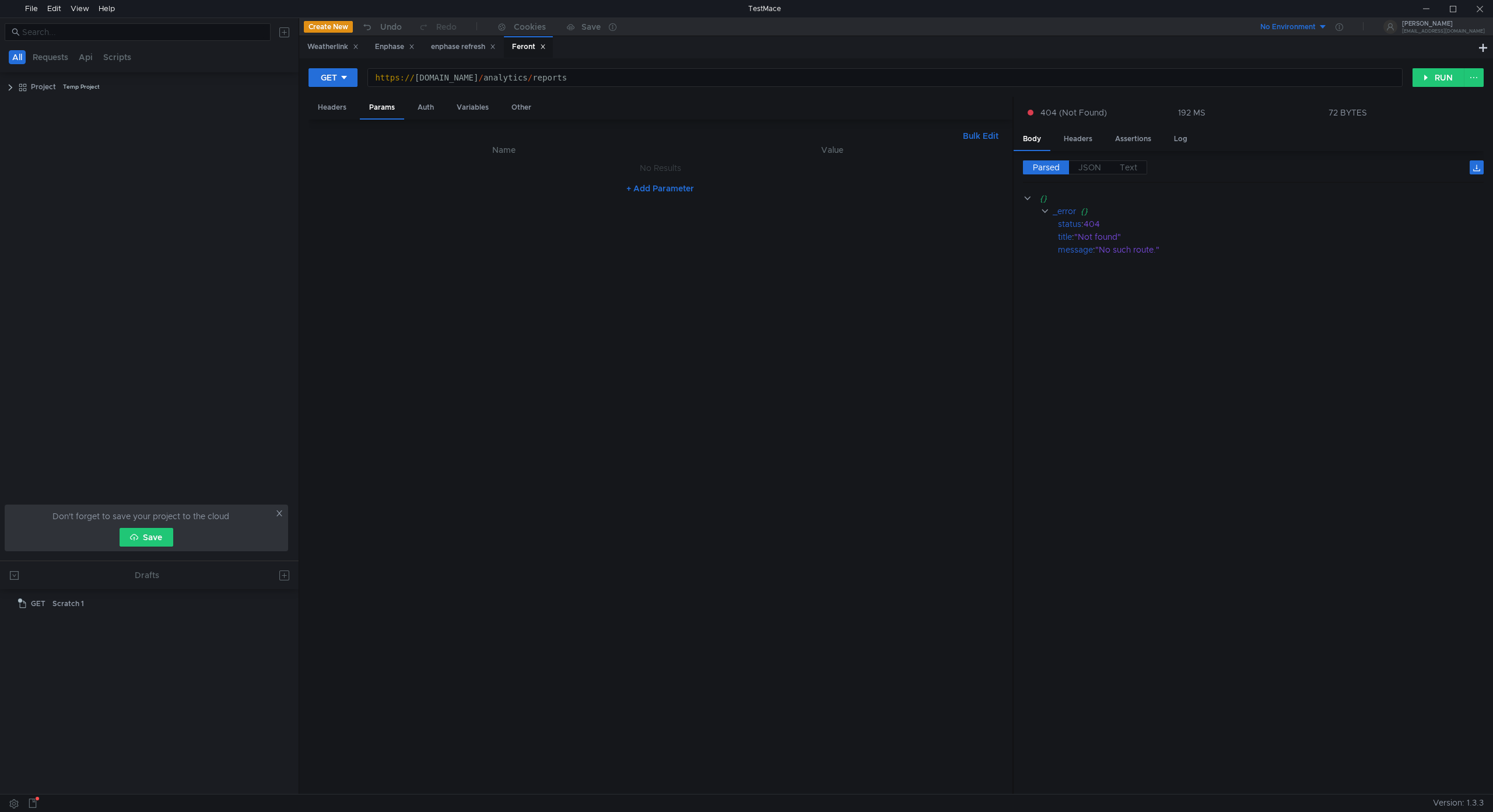
scroll to position [0, 15]
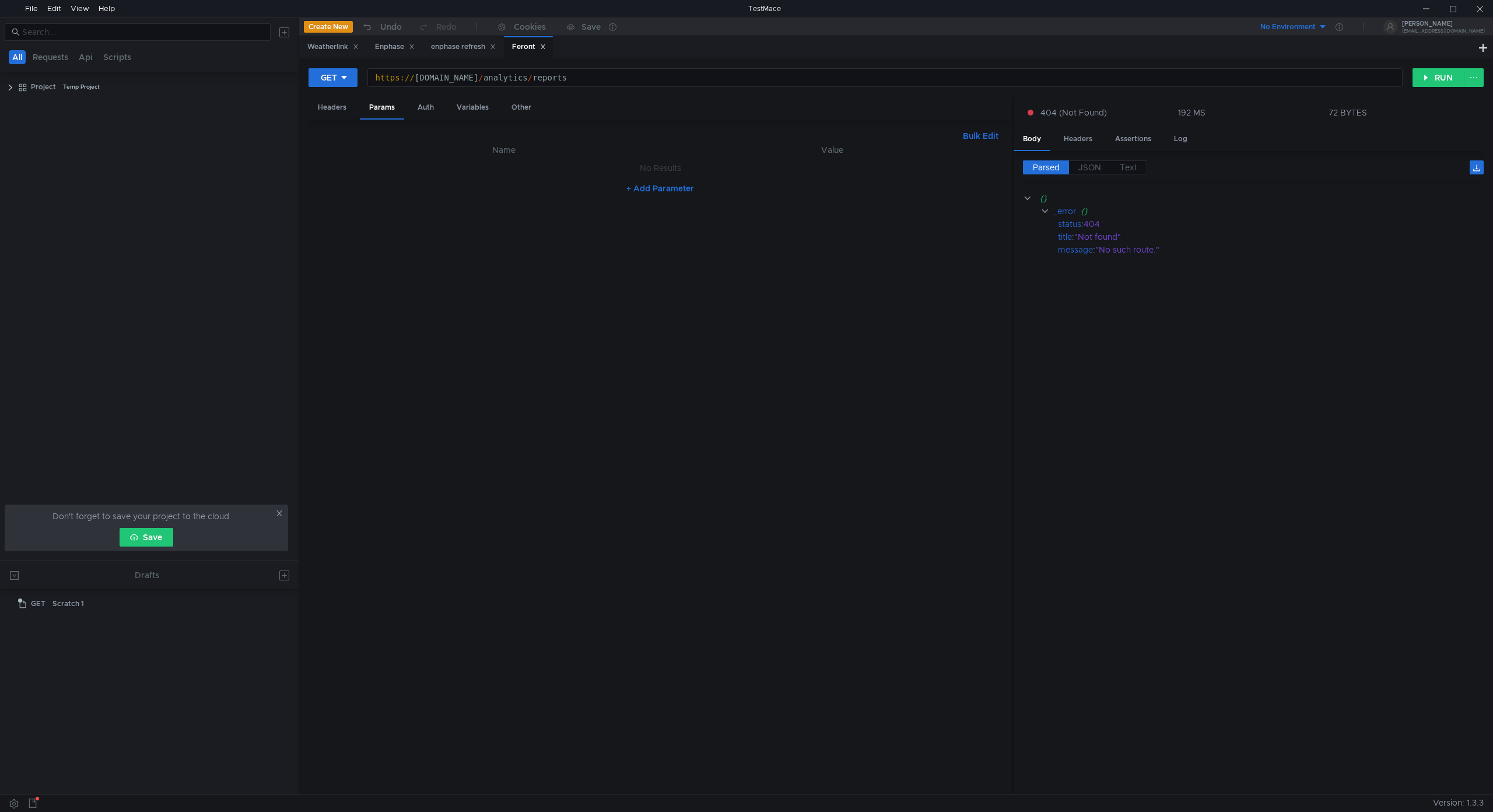
scroll to position [0, 15]
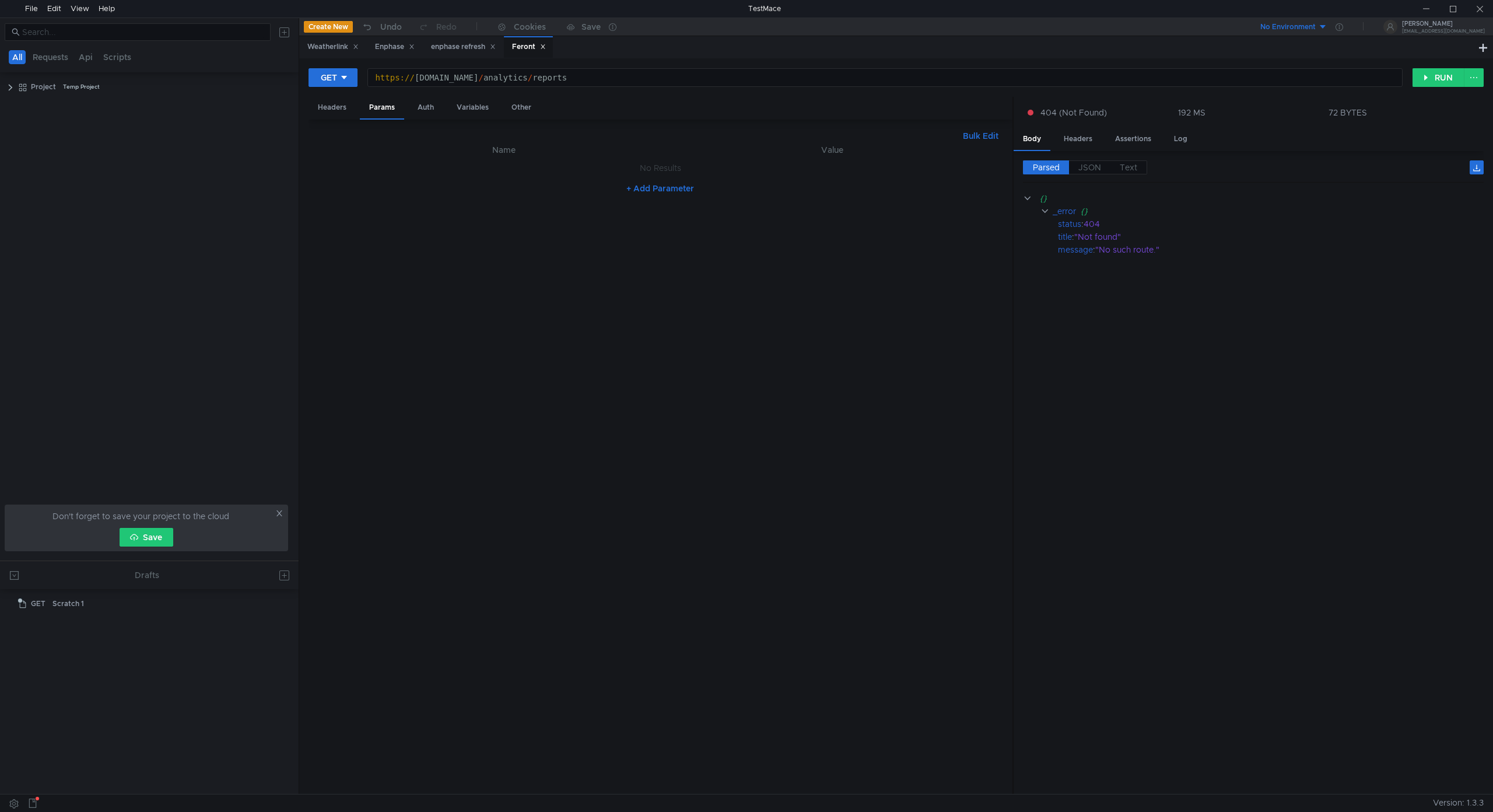
scroll to position [0, 15]
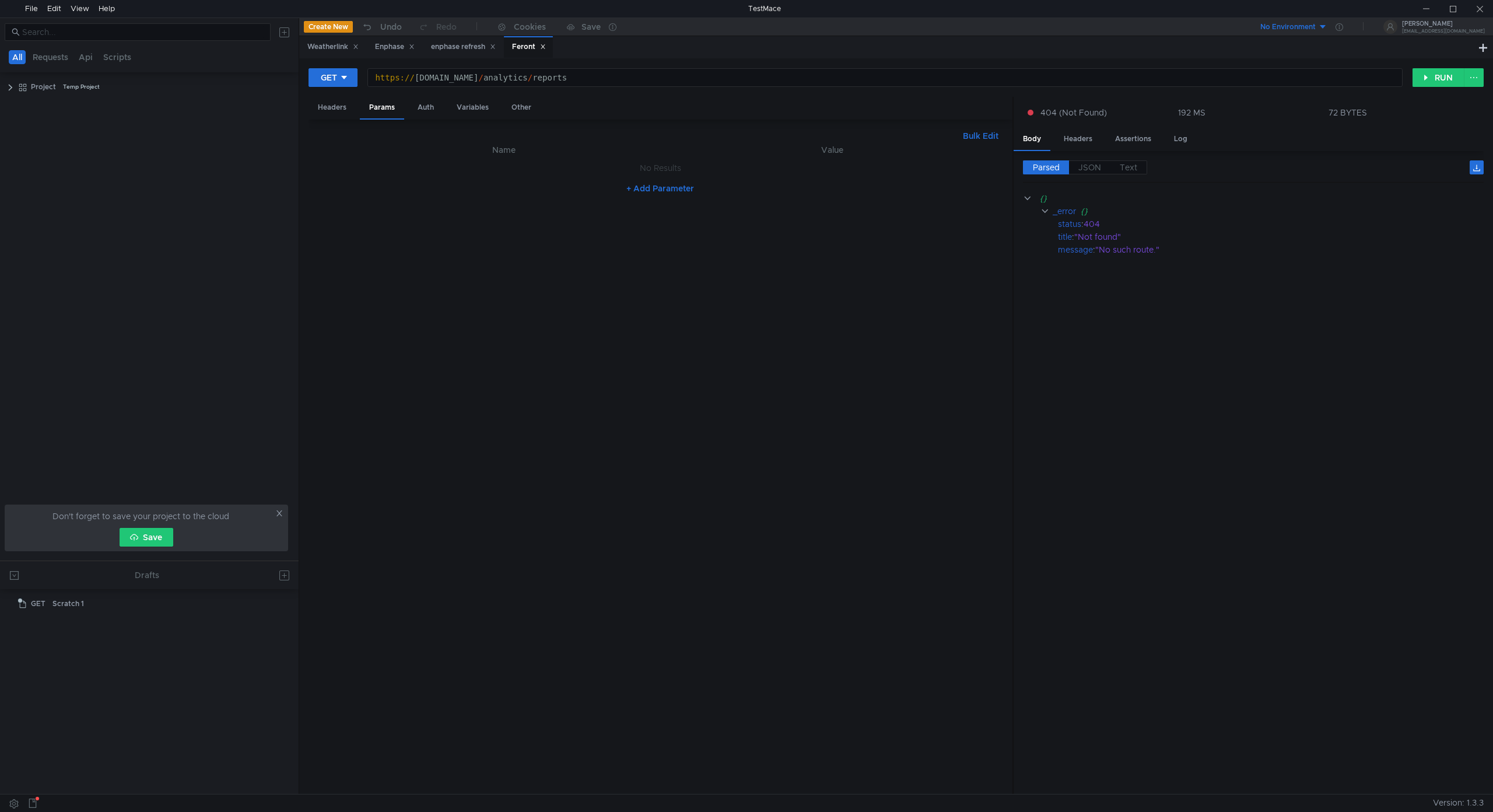
scroll to position [0, 15]
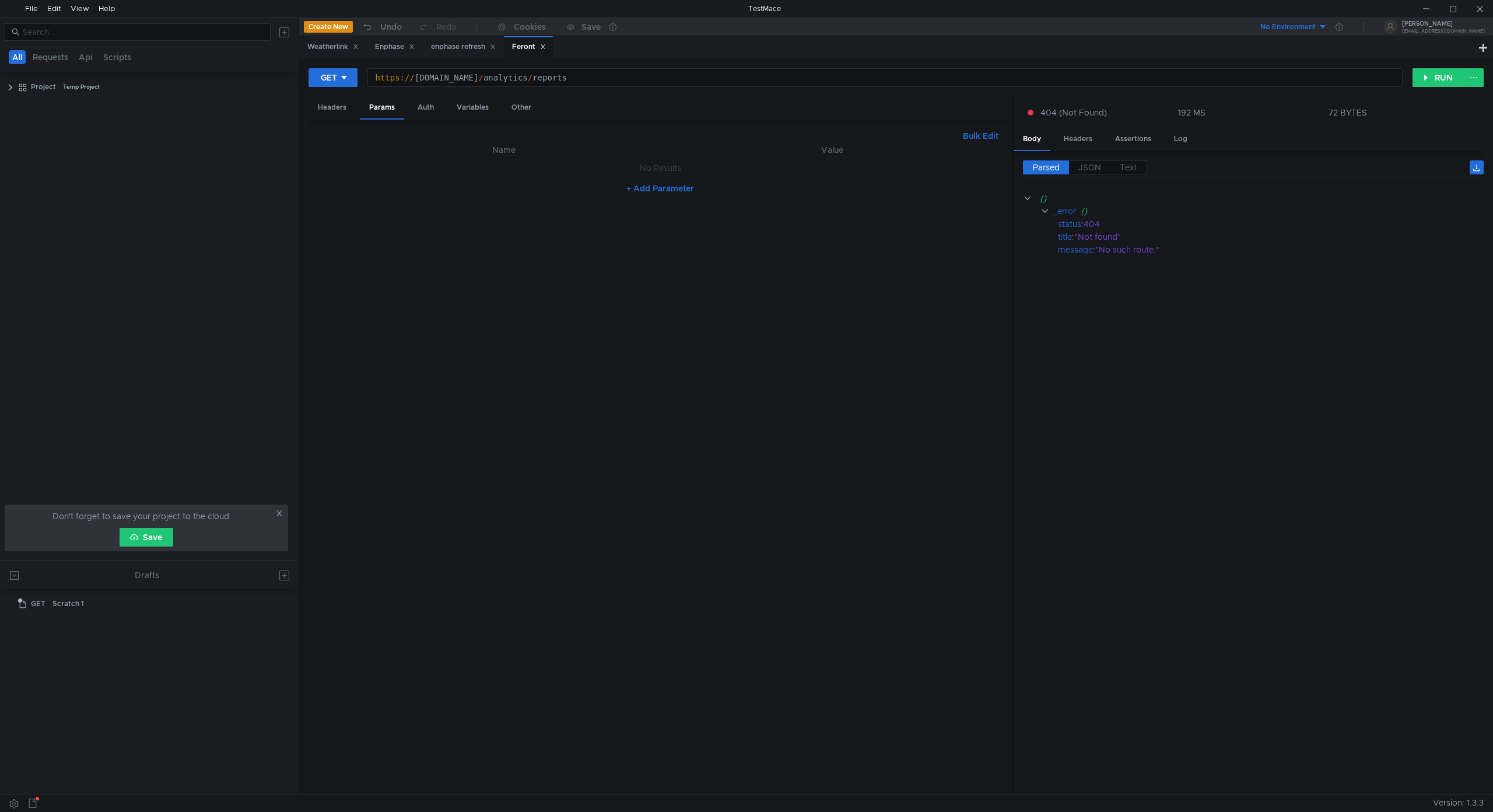
scroll to position [0, 15]
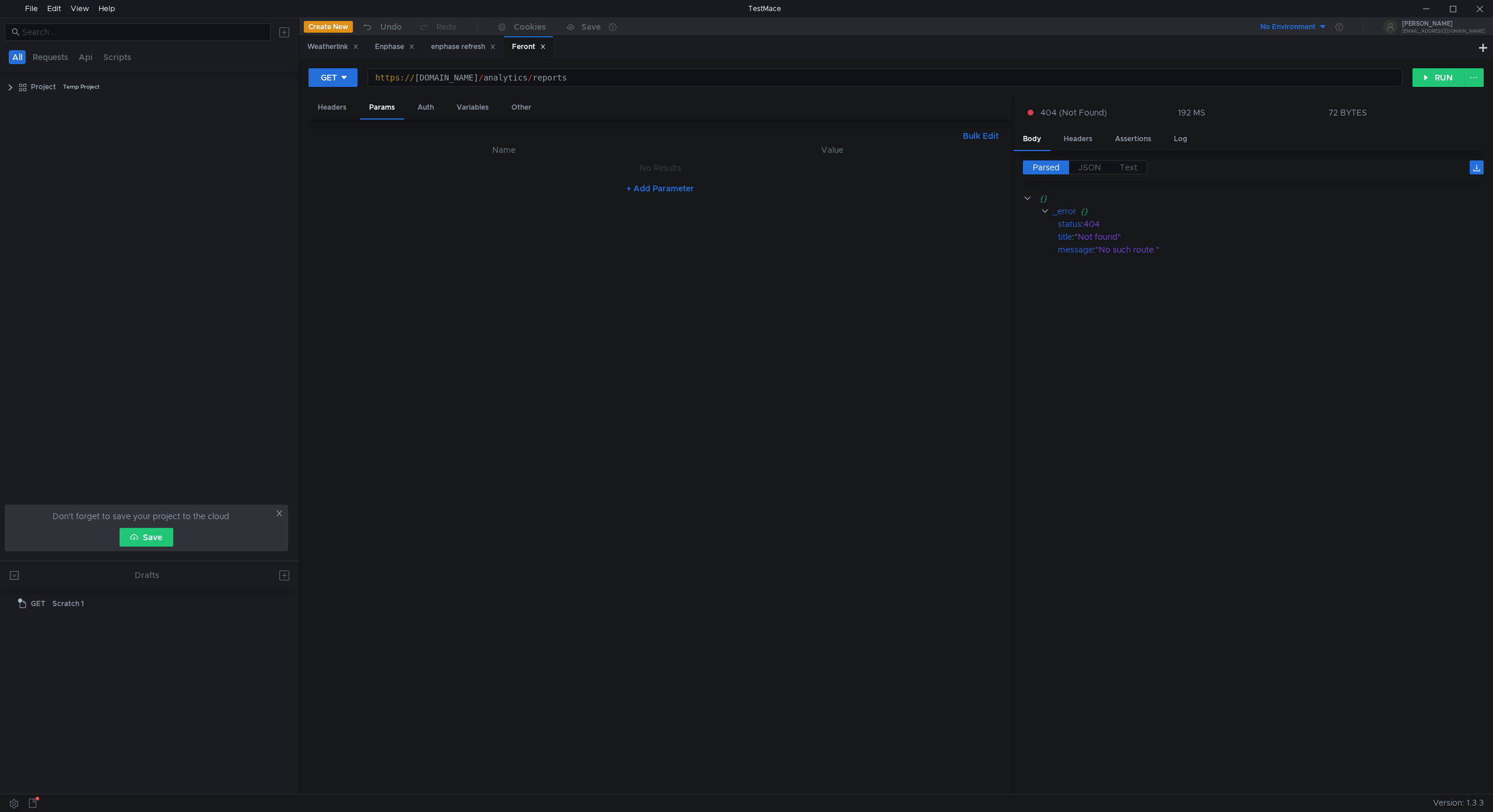
scroll to position [0, 15]
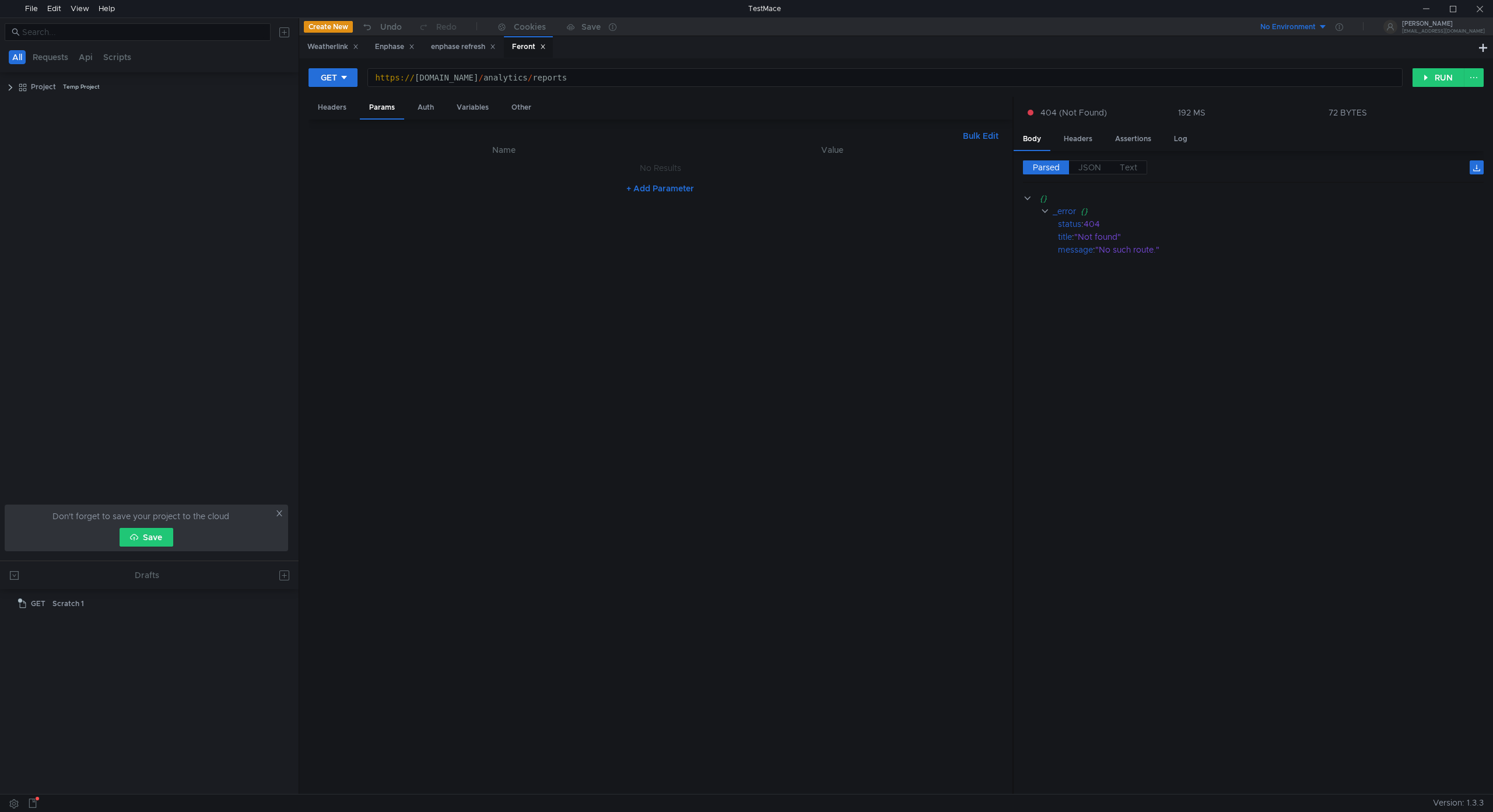
scroll to position [0, 15]
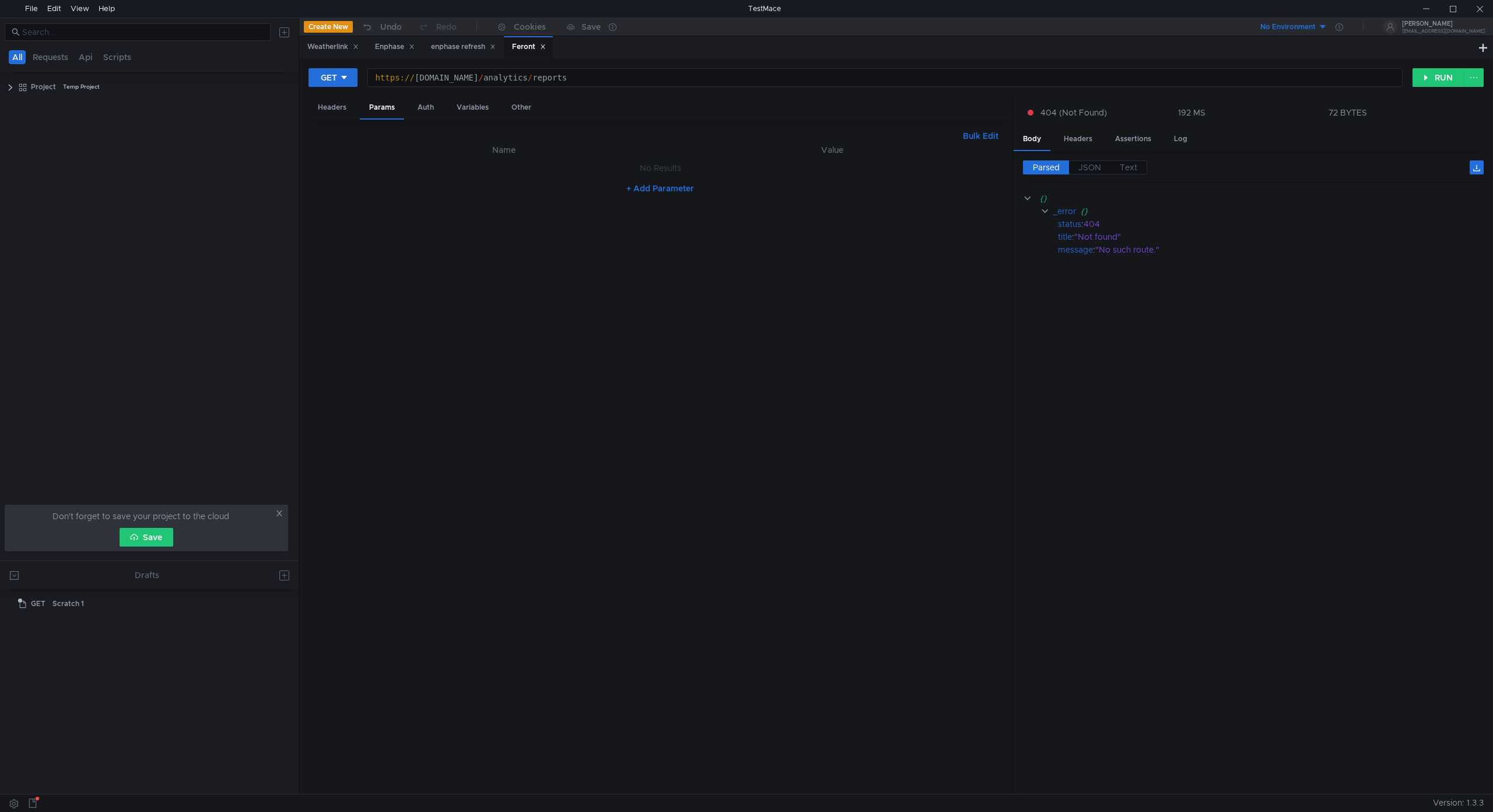
scroll to position [0, 15]
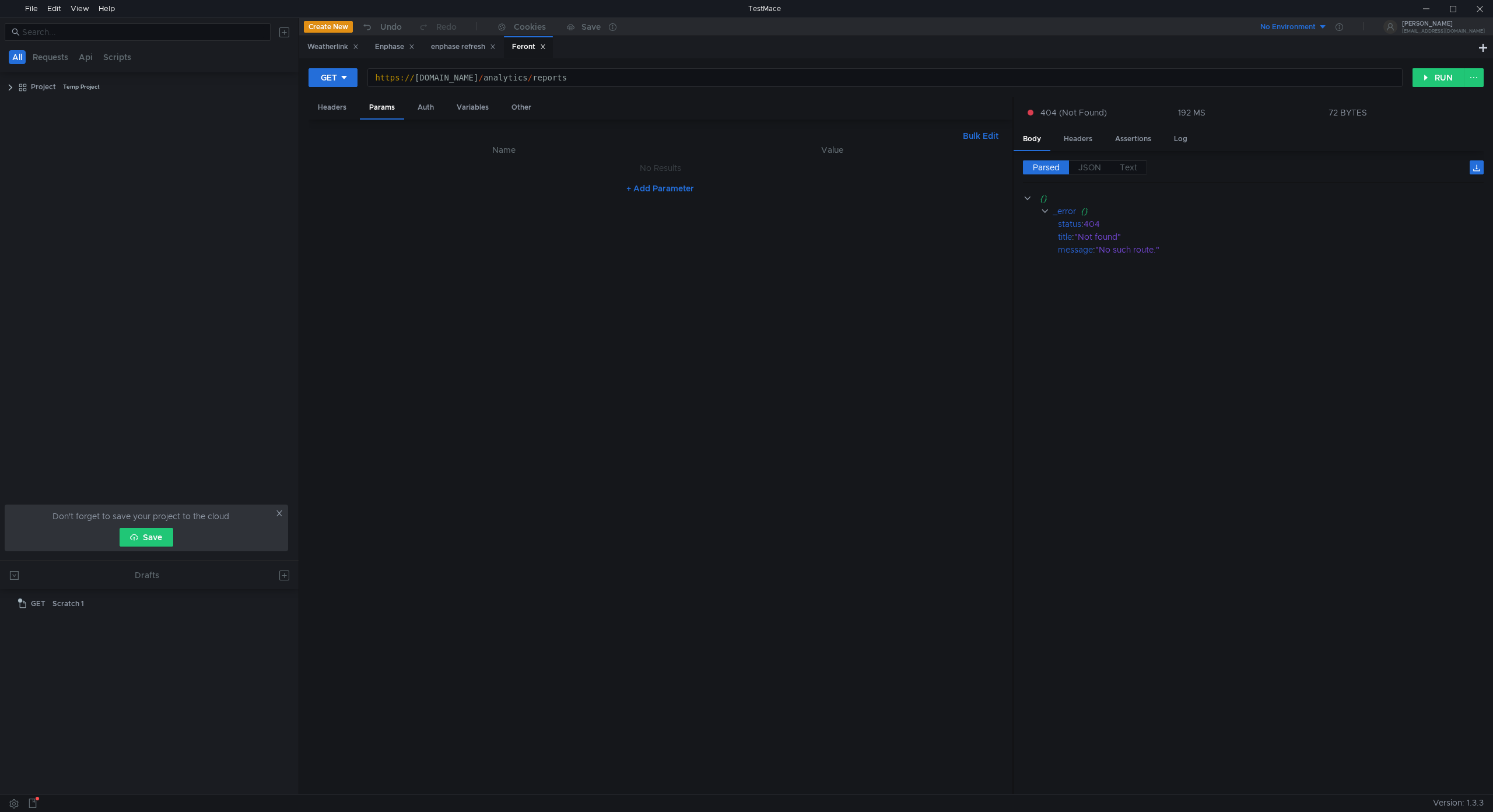
scroll to position [0, 15]
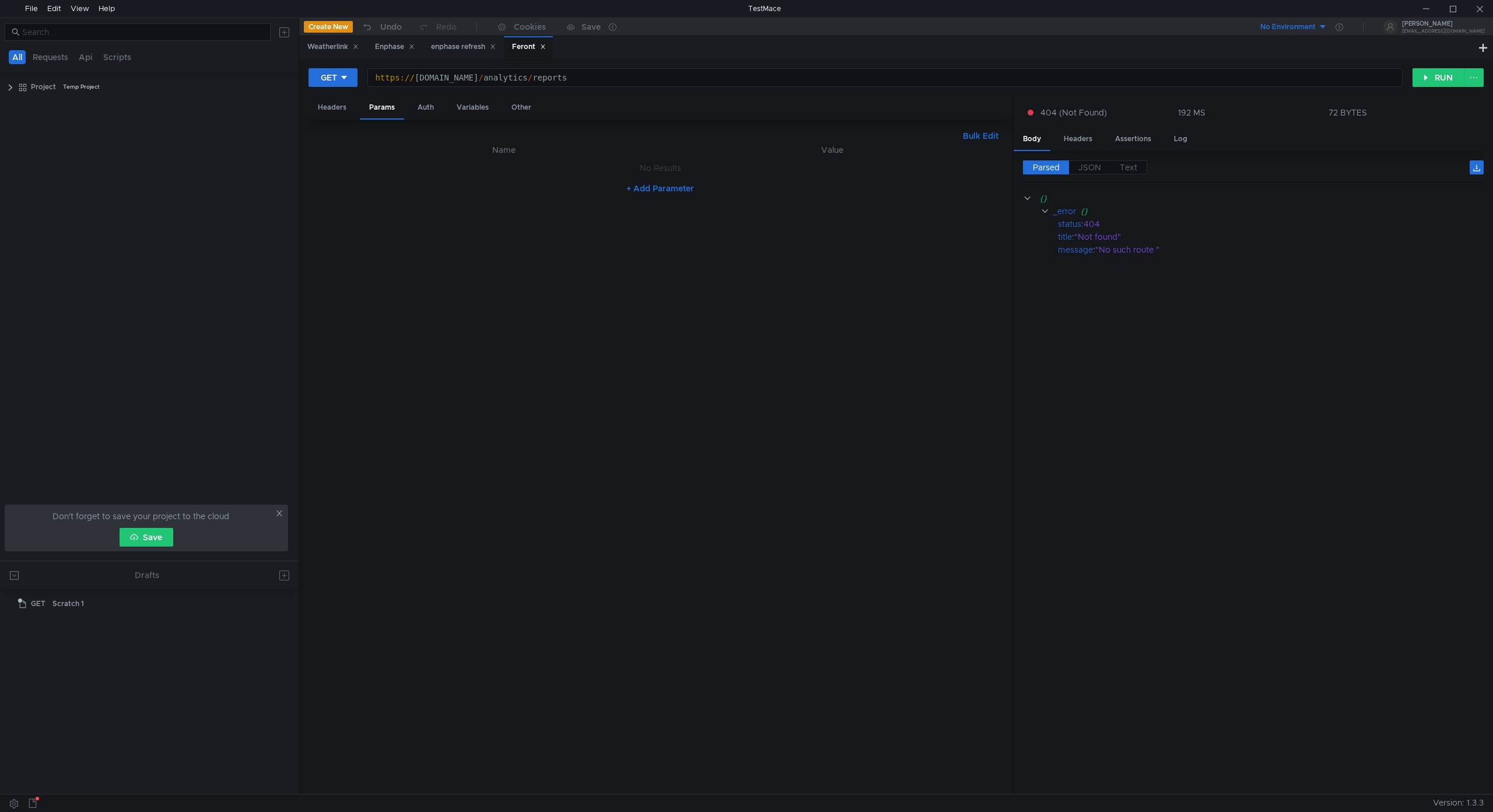
scroll to position [0, 15]
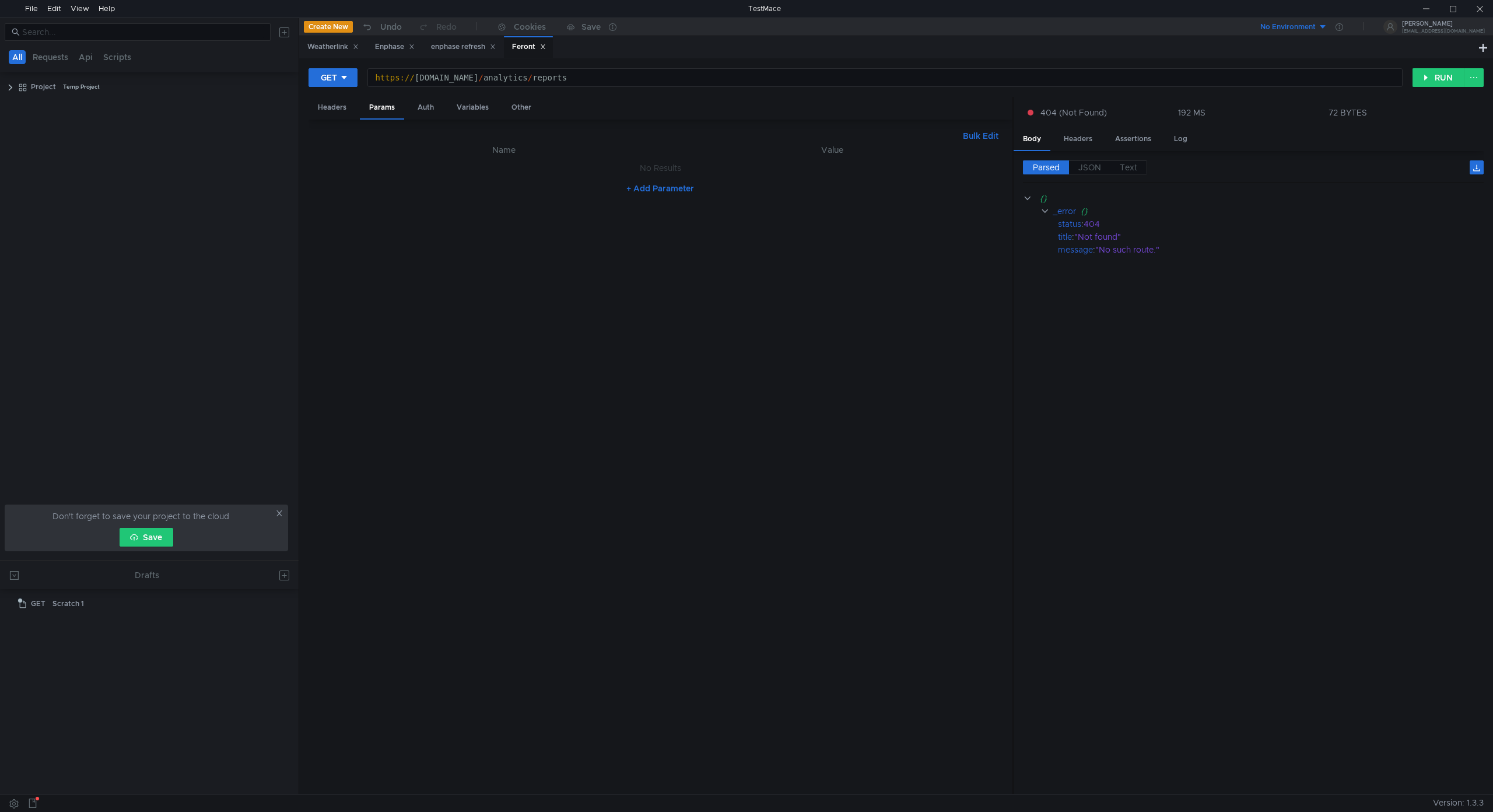
scroll to position [0, 15]
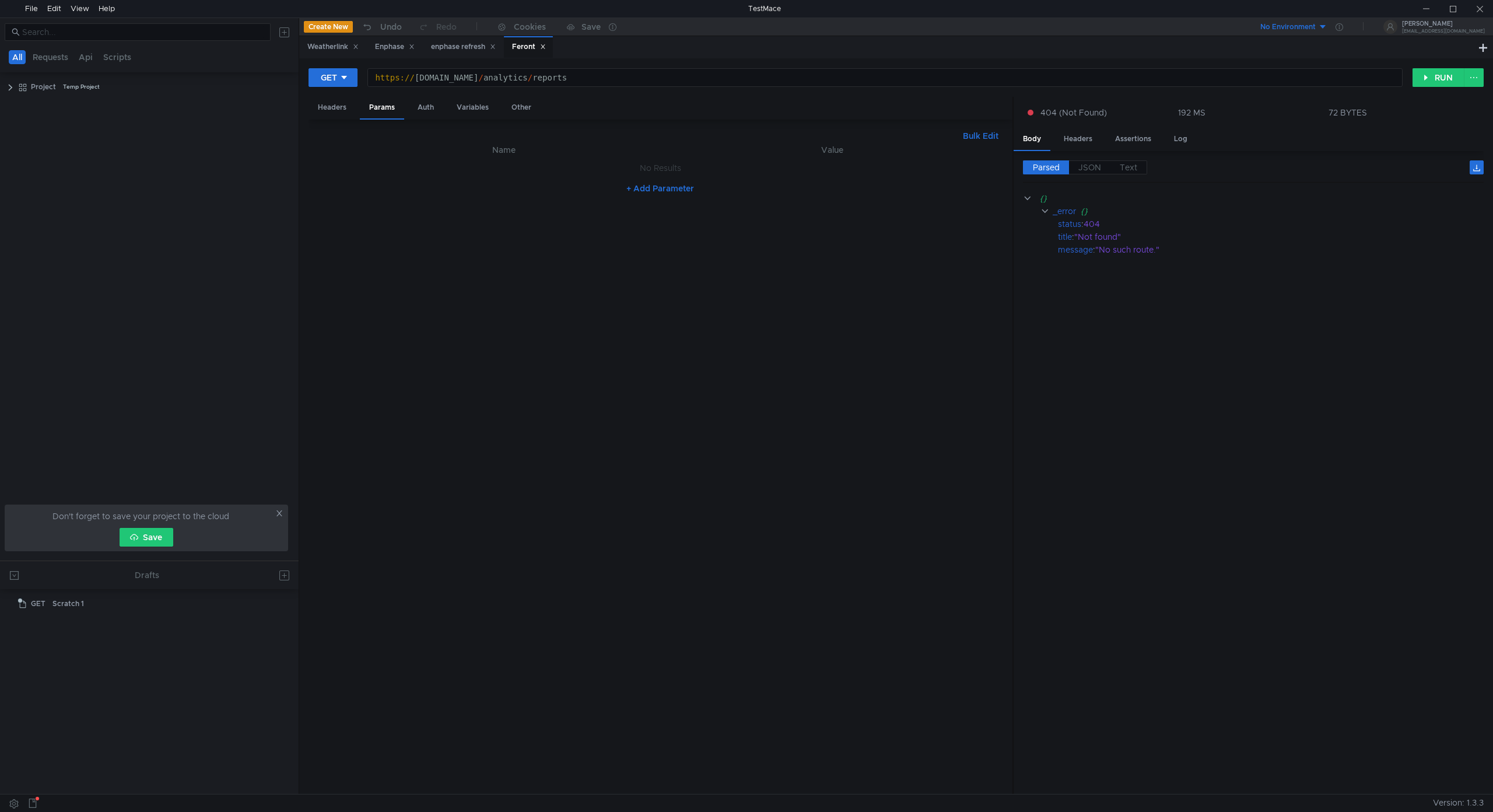
scroll to position [0, 15]
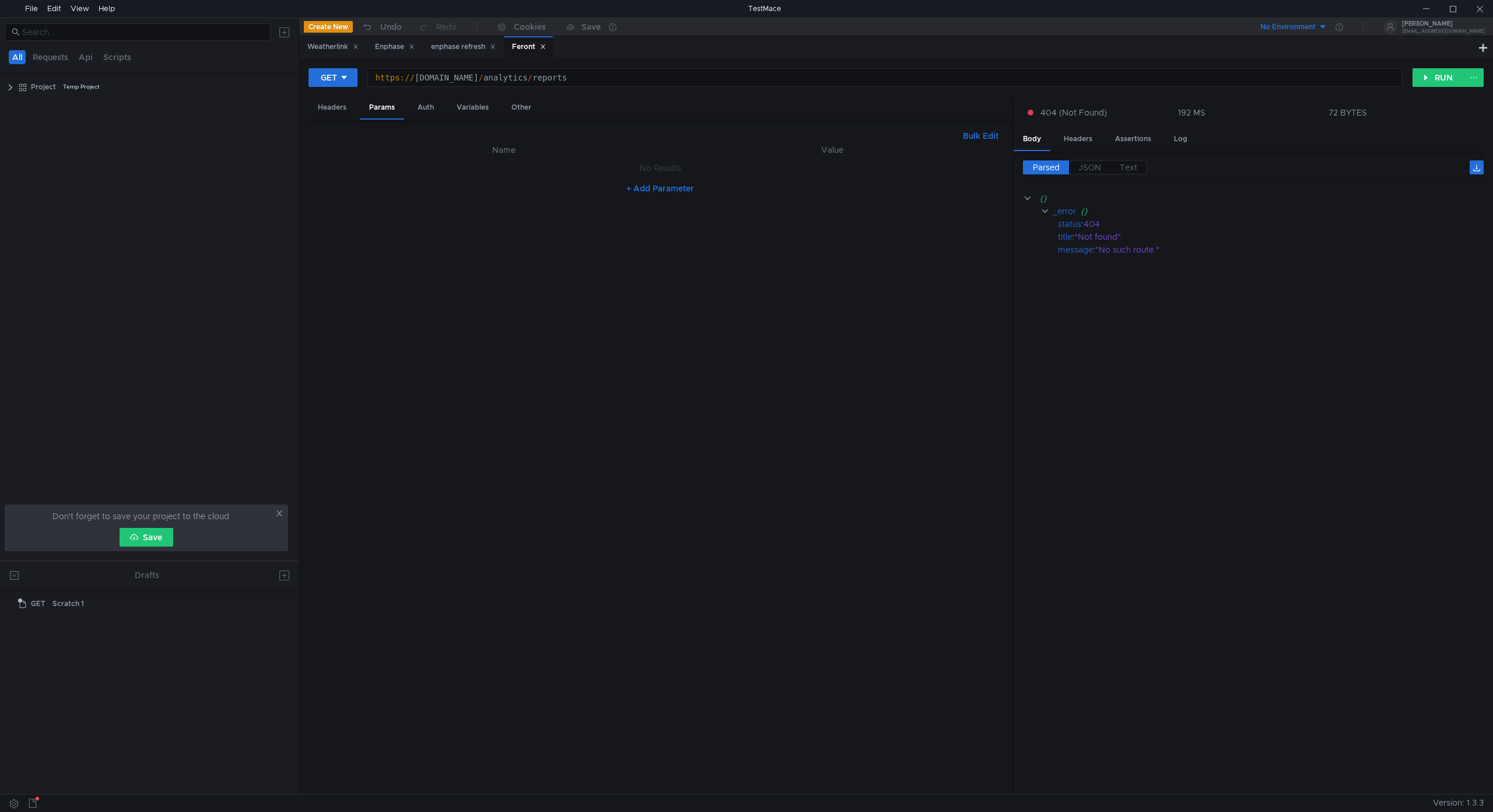
scroll to position [0, 15]
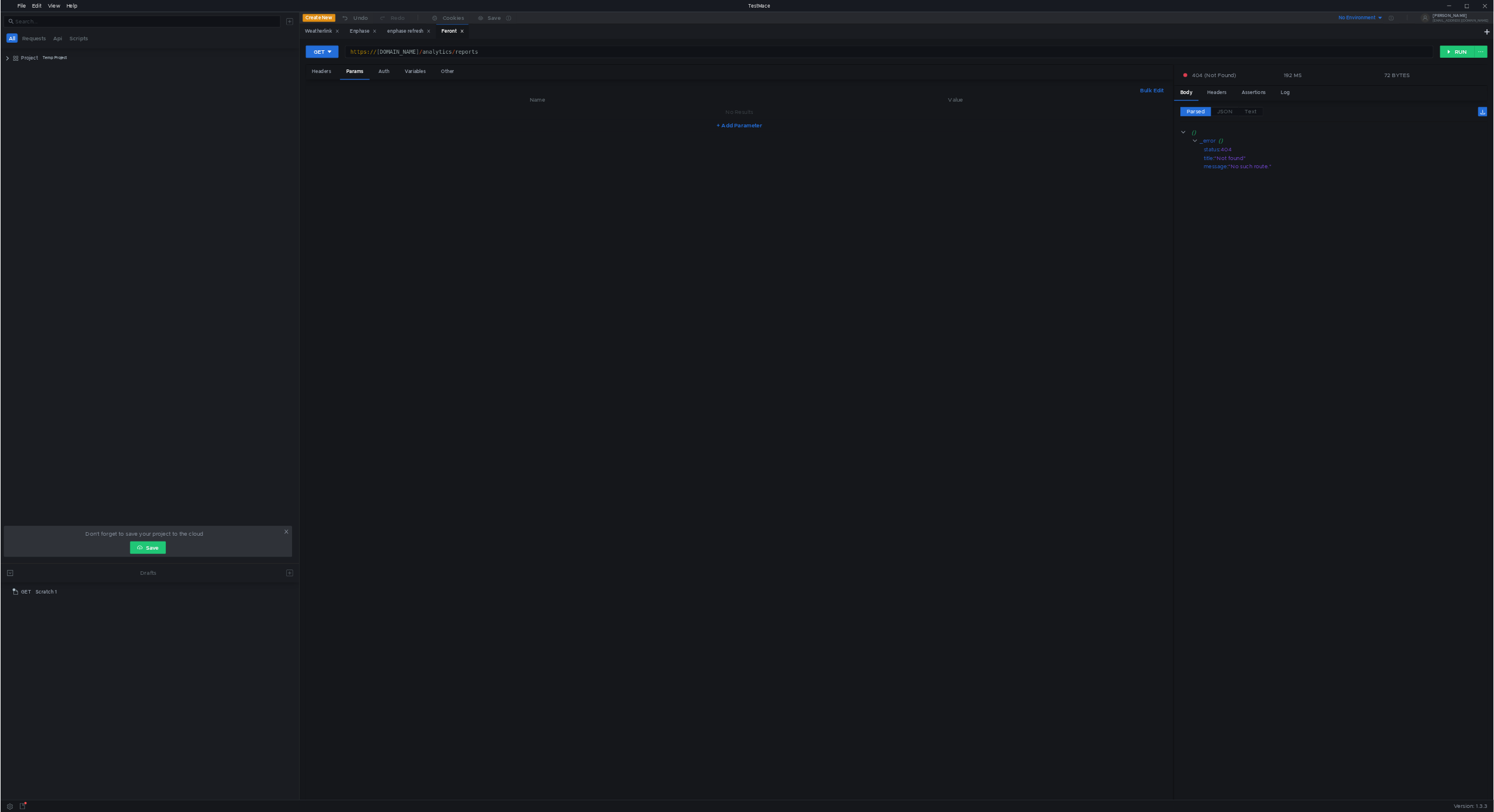
scroll to position [0, 14]
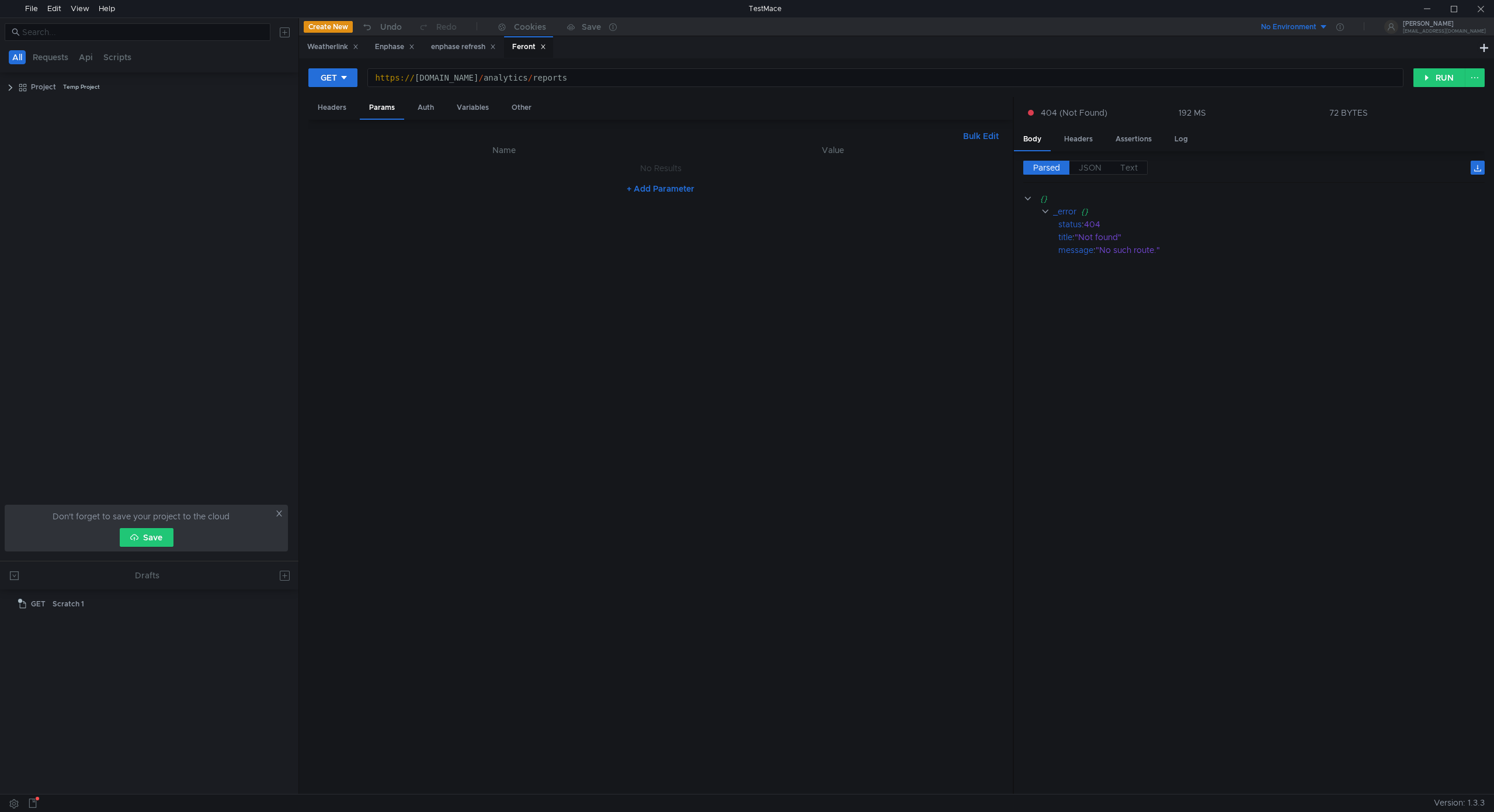
scroll to position [0, 14]
click at [1425, 8] on div at bounding box center [1427, 9] width 27 height 18
